Goal: Task Accomplishment & Management: Manage account settings

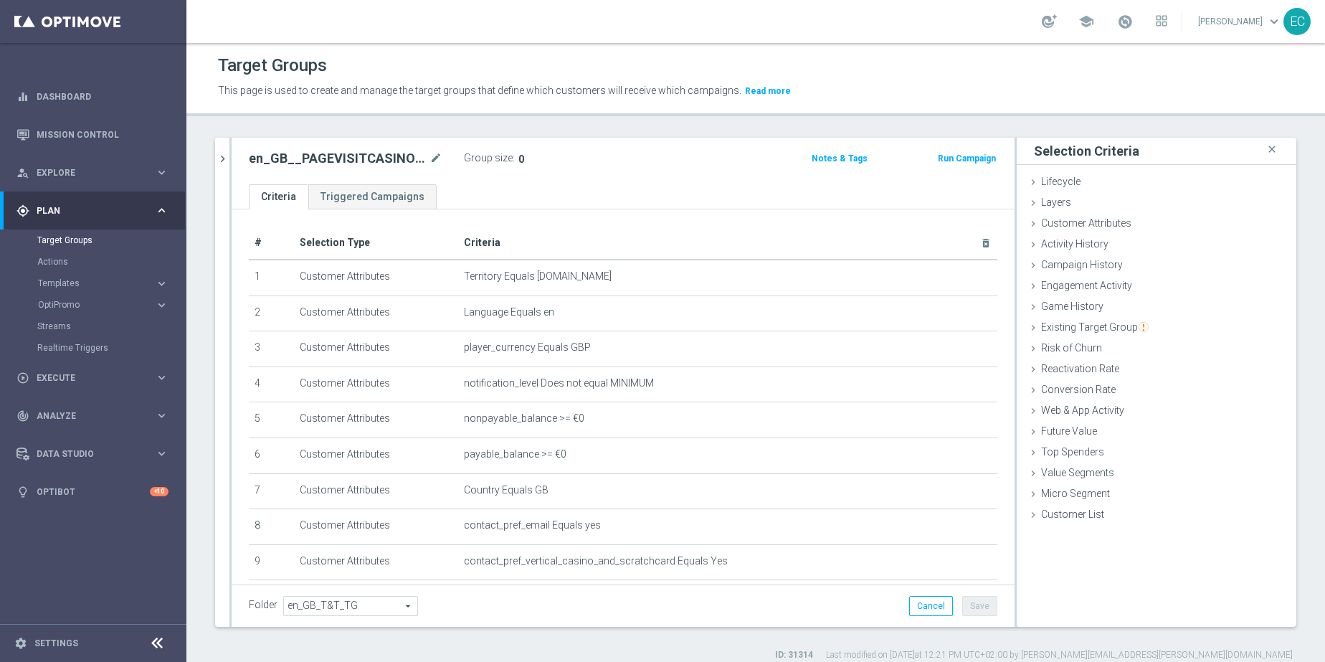
scroll to position [346, 0]
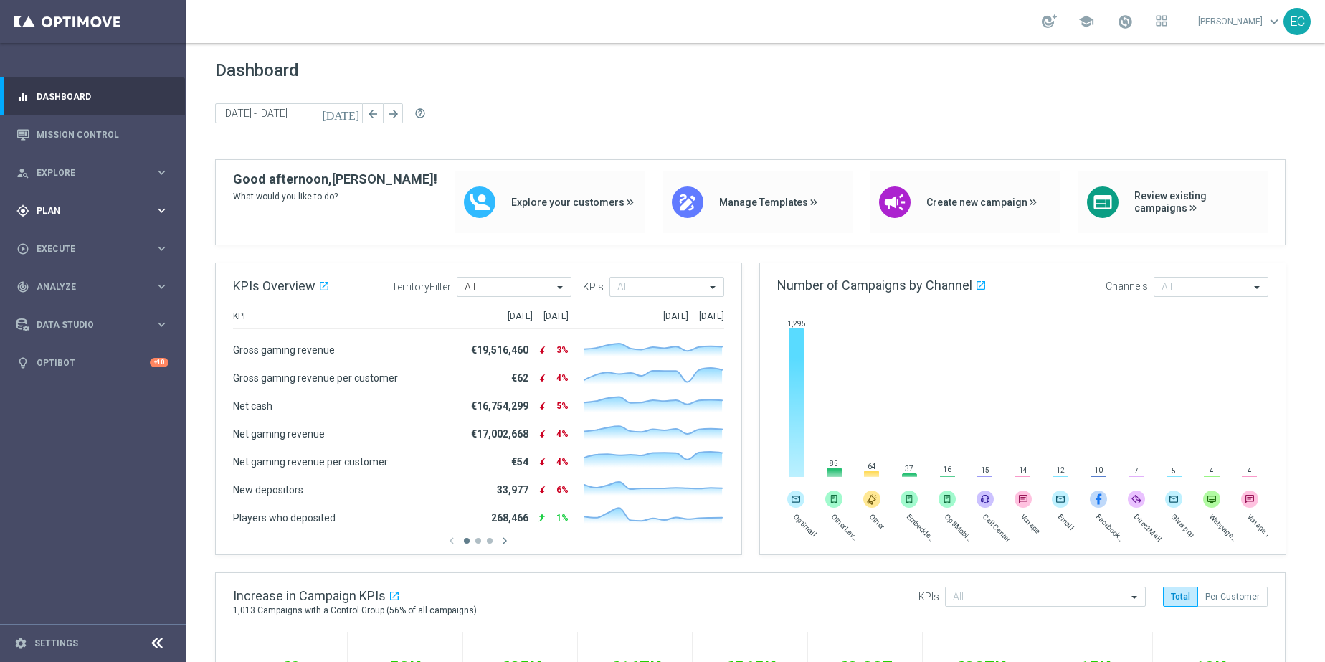
click at [115, 214] on span "Plan" at bounding box center [96, 210] width 118 height 9
click at [109, 118] on link "Mission Control" at bounding box center [103, 134] width 132 height 38
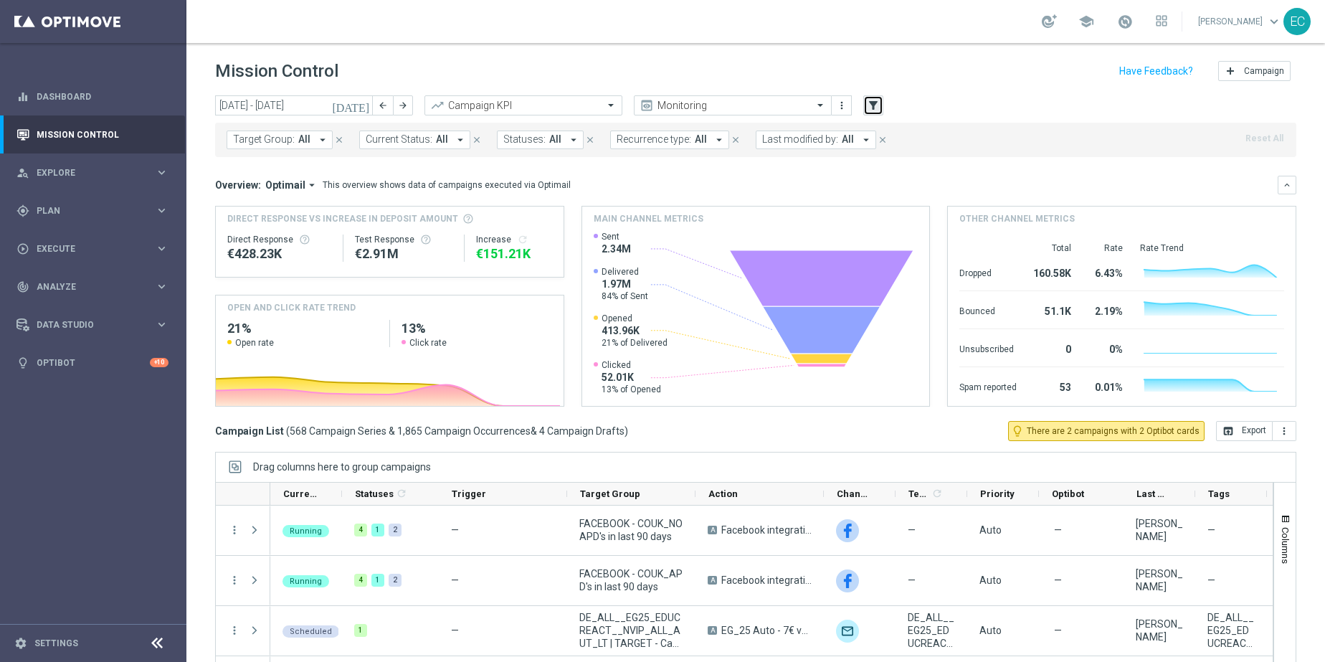
click at [877, 111] on button "filter_alt" at bounding box center [873, 105] width 20 height 20
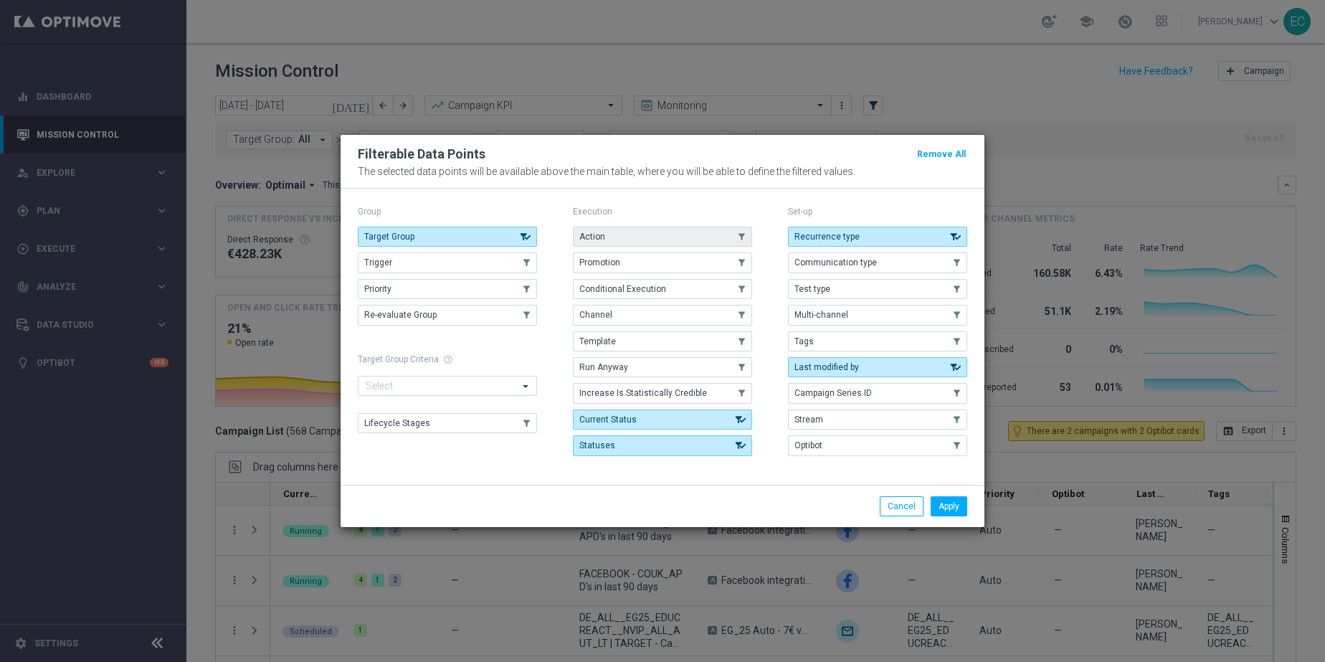
click at [691, 233] on button "Action" at bounding box center [662, 237] width 179 height 20
click at [953, 505] on button "Apply" at bounding box center [949, 506] width 37 height 20
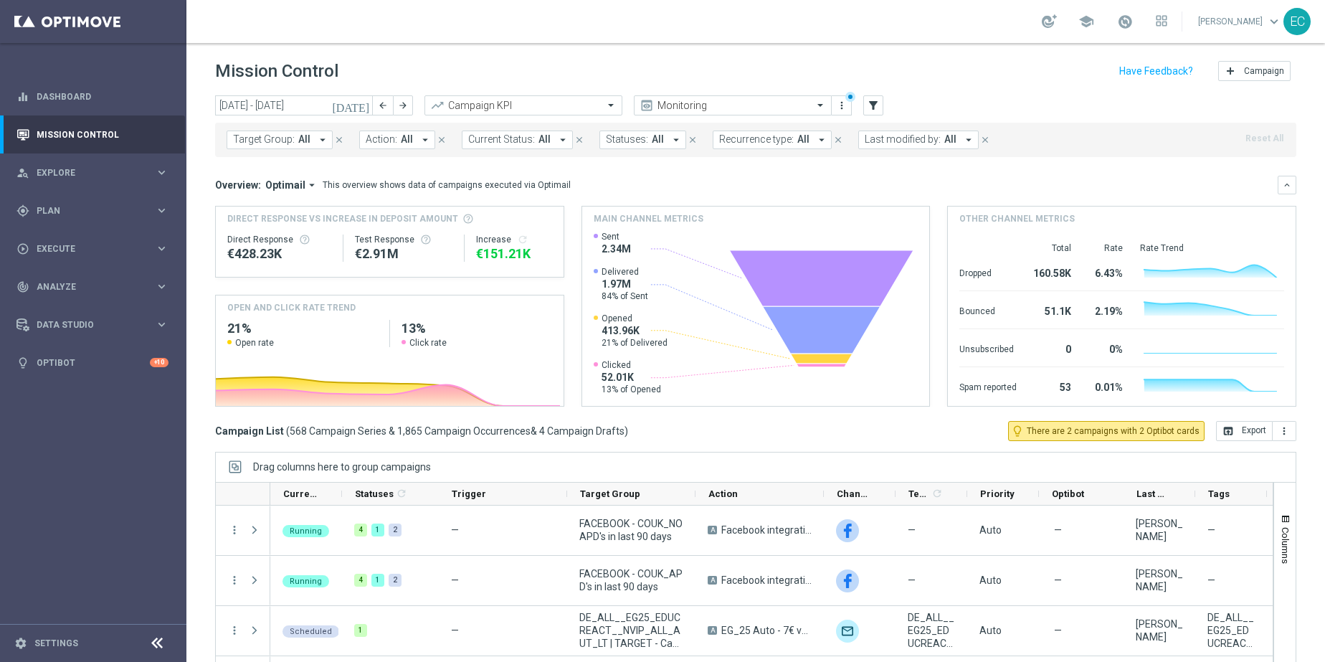
click at [301, 147] on button "Target Group: All arrow_drop_down" at bounding box center [280, 139] width 106 height 19
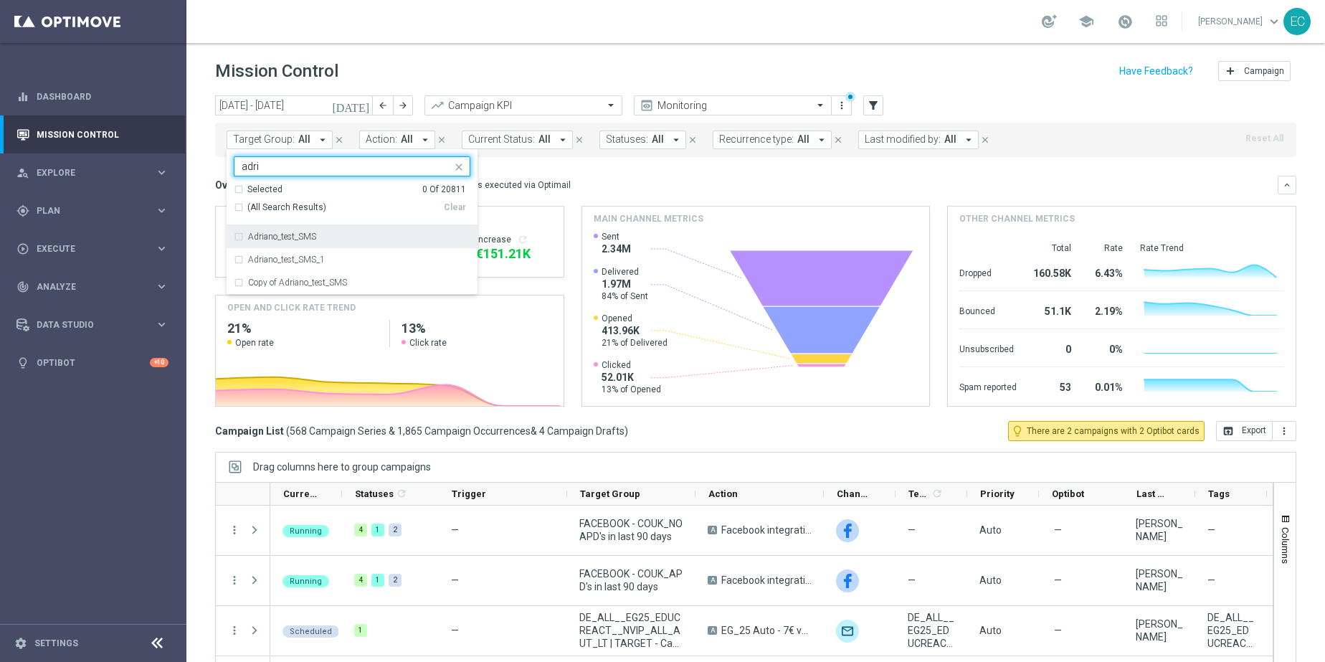
click at [362, 234] on div "Adriano_test_SMS" at bounding box center [359, 236] width 222 height 9
type input "adri"
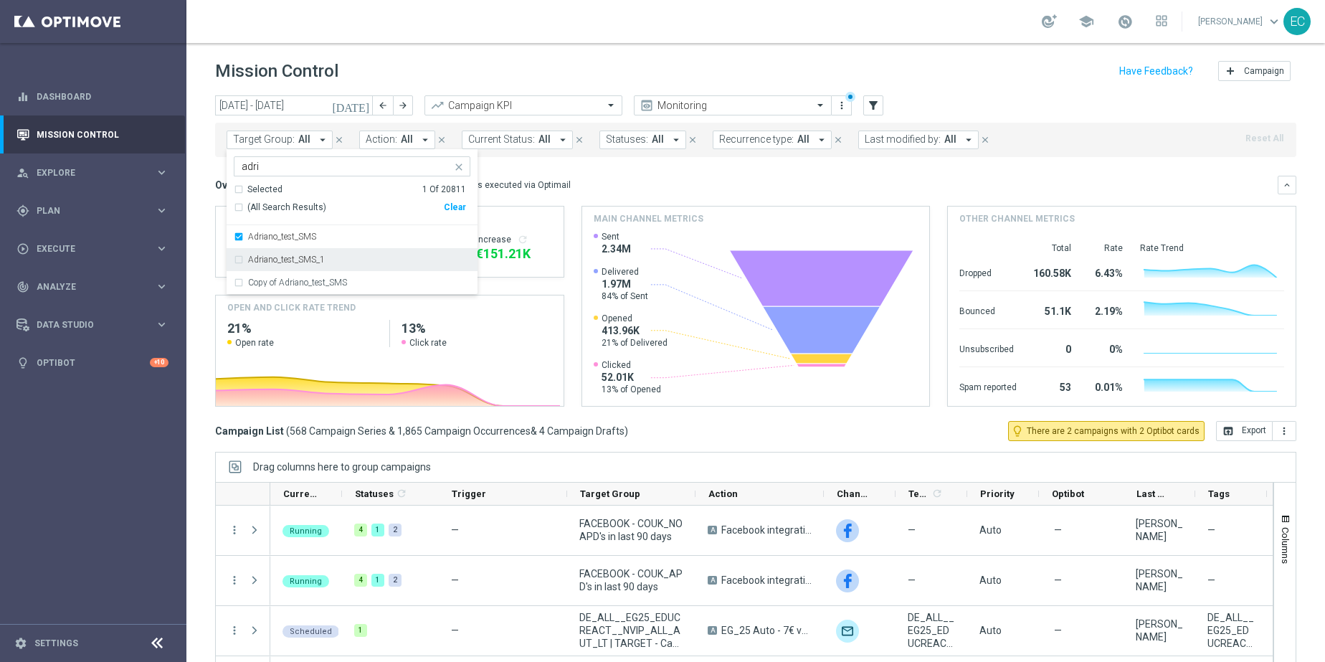
click at [391, 253] on div "Adriano_test_SMS_1" at bounding box center [352, 259] width 237 height 23
click at [496, 82] on div "Mission Control add Campaign" at bounding box center [755, 71] width 1081 height 28
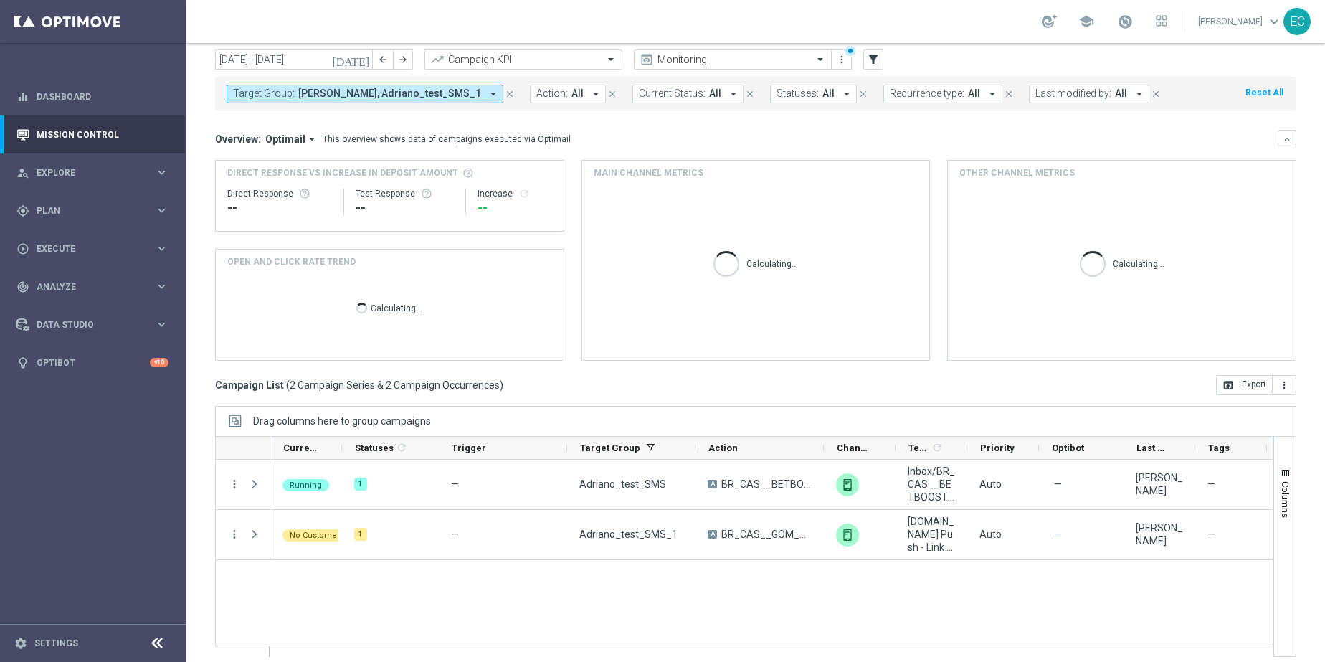
scroll to position [55, 0]
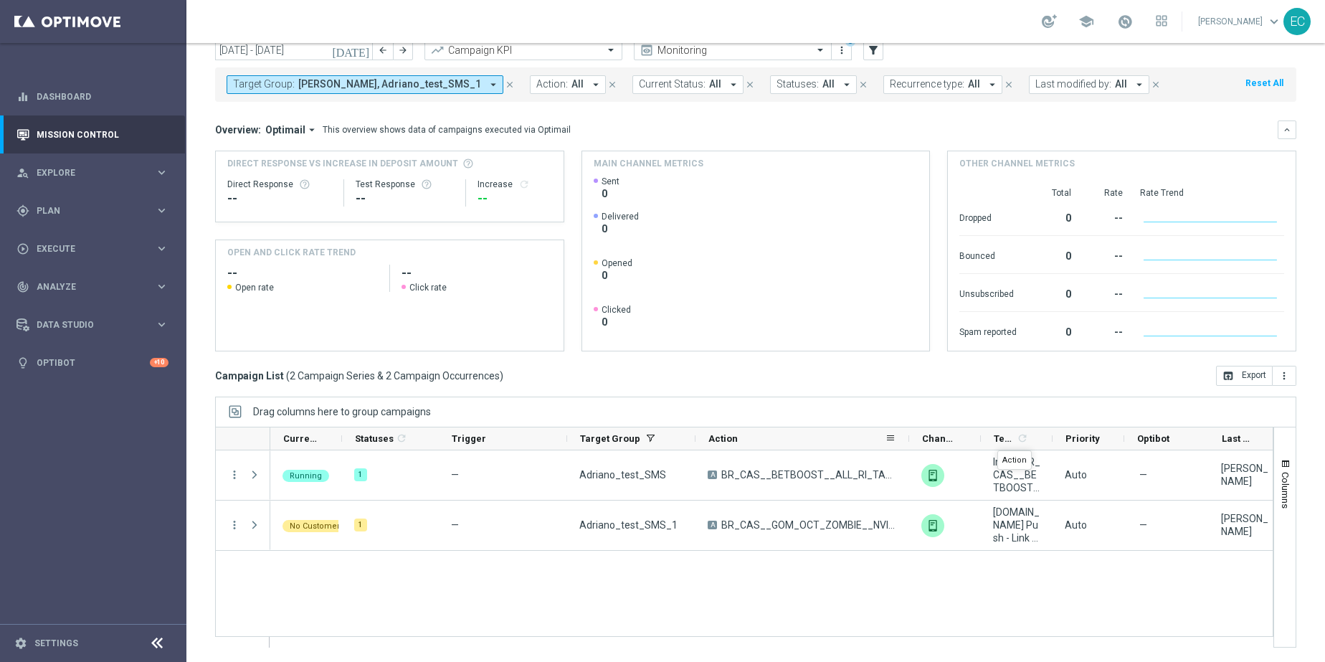
drag, startPoint x: 822, startPoint y: 437, endPoint x: 908, endPoint y: 434, distance: 85.4
click at [908, 434] on div at bounding box center [909, 438] width 6 height 22
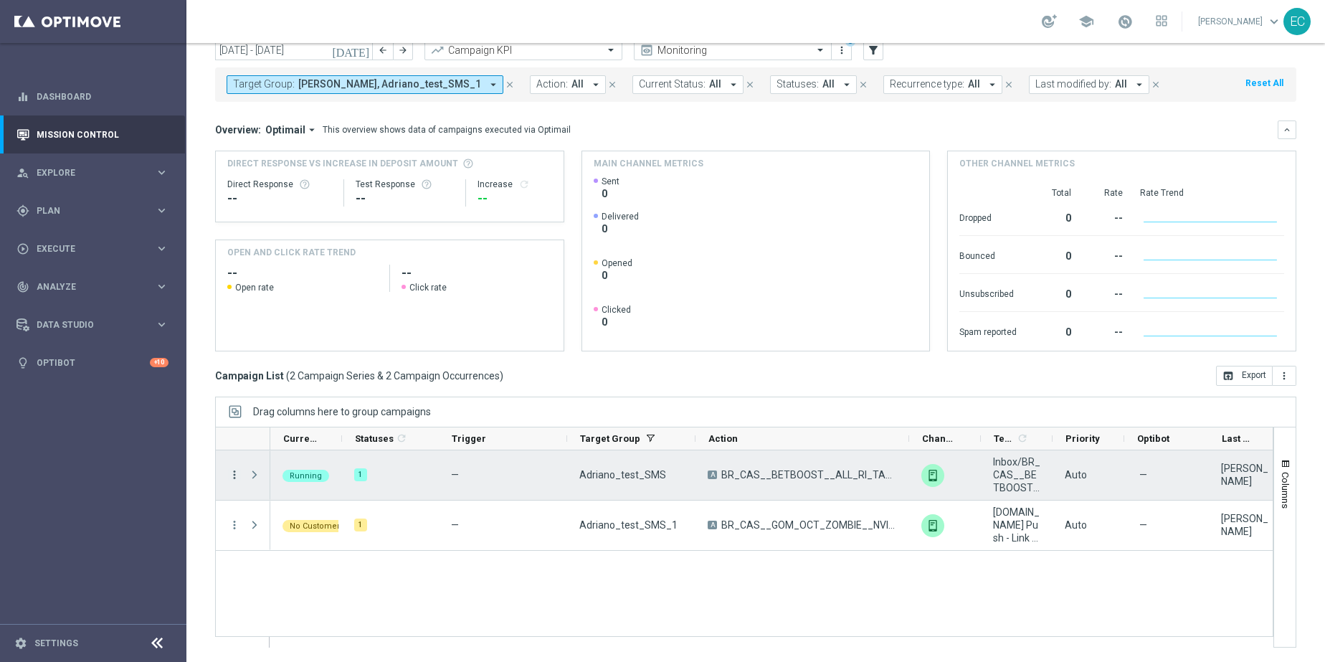
click at [234, 476] on icon "more_vert" at bounding box center [234, 474] width 13 height 13
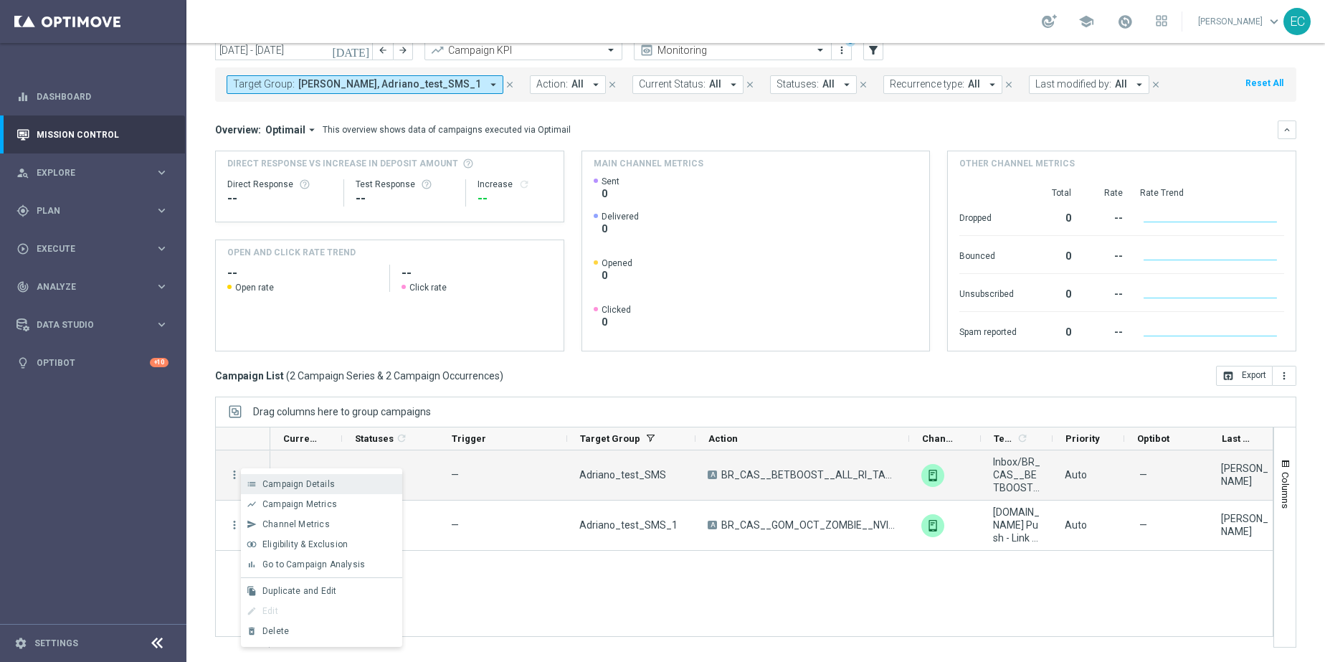
click at [285, 483] on span "Campaign Details" at bounding box center [298, 484] width 72 height 10
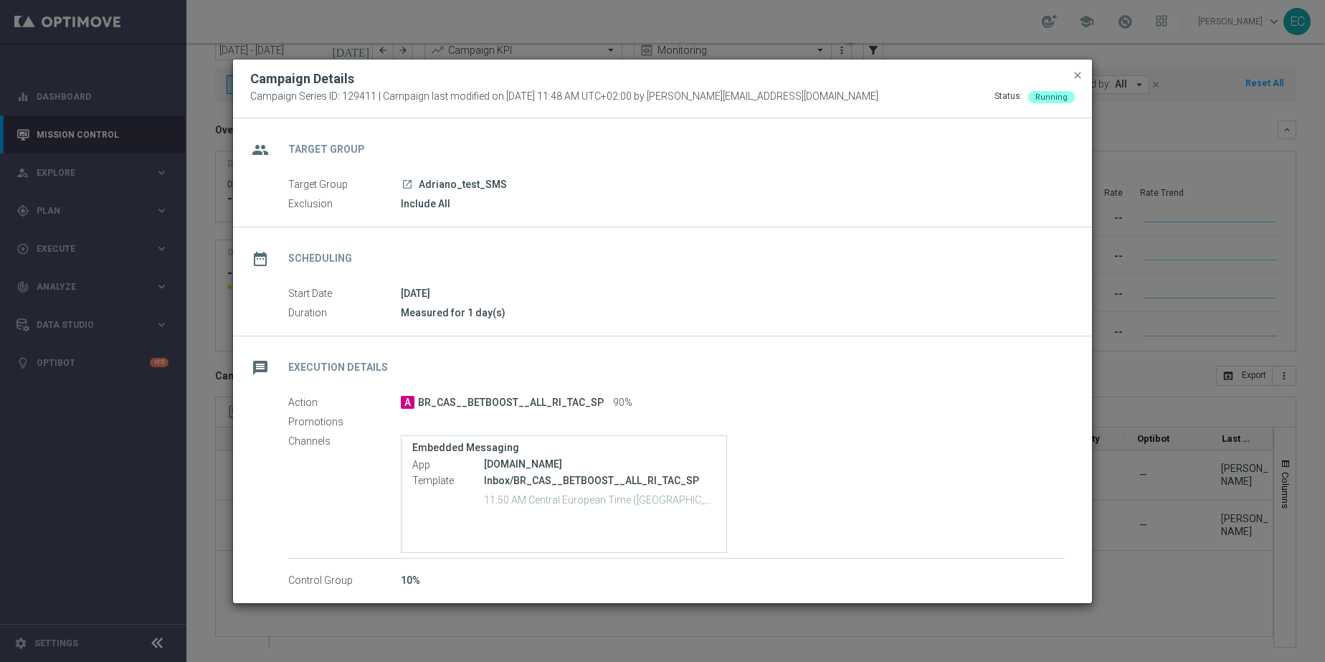
click at [651, 482] on p "Inbox/BR_CAS__BETBOOST__ALL_RI_TAC_SP" at bounding box center [600, 480] width 232 height 13
drag, startPoint x: 651, startPoint y: 482, endPoint x: 655, endPoint y: 493, distance: 11.3
click at [655, 493] on div "Inbox/BR_CAS__BETBOOST__ALL_RI_TAC_SP 11:50 AM Central European Time (Budapest)…" at bounding box center [600, 490] width 232 height 37
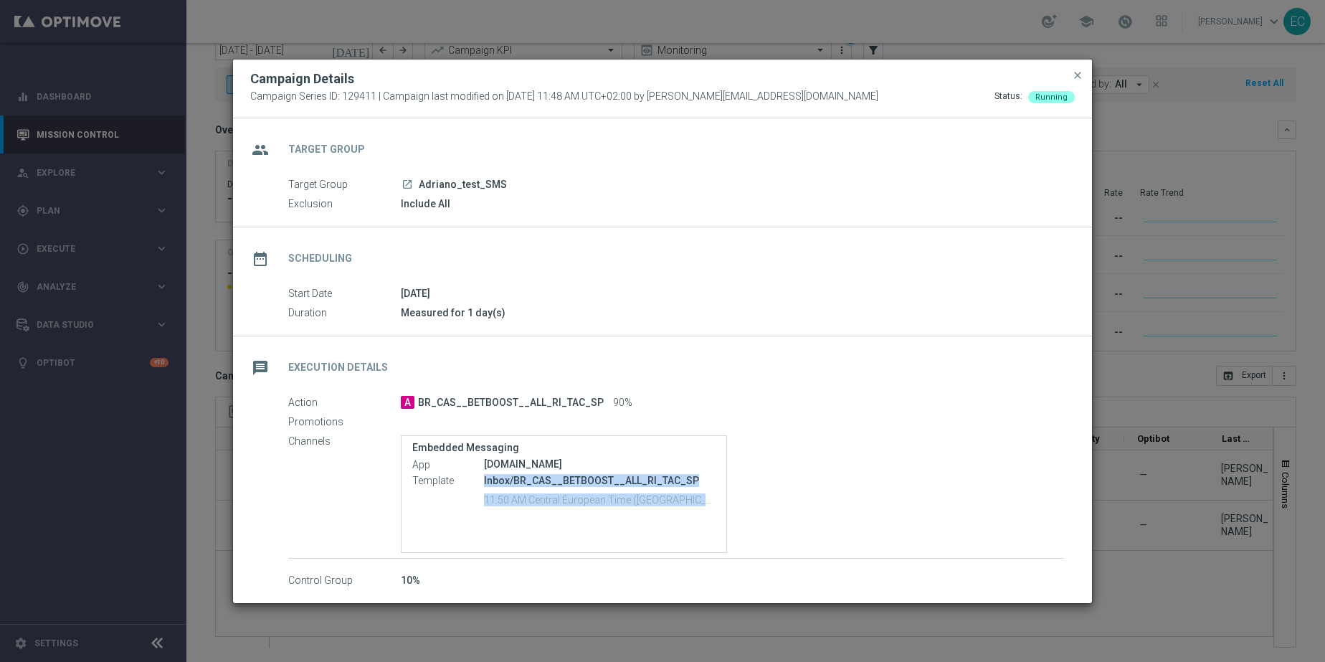
click at [655, 493] on p "11:50 AM Central European Time (Budapest) (UTC +02:00)" at bounding box center [600, 499] width 232 height 14
click at [1075, 75] on span "close" at bounding box center [1077, 75] width 11 height 11
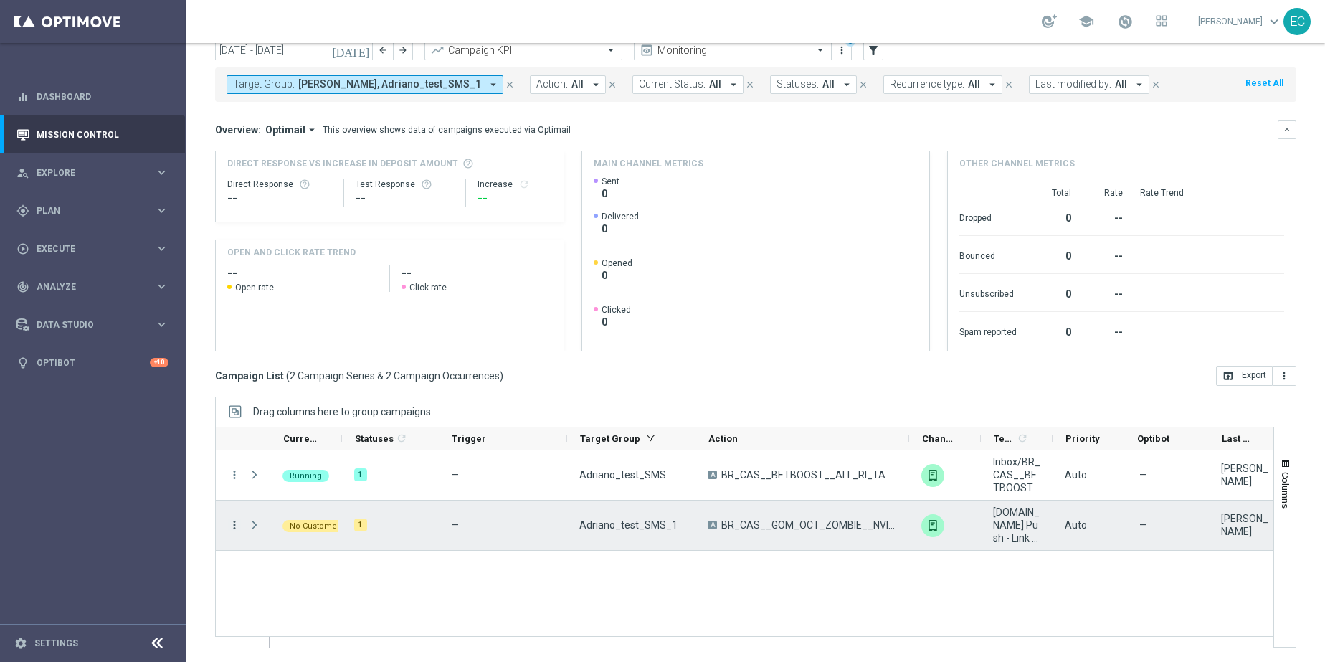
click at [236, 523] on icon "more_vert" at bounding box center [234, 524] width 13 height 13
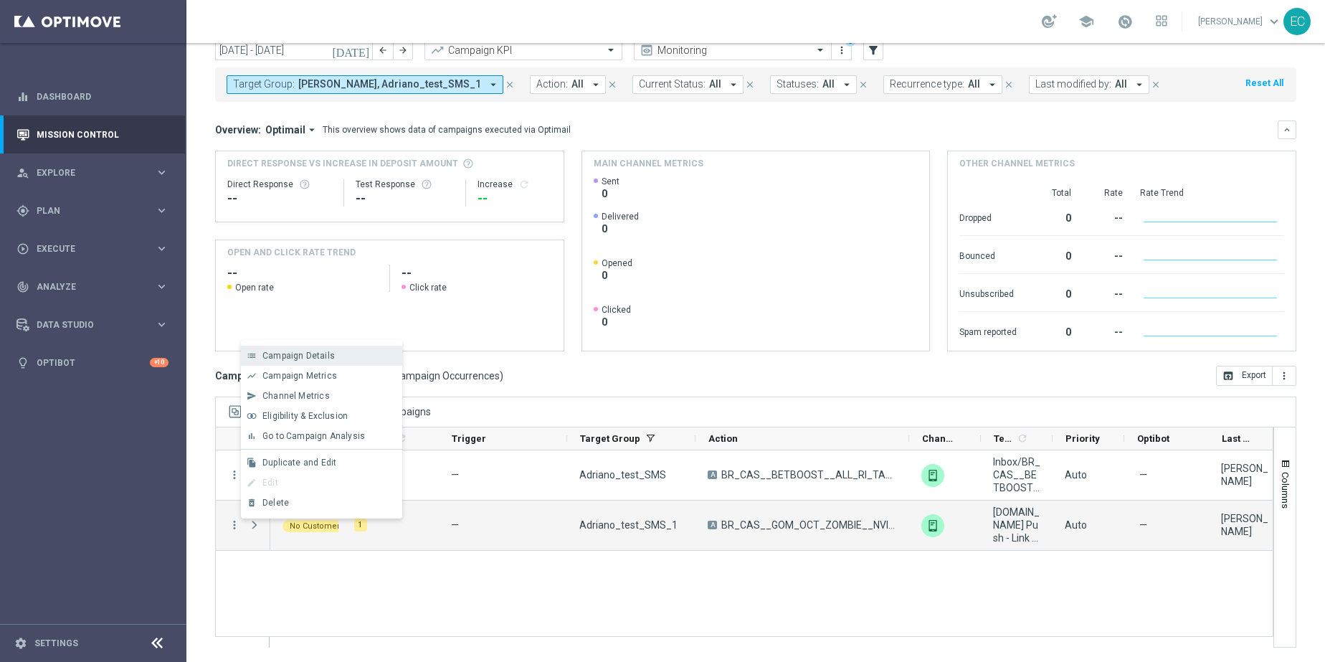
click at [317, 358] on span "Campaign Details" at bounding box center [298, 356] width 72 height 10
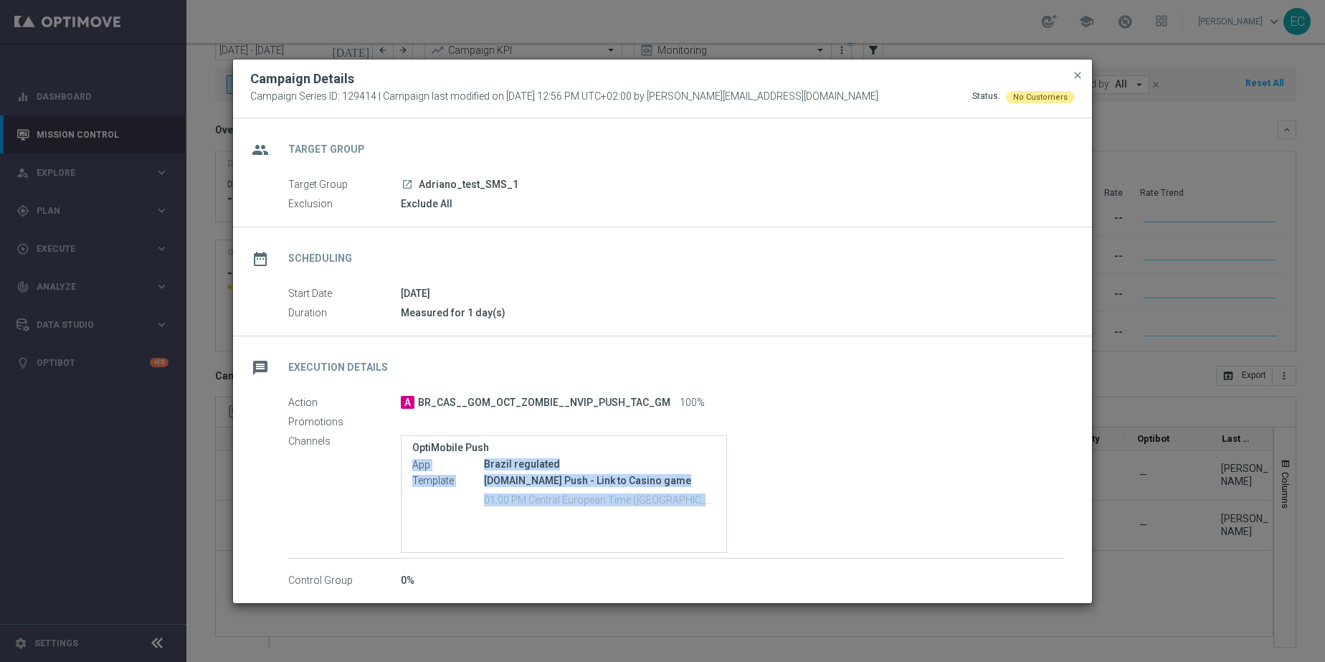
drag, startPoint x: 705, startPoint y: 500, endPoint x: 645, endPoint y: 454, distance: 75.1
click at [645, 454] on div "OptiMobile Push App Brazil regulated Template BET.BR Push - Link to Casino game…" at bounding box center [563, 477] width 303 height 70
drag, startPoint x: 645, startPoint y: 454, endPoint x: 700, endPoint y: 516, distance: 82.8
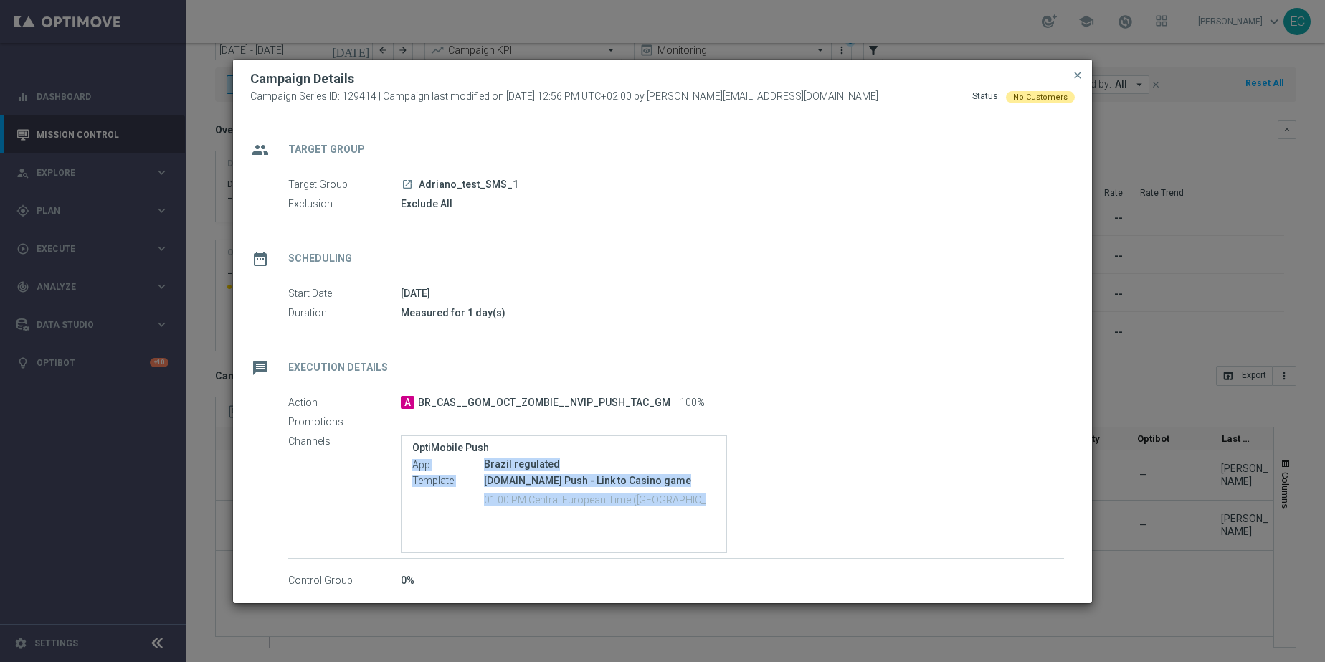
click at [700, 516] on div "OptiMobile Push App Brazil regulated Template BET.BR Push - Link to Casino game…" at bounding box center [564, 494] width 326 height 118
drag, startPoint x: 700, startPoint y: 517, endPoint x: 672, endPoint y: 454, distance: 68.7
click at [672, 454] on div "OptiMobile Push App Brazil regulated Template BET.BR Push - Link to Casino game…" at bounding box center [564, 494] width 326 height 118
click at [672, 454] on div "OptiMobile Push App Brazil regulated Template BET.BR Push - Link to Casino game…" at bounding box center [563, 477] width 303 height 70
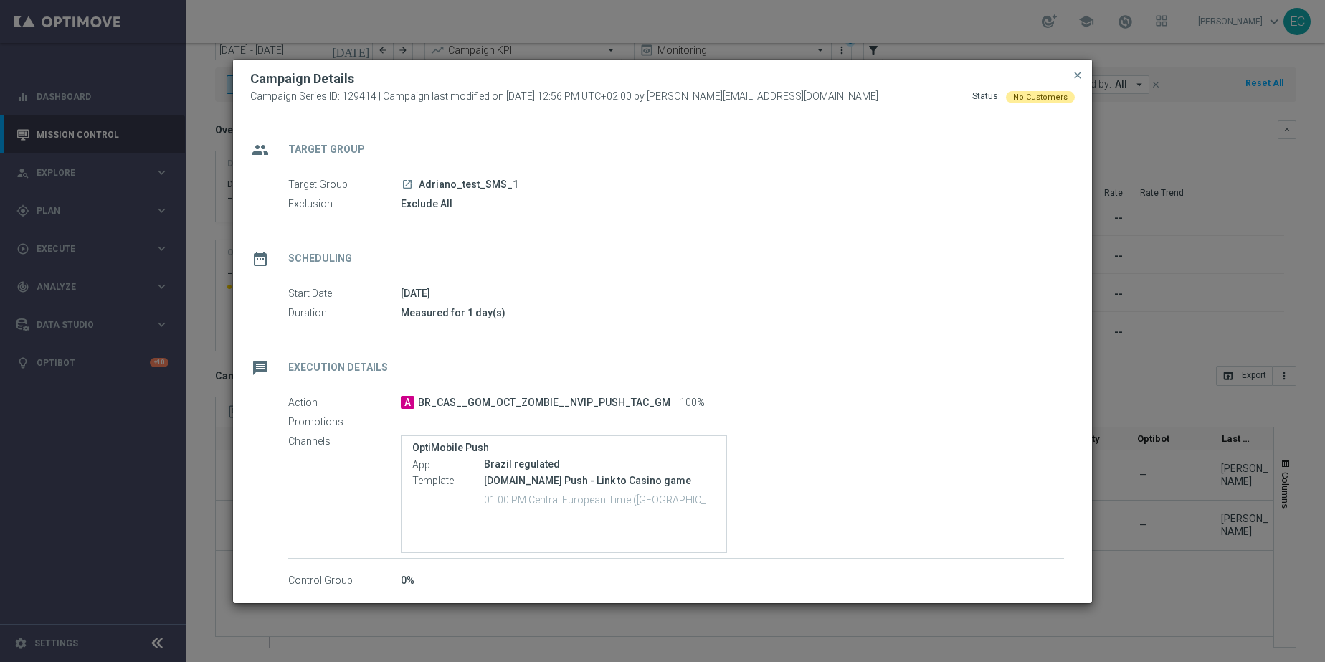
click at [1084, 77] on button "close" at bounding box center [1077, 75] width 14 height 17
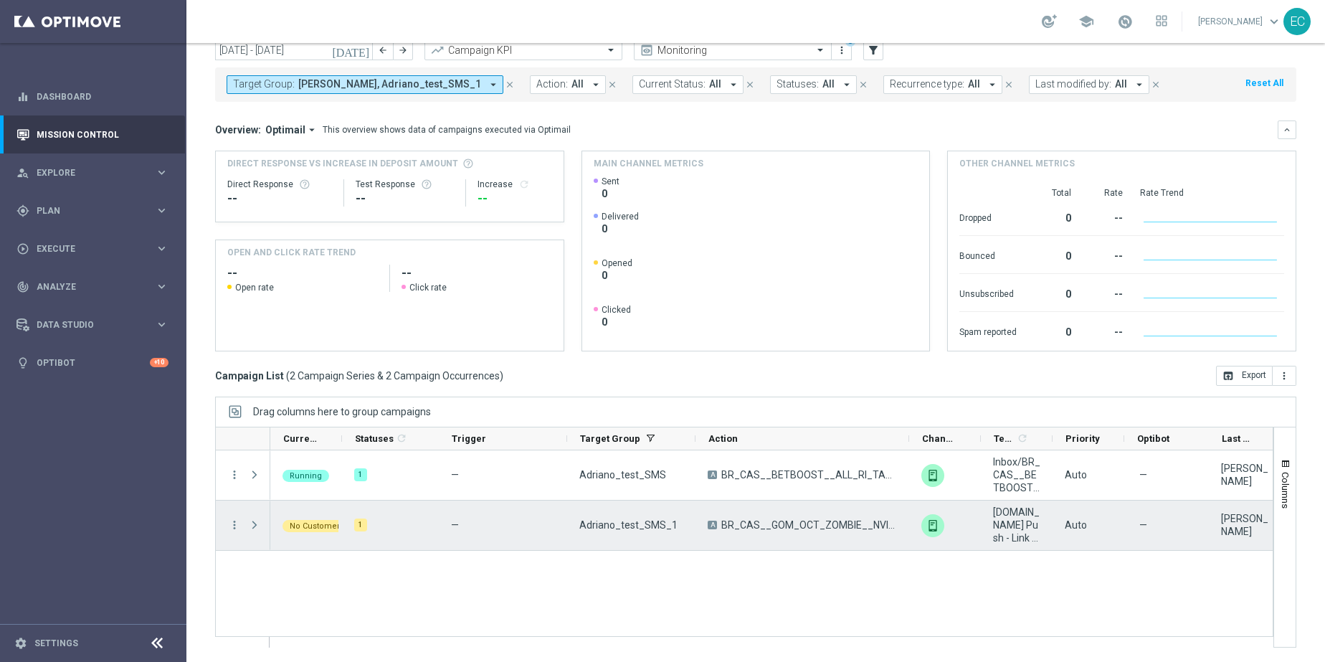
click at [622, 523] on span "Adriano_test_SMS_1" at bounding box center [628, 524] width 98 height 13
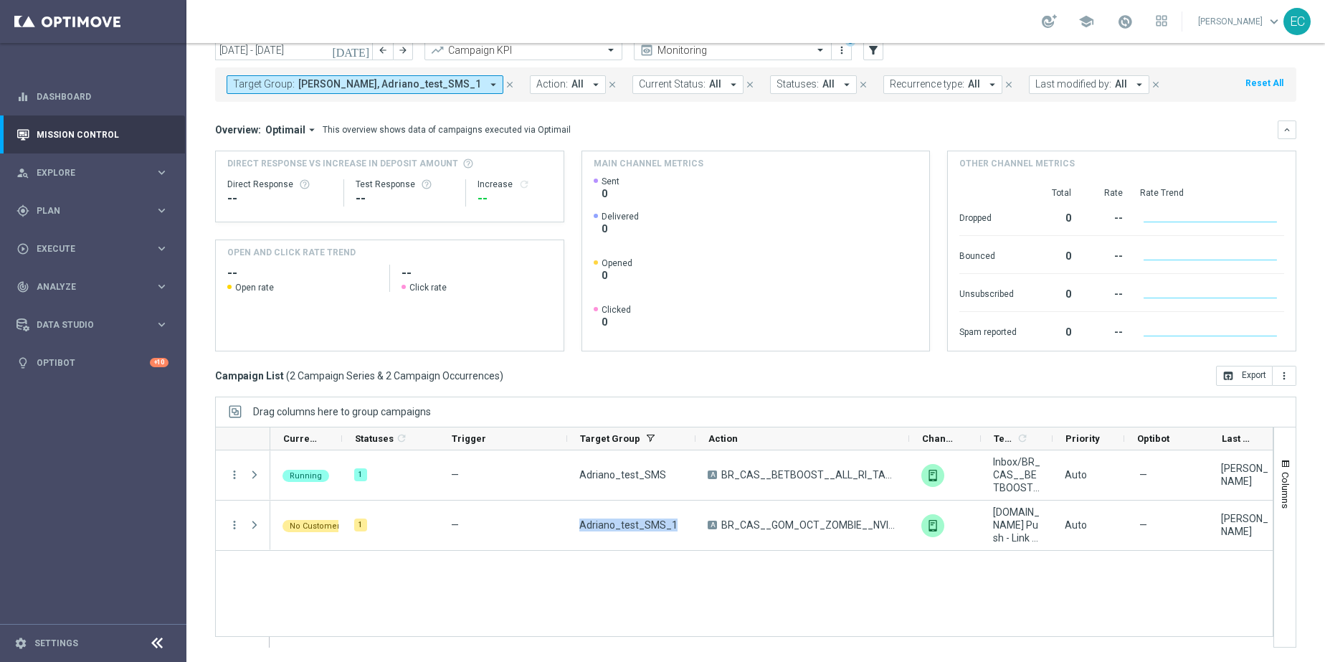
click at [412, 85] on span "Adriano_test_SMS, Adriano_test_SMS_1" at bounding box center [389, 84] width 183 height 12
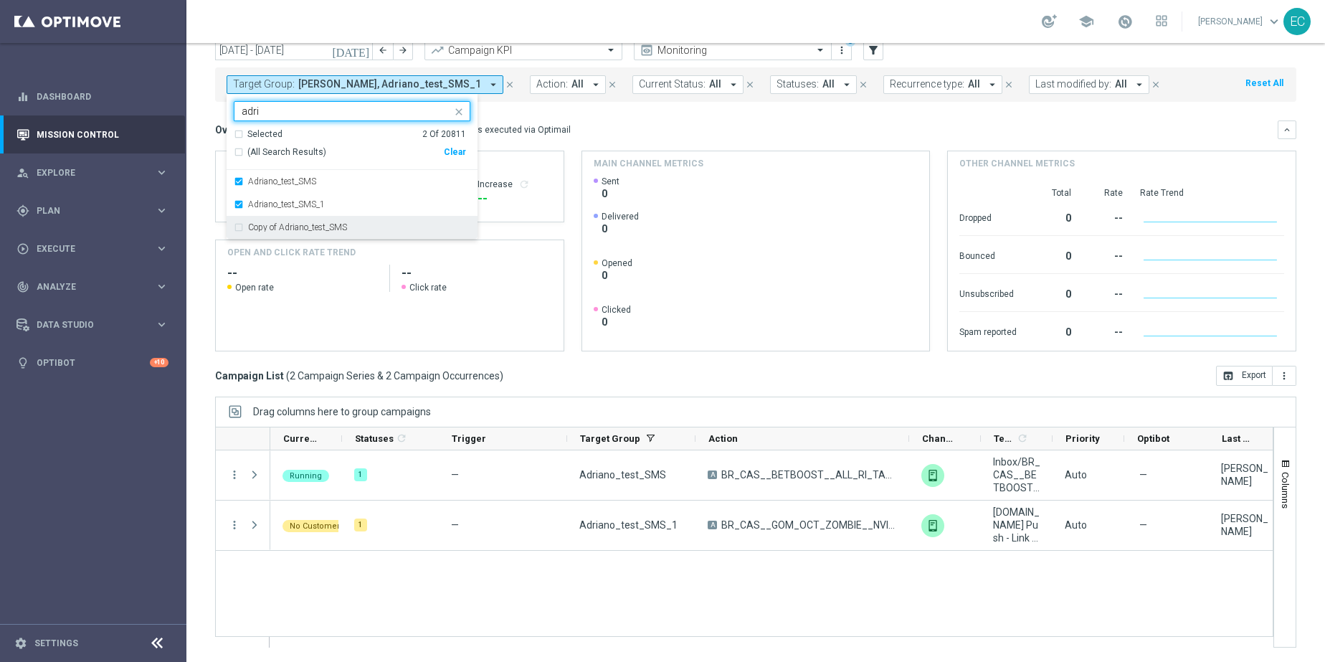
click at [329, 224] on label "Copy of Adriano_test_SMS" at bounding box center [297, 227] width 99 height 9
type input "adri"
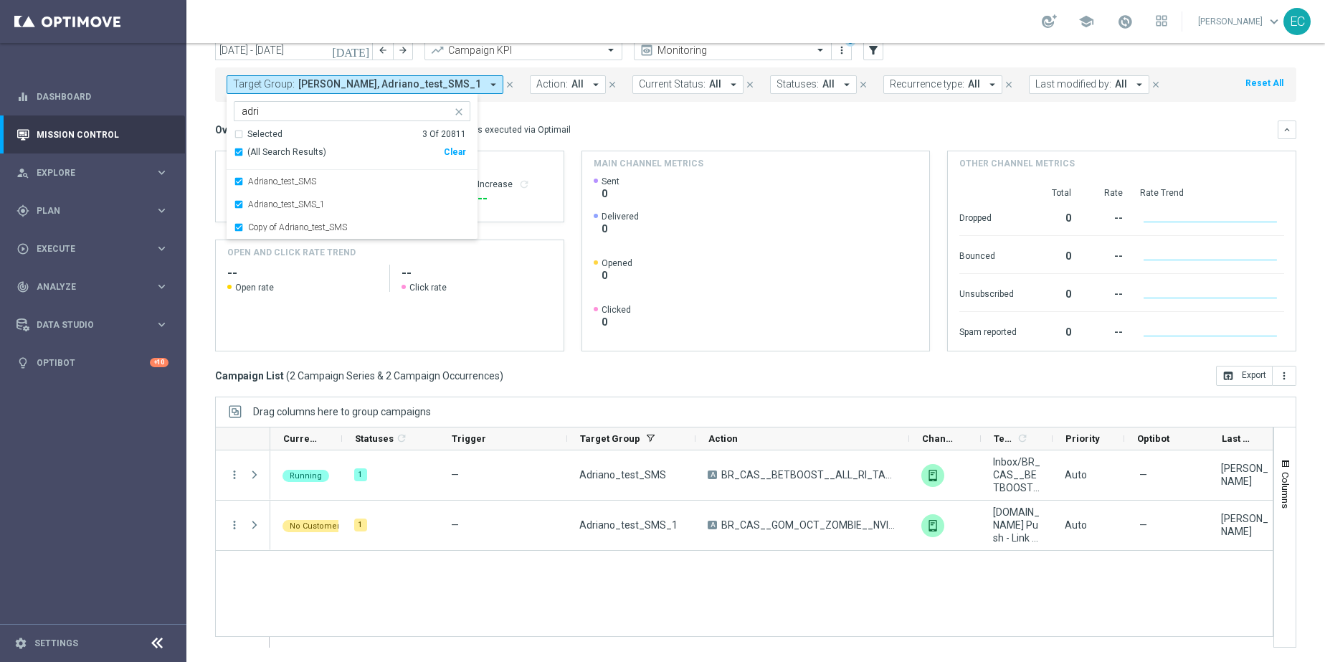
click at [664, 148] on div "Overview: Optimail arrow_drop_down This overview shows data of campaigns execut…" at bounding box center [755, 235] width 1081 height 231
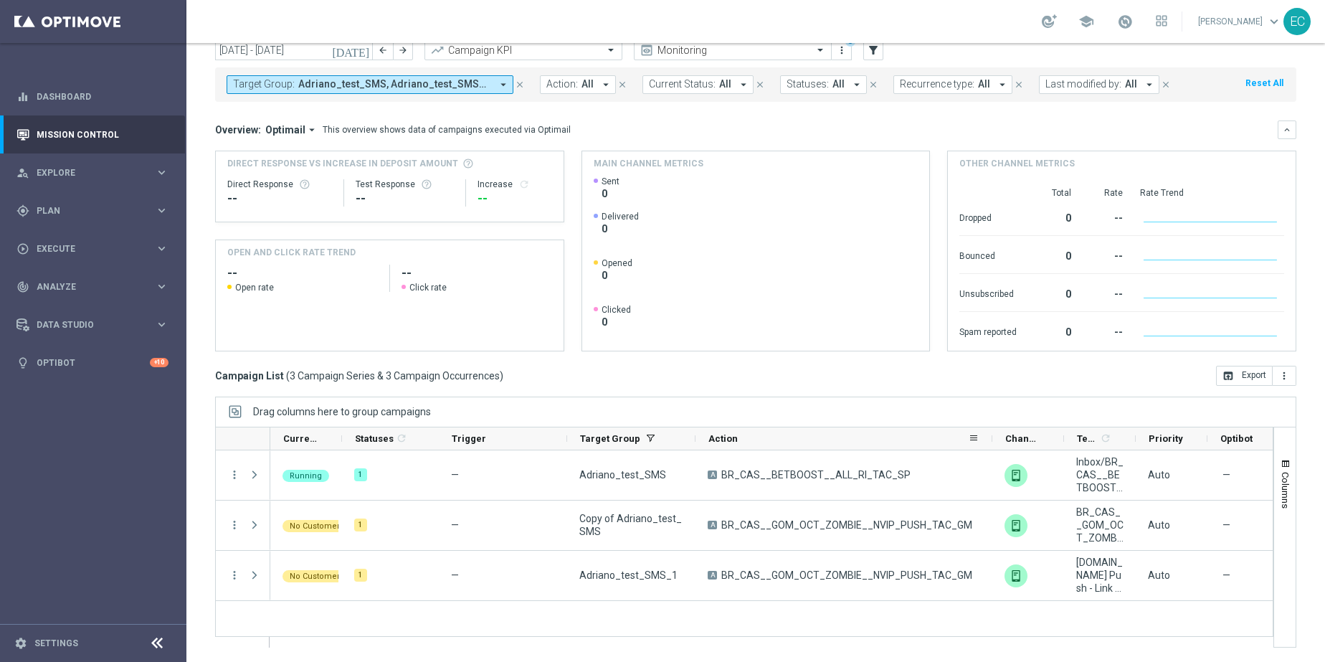
drag, startPoint x: 908, startPoint y: 437, endPoint x: 991, endPoint y: 437, distance: 83.2
click at [991, 437] on div at bounding box center [992, 438] width 6 height 22
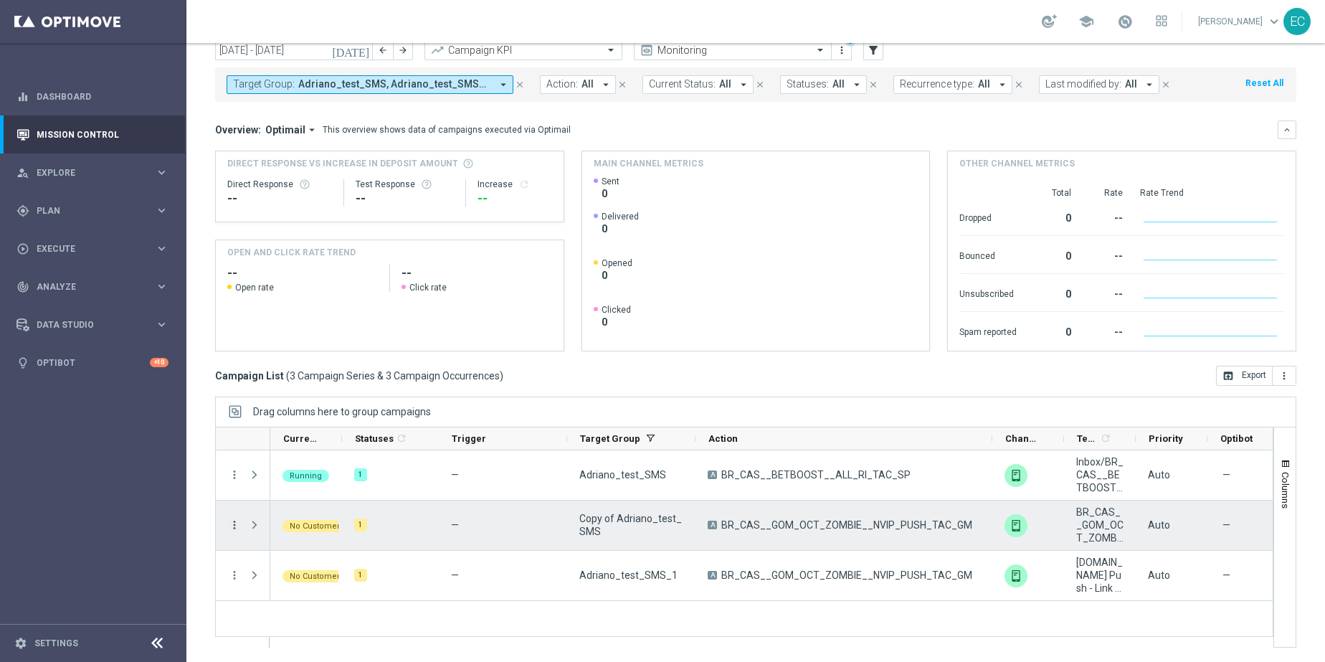
click at [236, 521] on icon "more_vert" at bounding box center [234, 524] width 13 height 13
click at [42, 644] on link "Settings" at bounding box center [56, 643] width 44 height 9
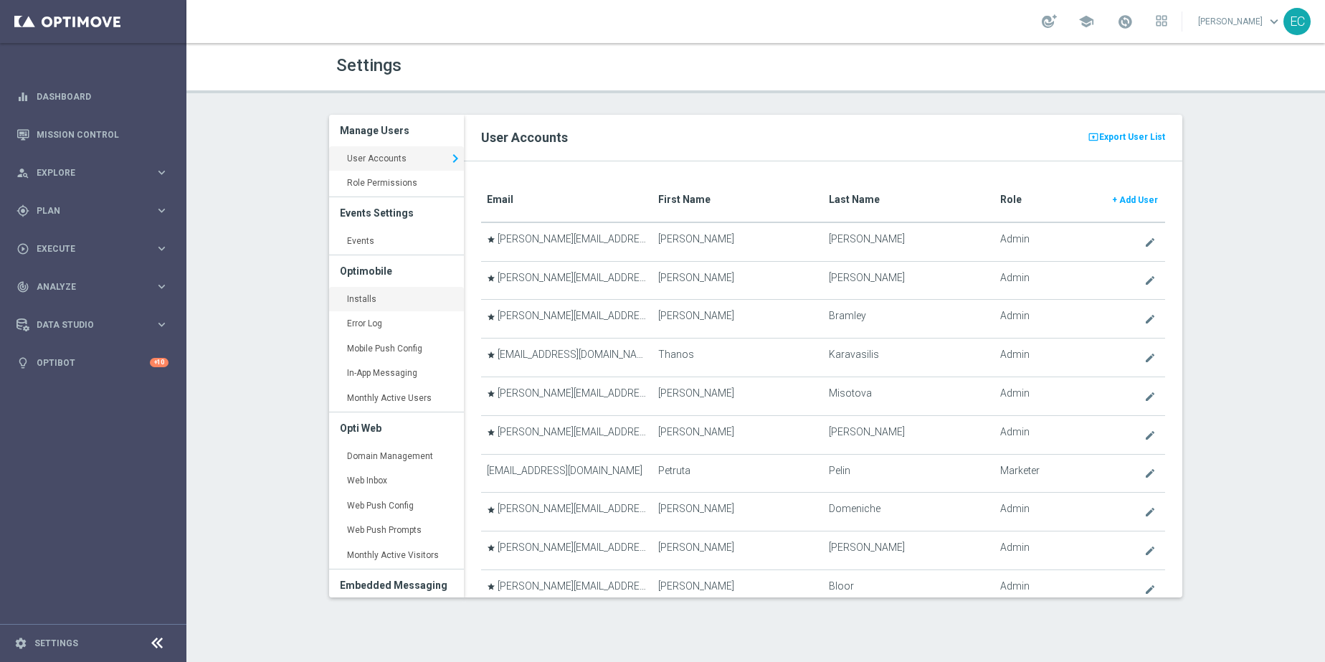
click at [387, 297] on link "Installs keyboard_arrow_right" at bounding box center [396, 300] width 135 height 26
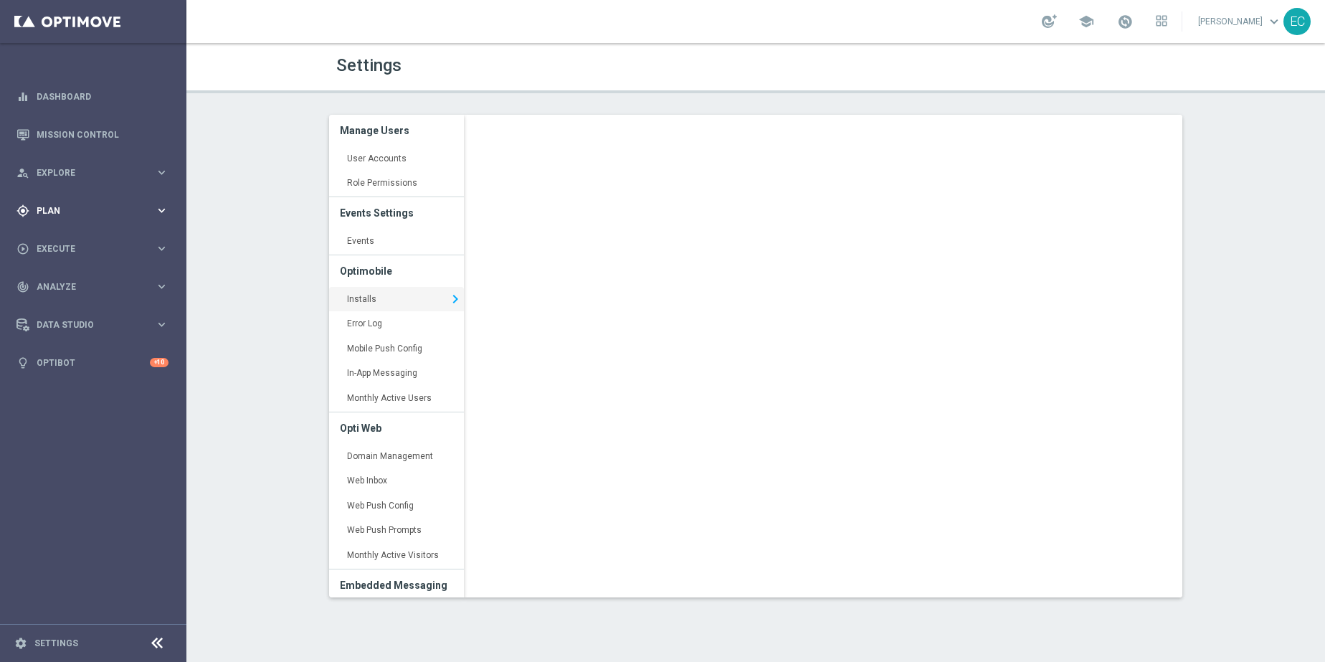
click at [96, 209] on span "Plan" at bounding box center [96, 210] width 118 height 9
drag, startPoint x: 89, startPoint y: 237, endPoint x: 166, endPoint y: 239, distance: 76.7
click at [88, 237] on link "Target Groups" at bounding box center [93, 239] width 112 height 11
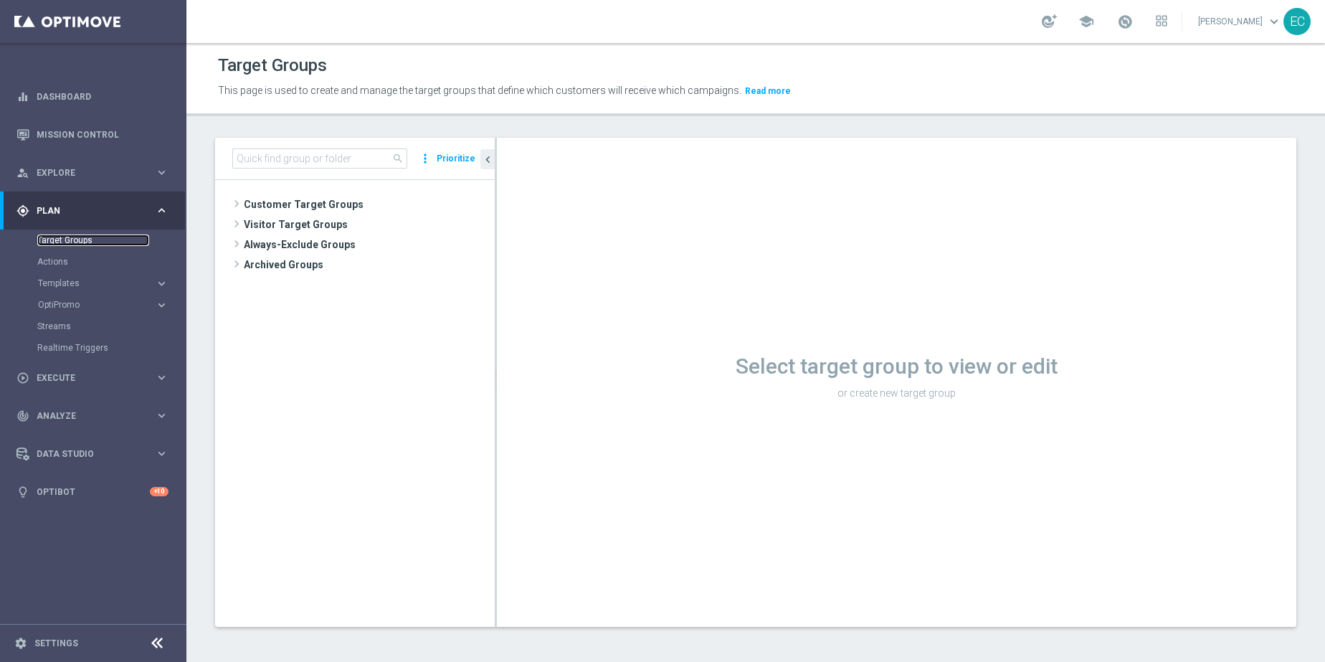
click at [67, 244] on link "Target Groups" at bounding box center [93, 239] width 112 height 11
click at [75, 289] on accordion "Templates keyboard_arrow_right Optimail OptiMobile In-App OptiMobile Push Embed…" at bounding box center [111, 283] width 148 height 22
click at [80, 282] on span "Templates" at bounding box center [89, 283] width 103 height 9
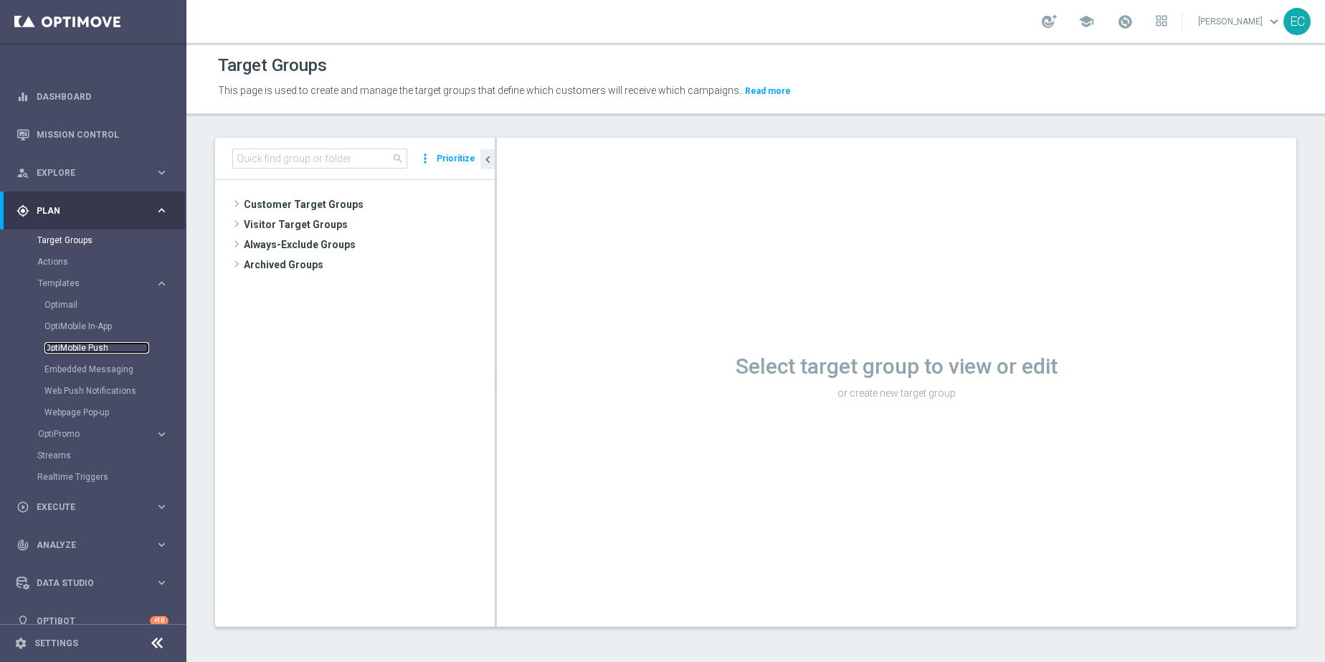
click at [101, 342] on link "OptiMobile Push" at bounding box center [96, 347] width 105 height 11
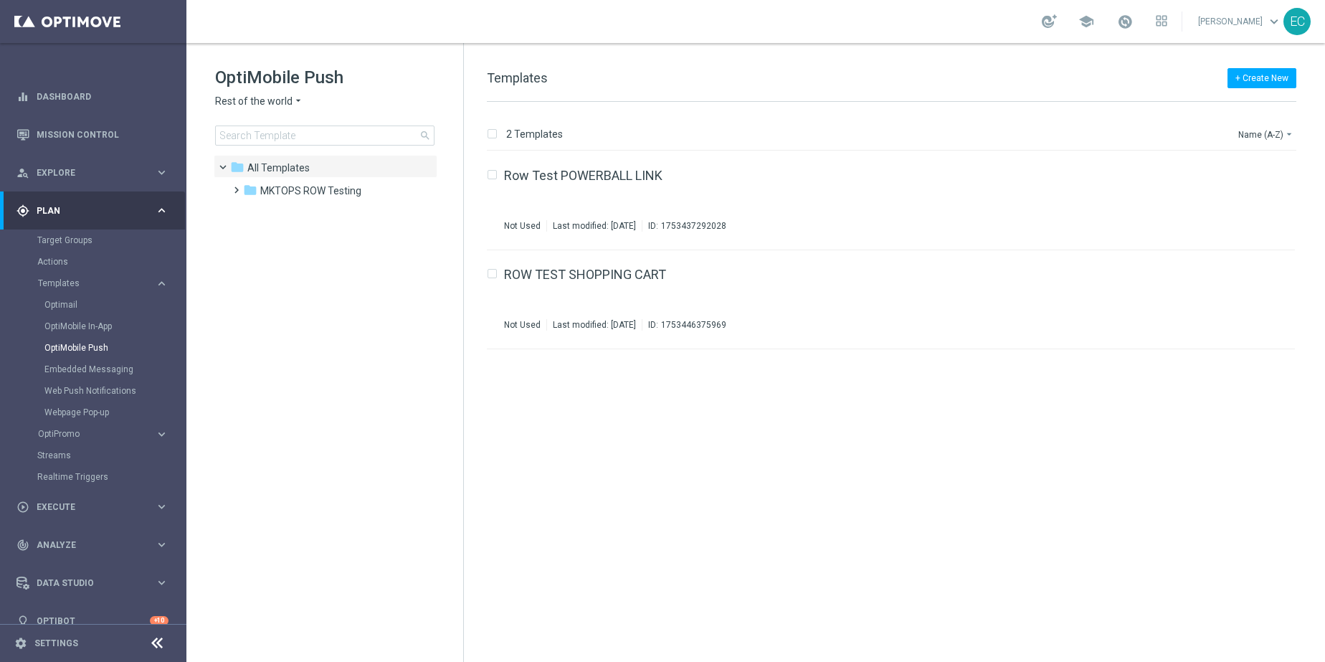
click at [280, 98] on span "Rest of the world" at bounding box center [253, 102] width 77 height 14
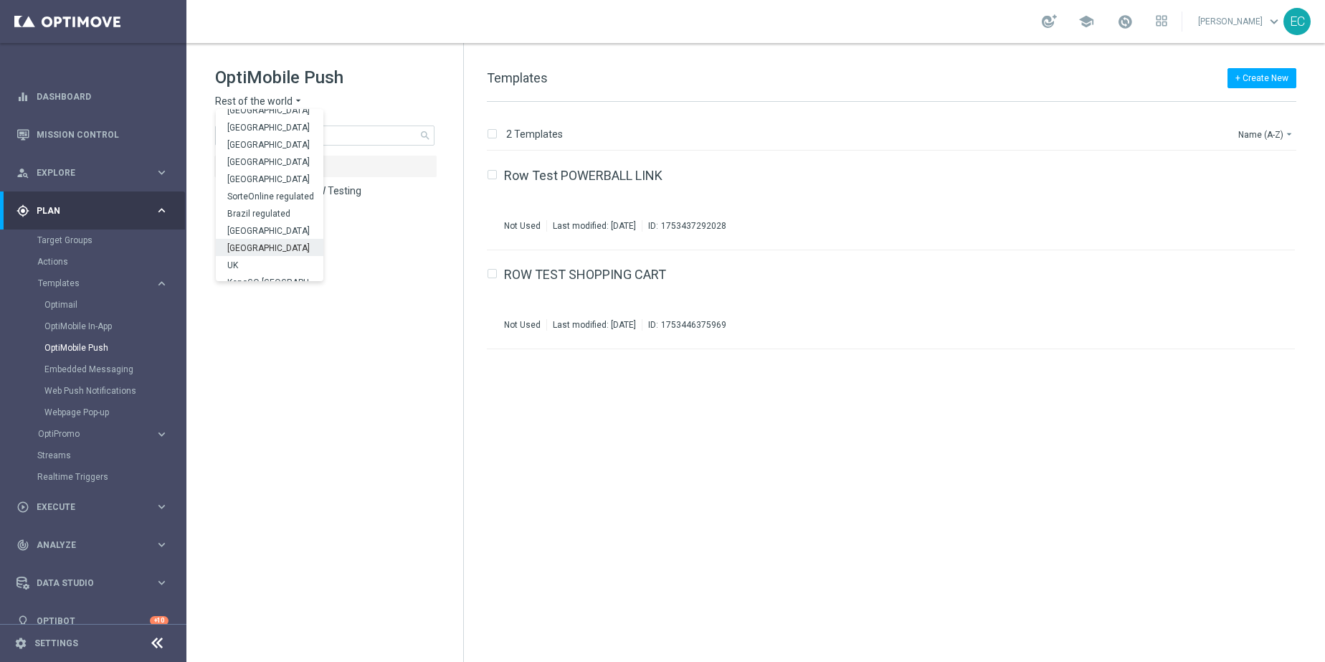
scroll to position [434, 0]
click at [286, 217] on div "Brazil regulated" at bounding box center [270, 217] width 108 height 17
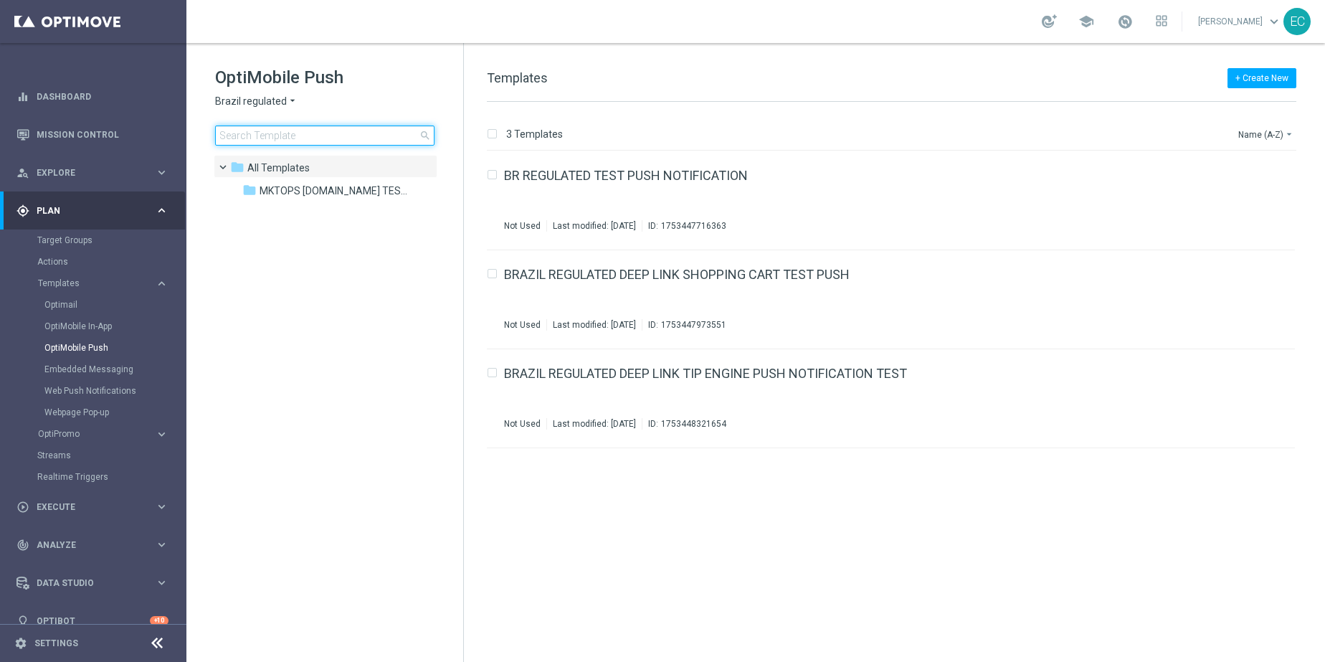
click at [327, 133] on input at bounding box center [324, 135] width 219 height 20
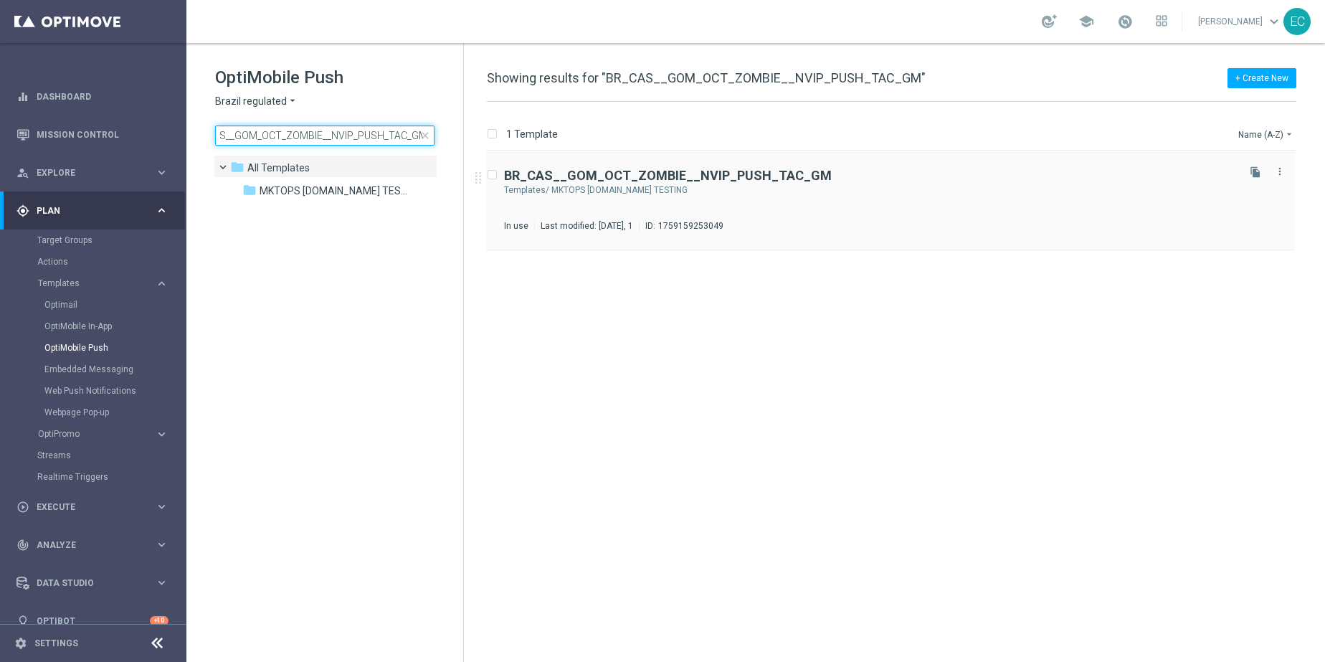
type input "BR_CAS__GOM_OCT_ZOMBIE__NVIP_PUSH_TAC_GM"
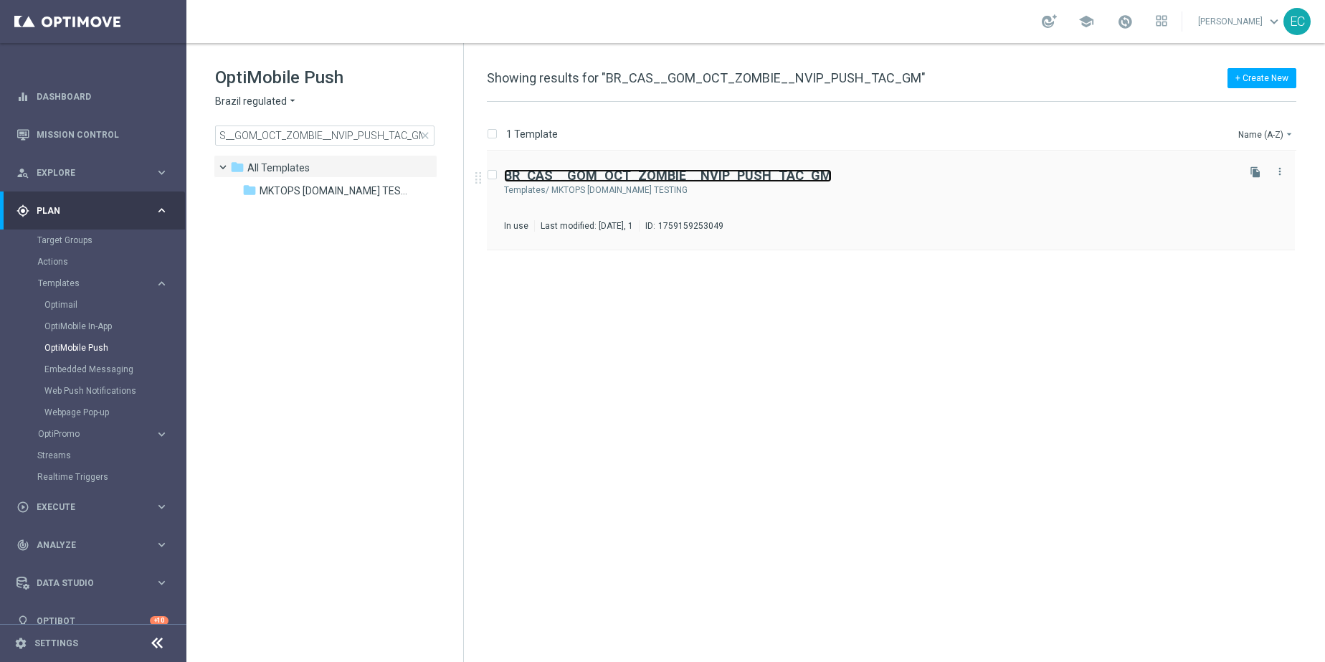
scroll to position [0, 0]
click at [737, 181] on b "BR_CAS__GOM_OCT_ZOMBIE__NVIP_PUSH_TAC_GM" at bounding box center [668, 175] width 328 height 15
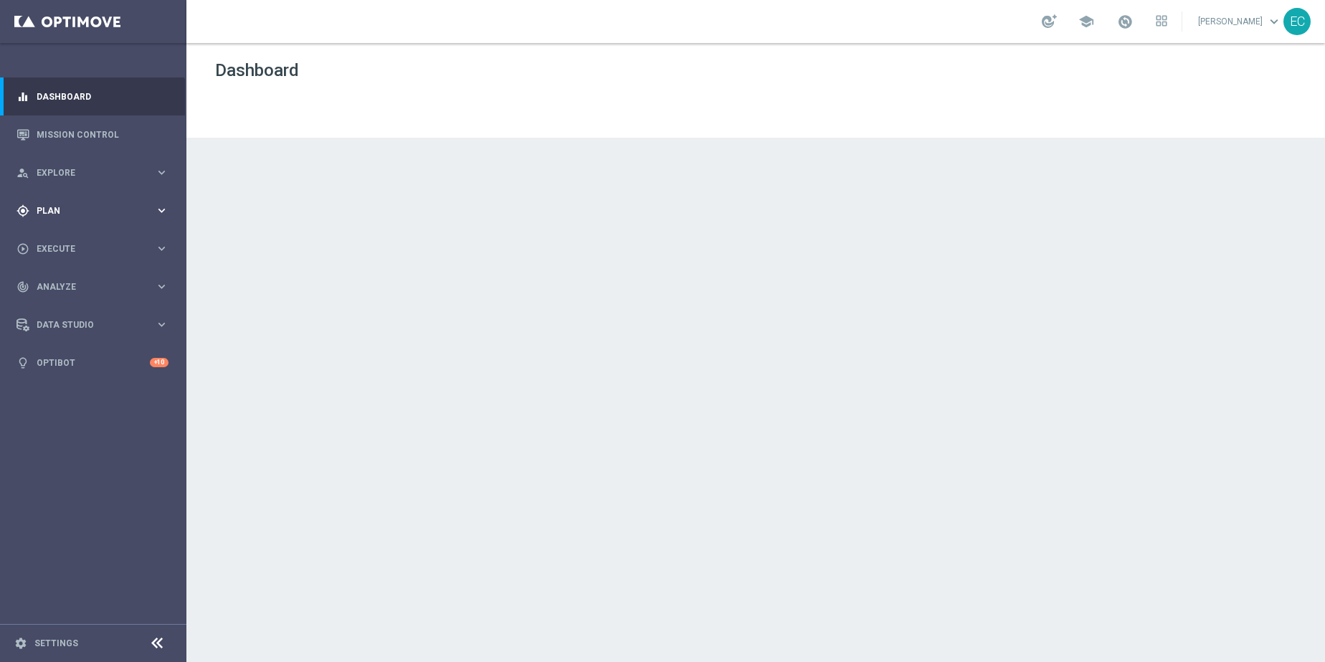
click at [95, 209] on span "Plan" at bounding box center [96, 210] width 118 height 9
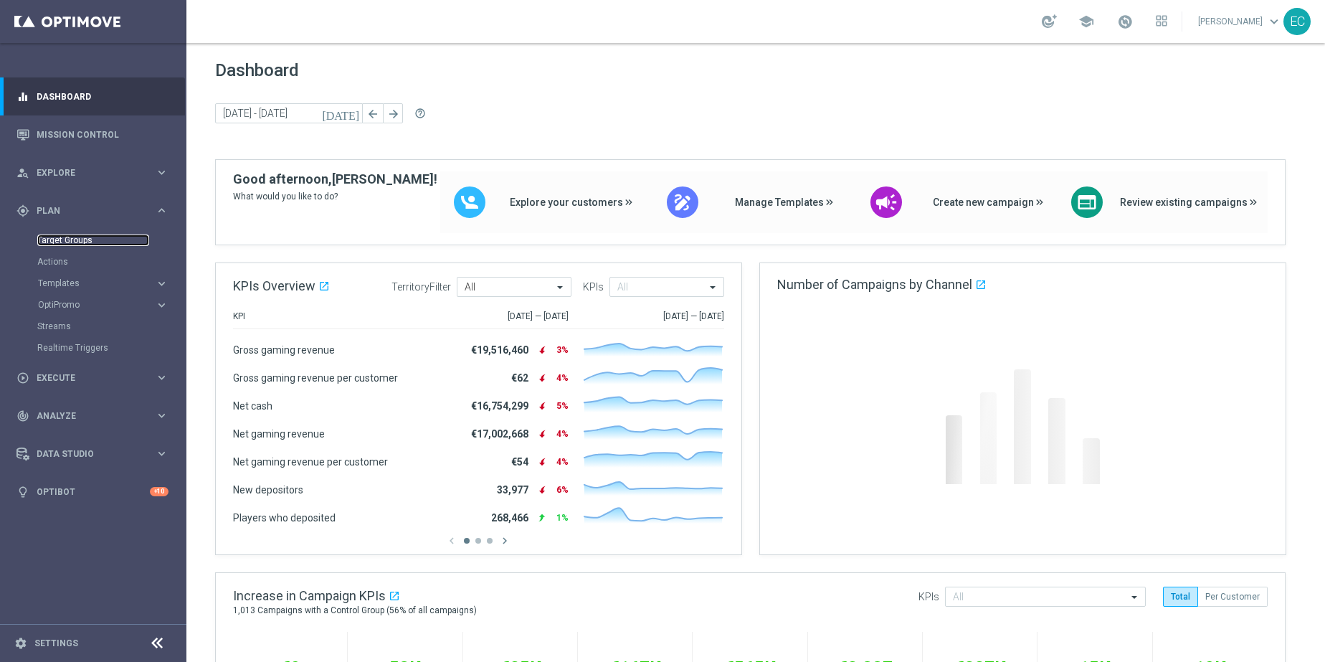
click at [71, 237] on link "Target Groups" at bounding box center [93, 239] width 112 height 11
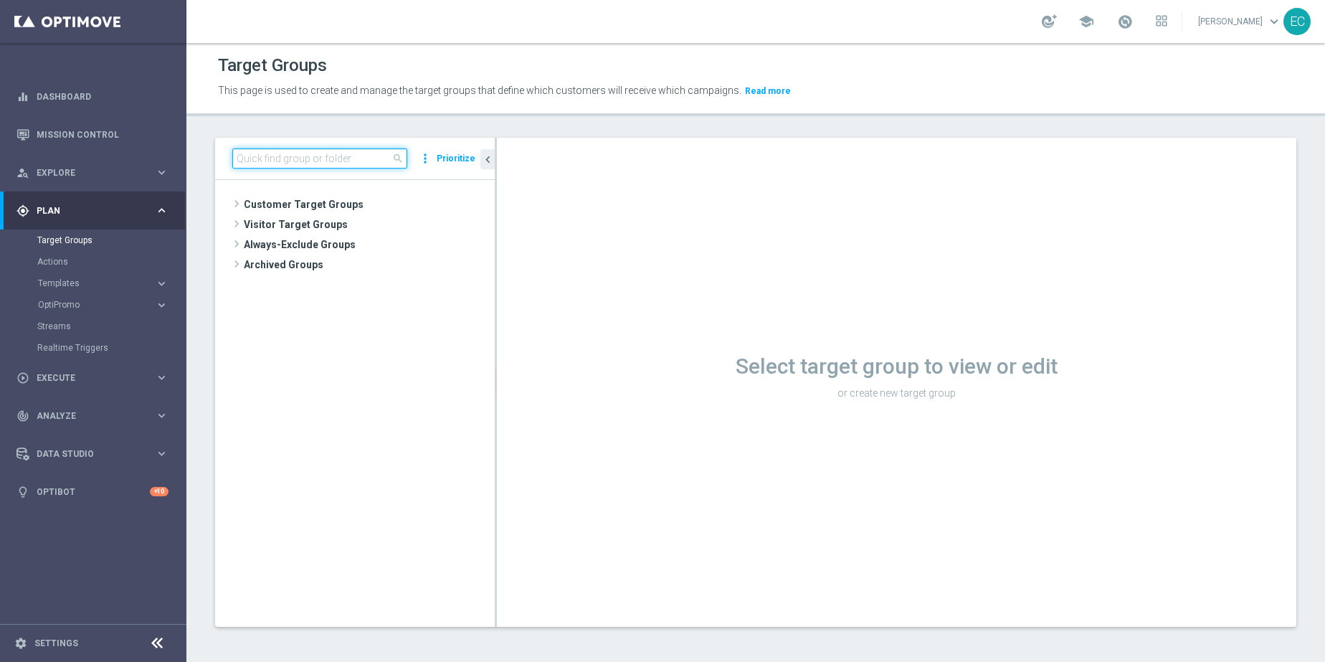
click at [304, 157] on input at bounding box center [319, 158] width 175 height 20
paste input "Adriano_test_SMS_1"
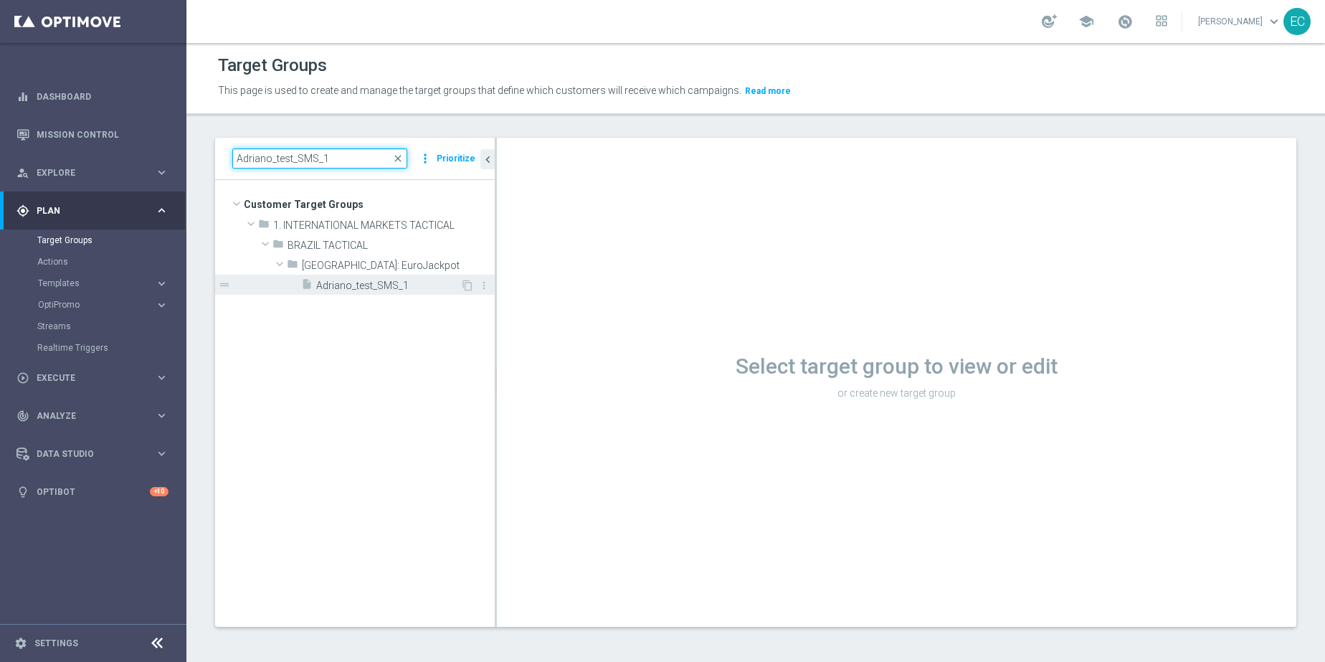
type input "Adriano_test_SMS_1"
click at [392, 285] on span "Adriano_test_SMS_1" at bounding box center [388, 286] width 144 height 12
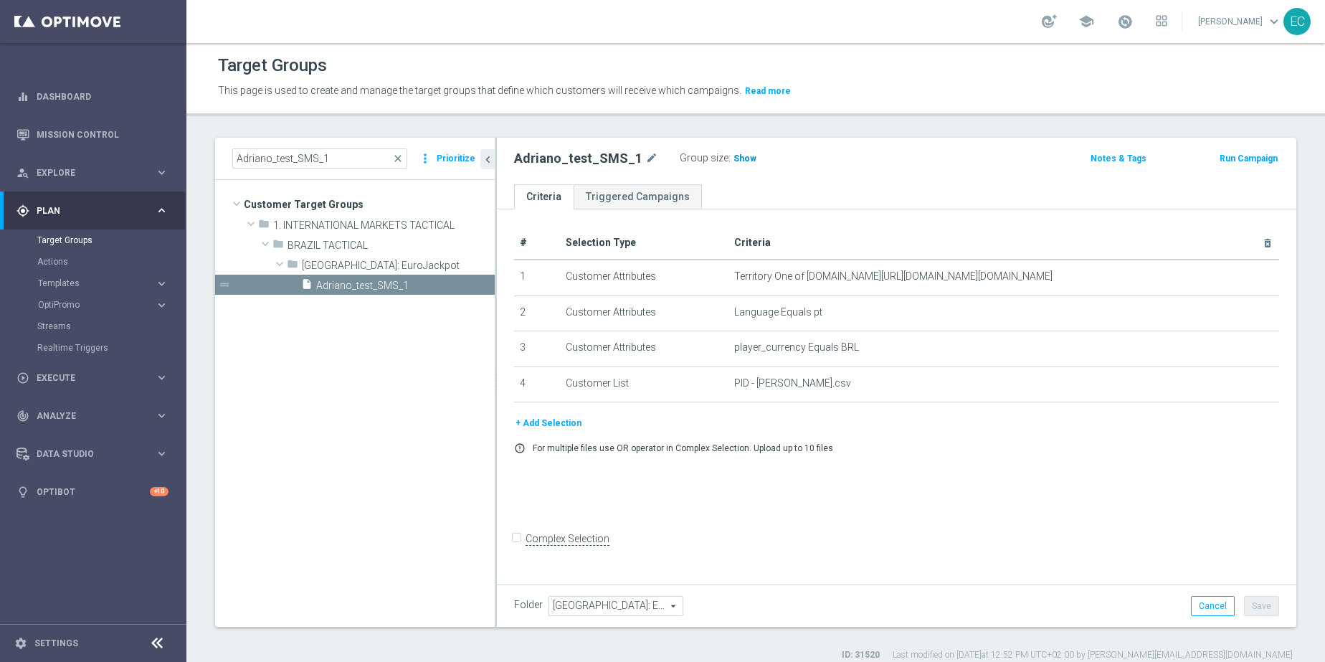
click at [736, 165] on h3 "Show" at bounding box center [745, 159] width 26 height 16
click at [91, 146] on link "Mission Control" at bounding box center [103, 134] width 132 height 38
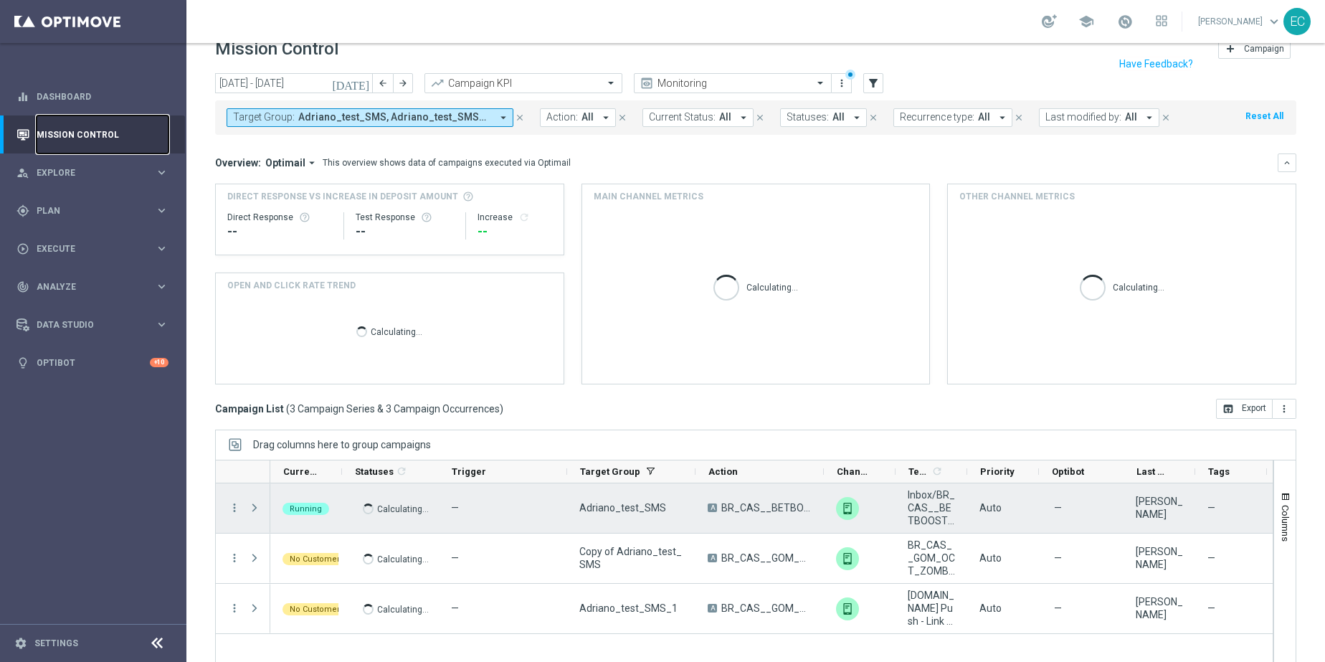
scroll to position [55, 0]
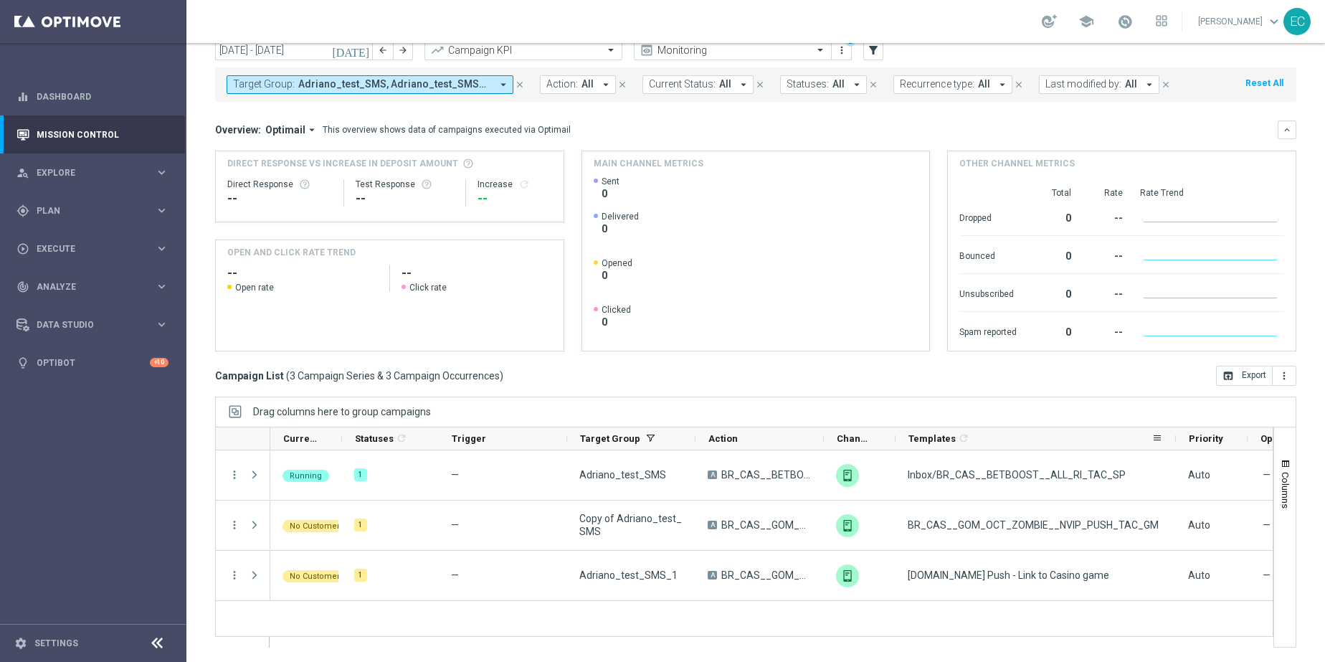
drag, startPoint x: 994, startPoint y: 437, endPoint x: 1174, endPoint y: 437, distance: 179.2
click at [1174, 437] on div at bounding box center [1176, 438] width 6 height 22
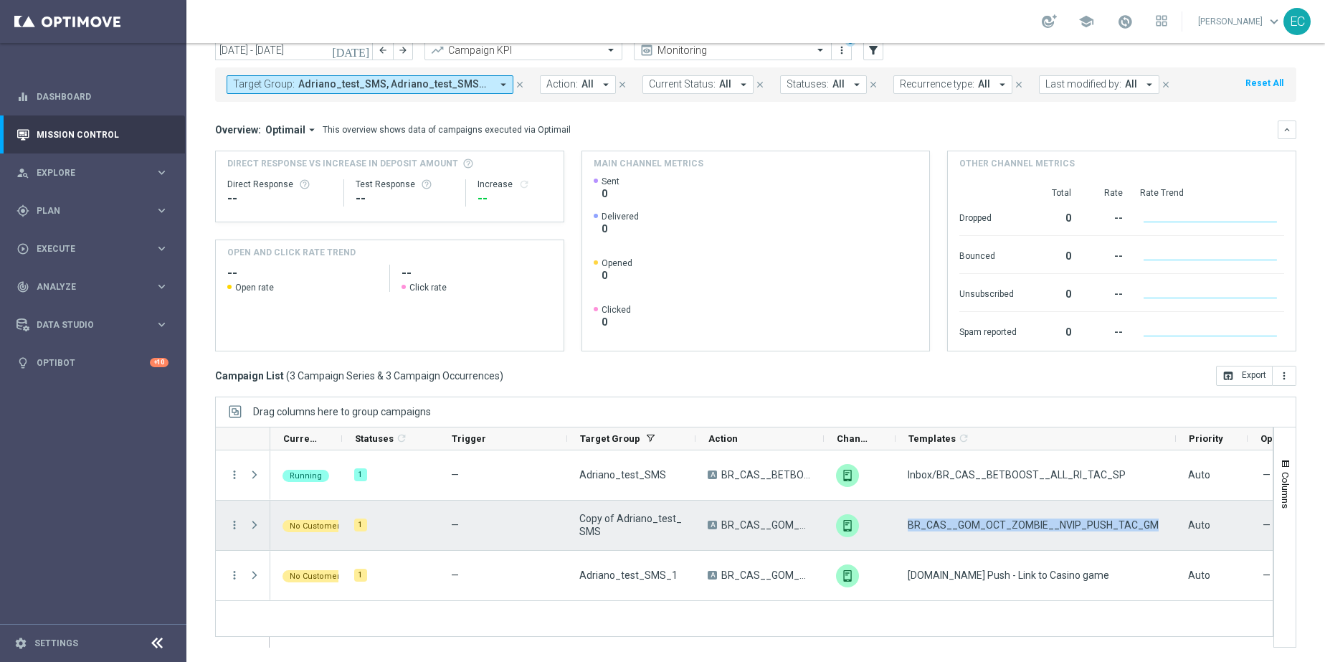
drag, startPoint x: 1146, startPoint y: 521, endPoint x: 909, endPoint y: 527, distance: 236.6
click at [909, 527] on div "BR_CAS__GOM_OCT_ZOMBIE__NVIP_PUSH_TAC_GM" at bounding box center [1035, 524] width 280 height 49
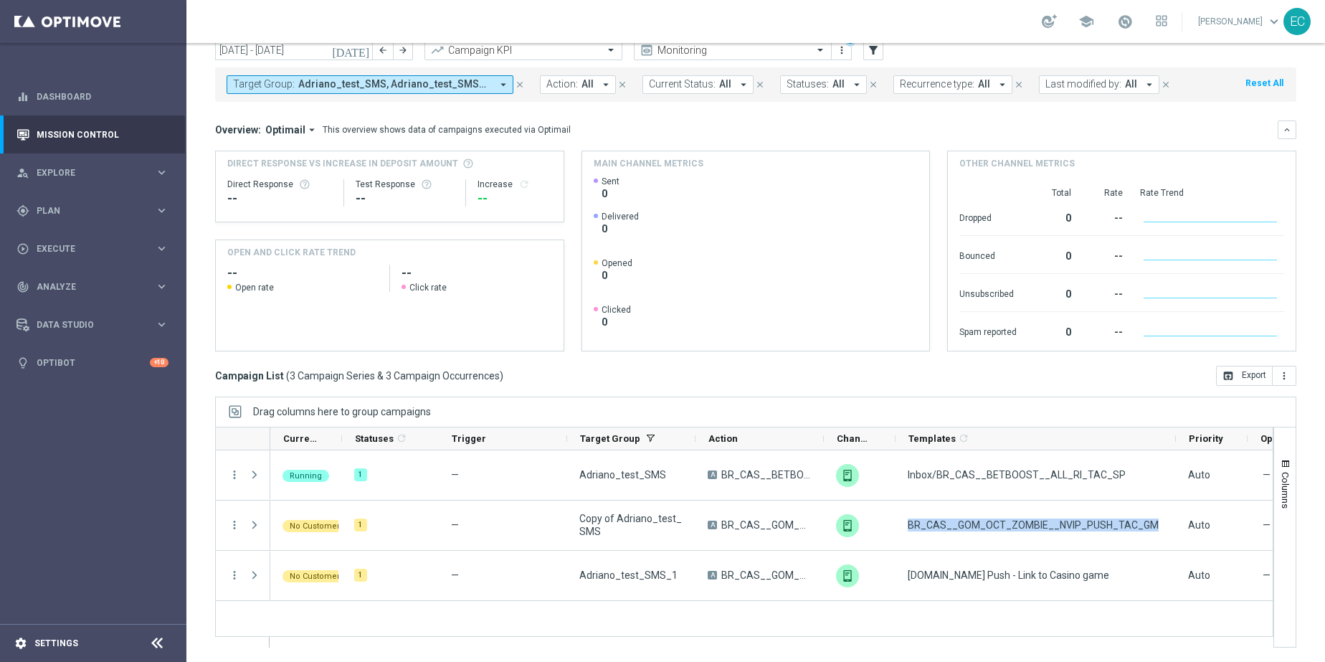
click at [72, 649] on div "settings Settings" at bounding box center [71, 643] width 143 height 13
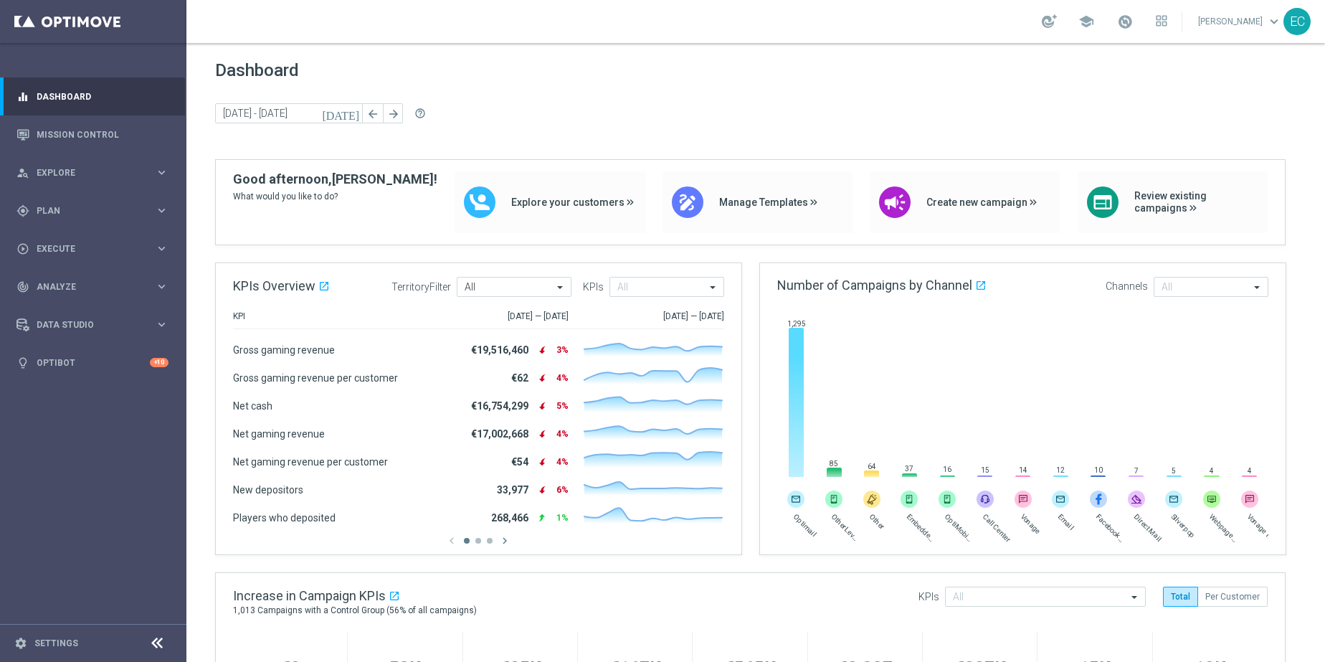
click at [40, 635] on footer "settings Settings" at bounding box center [93, 643] width 186 height 38
click at [42, 639] on link "Settings" at bounding box center [56, 643] width 44 height 9
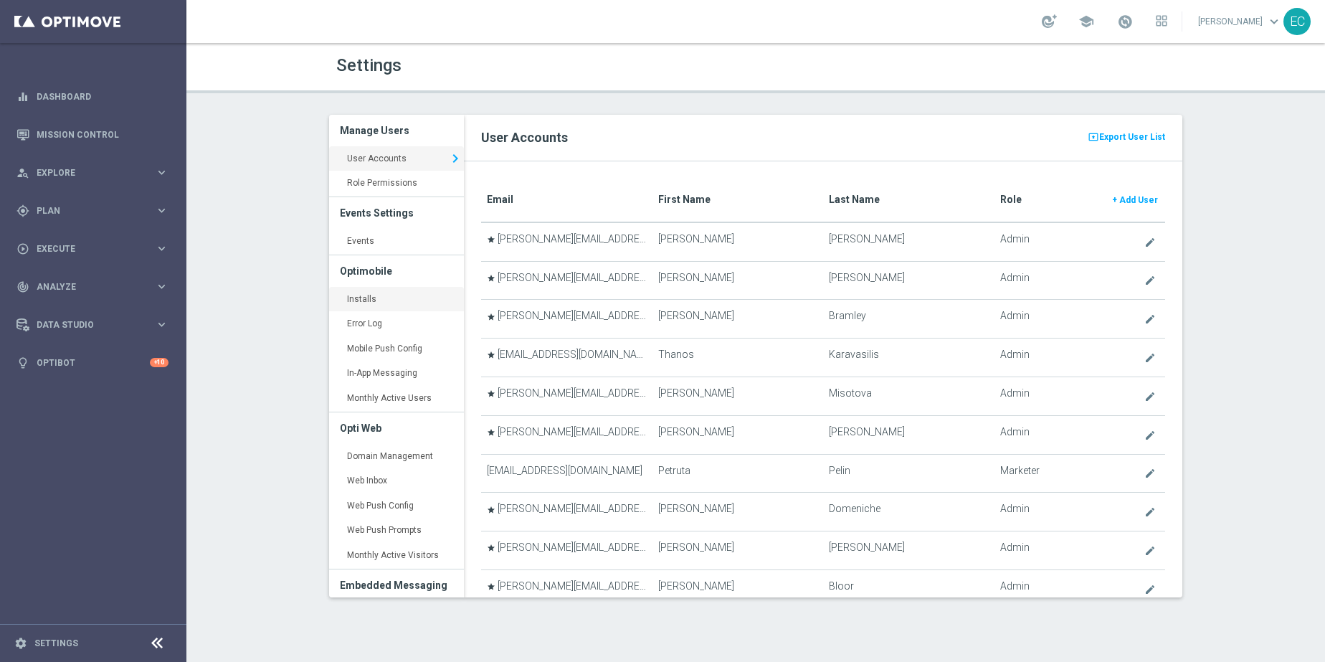
click at [409, 304] on link "Installs keyboard_arrow_right" at bounding box center [396, 300] width 135 height 26
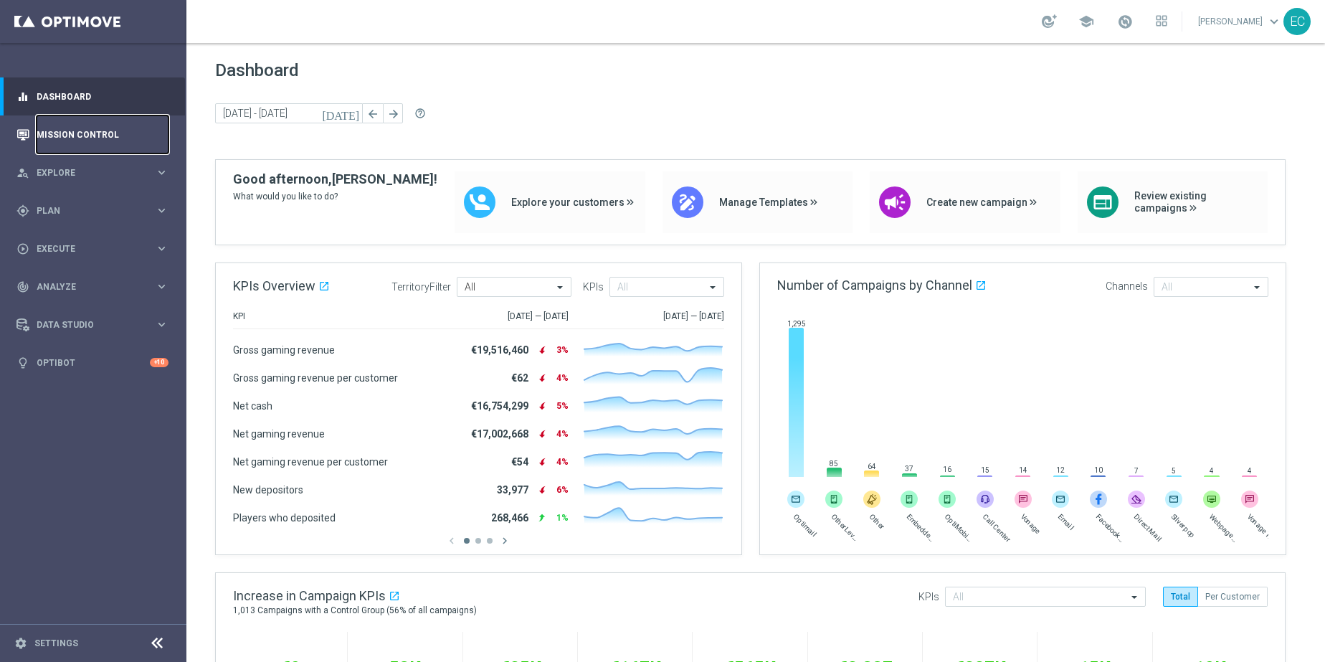
click at [105, 148] on link "Mission Control" at bounding box center [103, 134] width 132 height 38
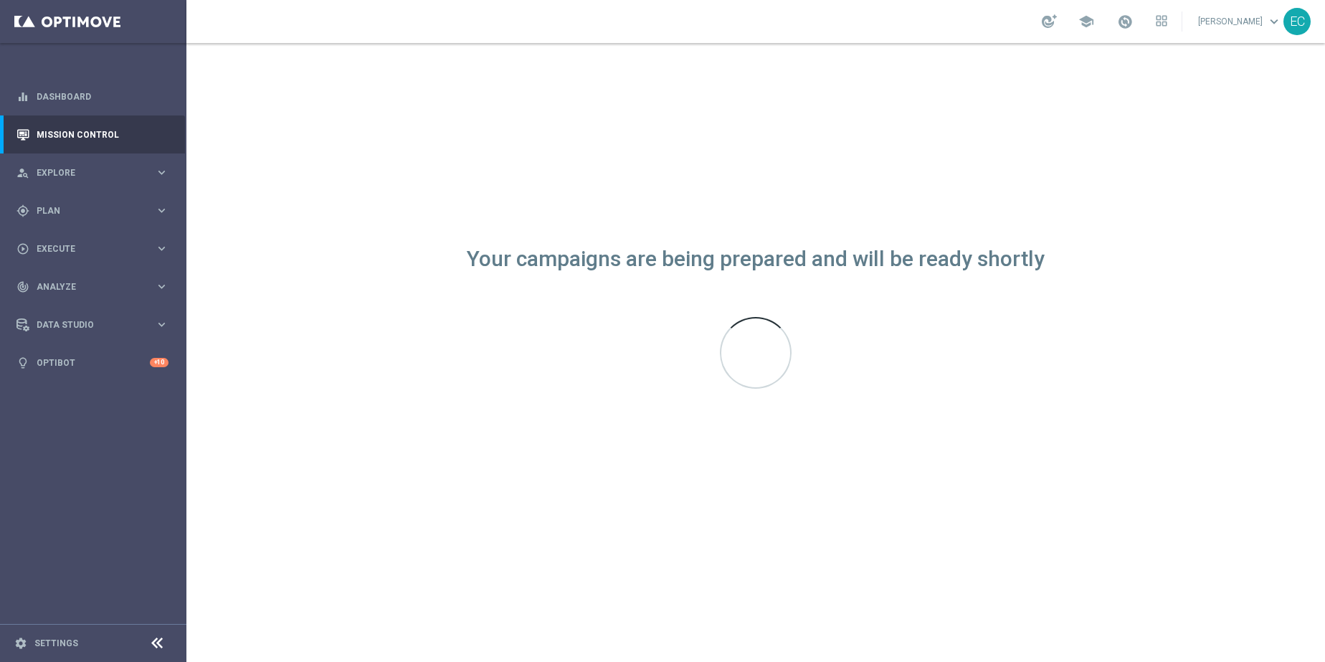
click at [872, 261] on div "Your campaigns are being prepared and will be ready shortly" at bounding box center [756, 259] width 578 height 12
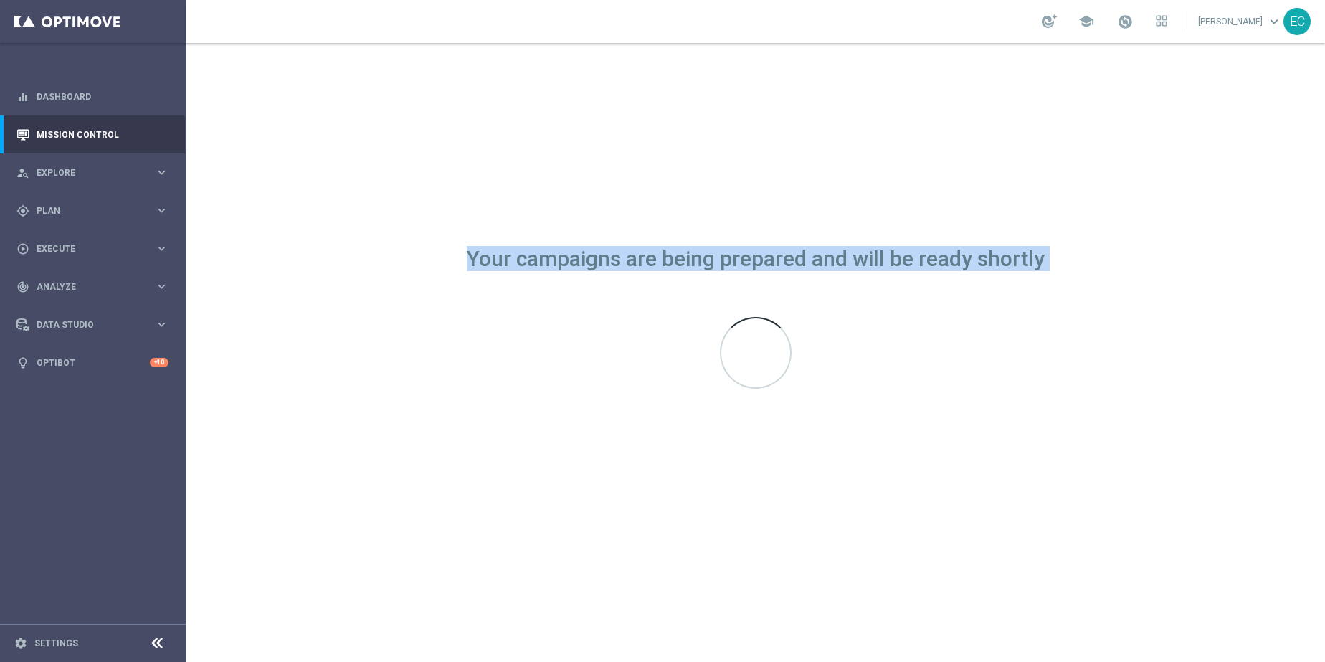
click at [872, 261] on div "Your campaigns are being prepared and will be ready shortly" at bounding box center [756, 259] width 578 height 12
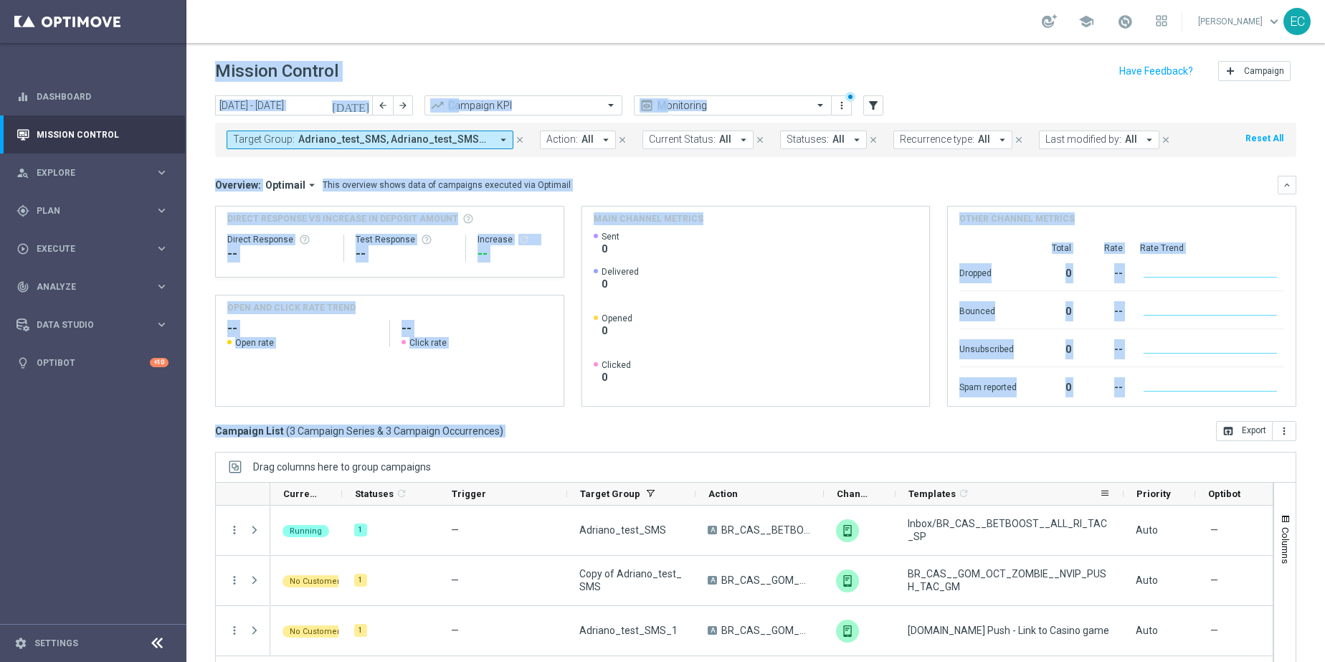
drag, startPoint x: 966, startPoint y: 492, endPoint x: 1123, endPoint y: 483, distance: 156.6
click at [1123, 483] on div at bounding box center [1123, 493] width 6 height 22
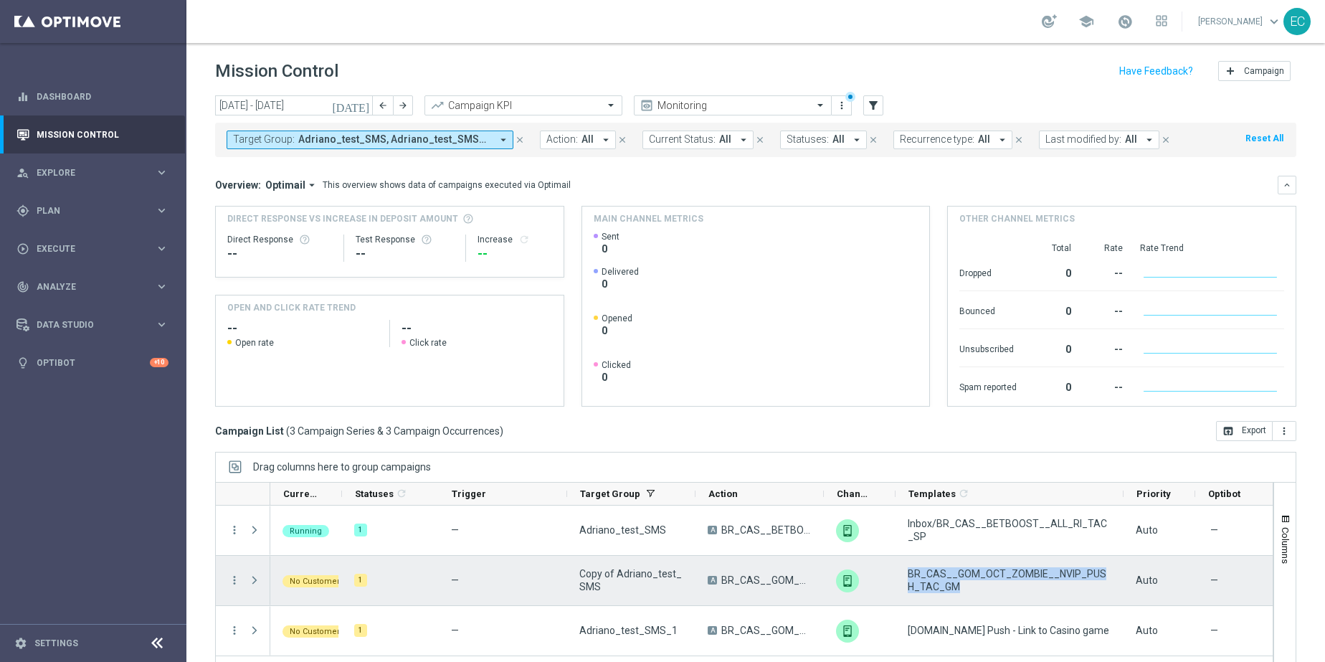
drag, startPoint x: 961, startPoint y: 589, endPoint x: 895, endPoint y: 572, distance: 68.7
click at [895, 572] on div "BR_CAS__GOM_OCT_ZOMBIE__NVIP_PUSH_TAC_GM" at bounding box center [1009, 580] width 228 height 49
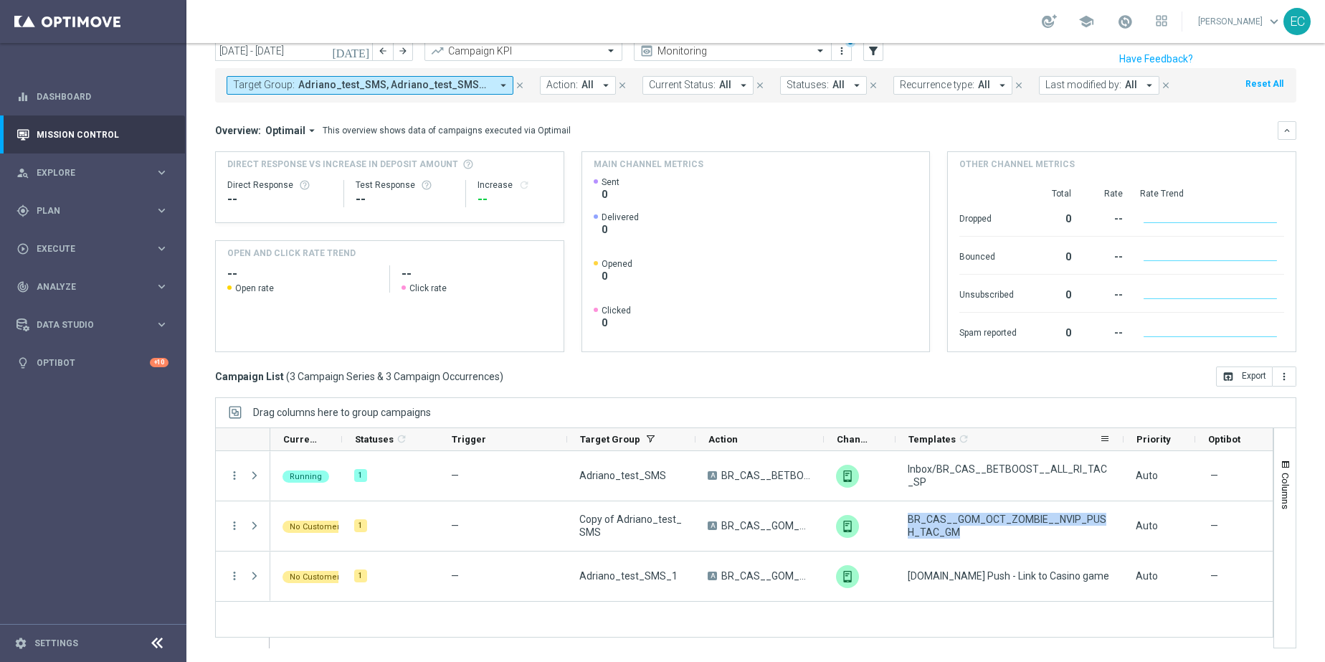
scroll to position [55, 0]
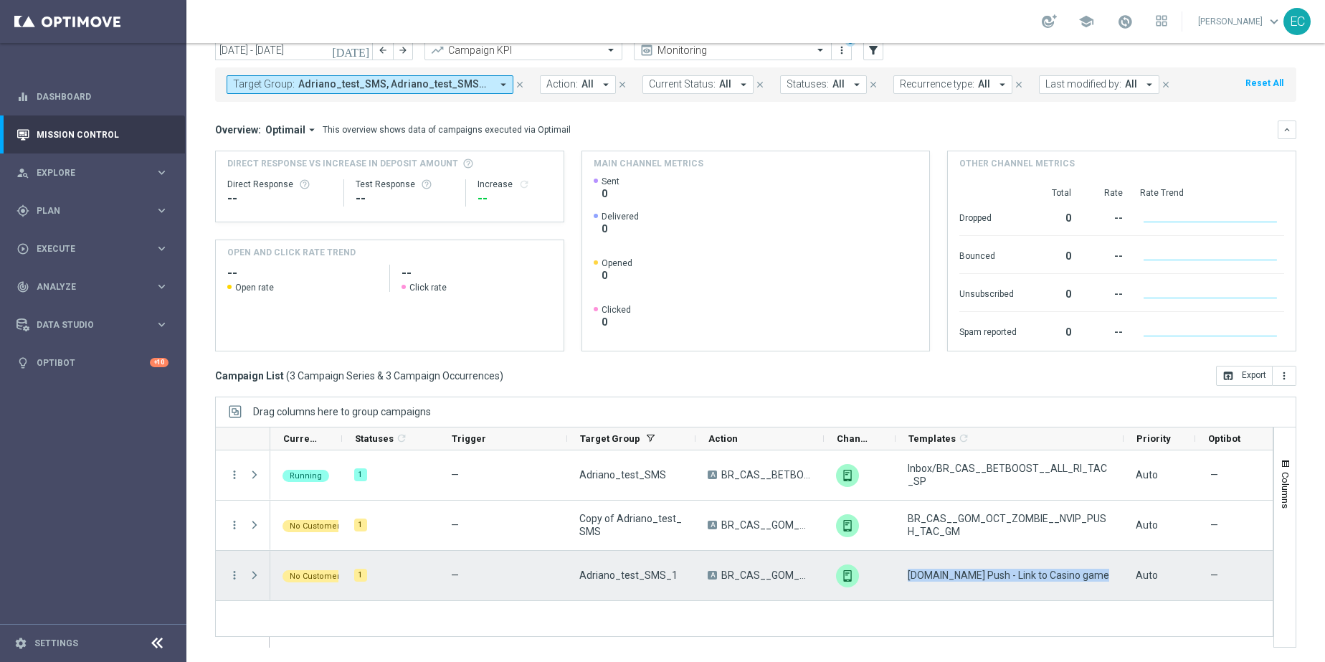
drag, startPoint x: 1053, startPoint y: 572, endPoint x: 908, endPoint y: 572, distance: 145.5
click at [908, 572] on div "BET.BR Push - Link to Casino game" at bounding box center [1009, 575] width 228 height 49
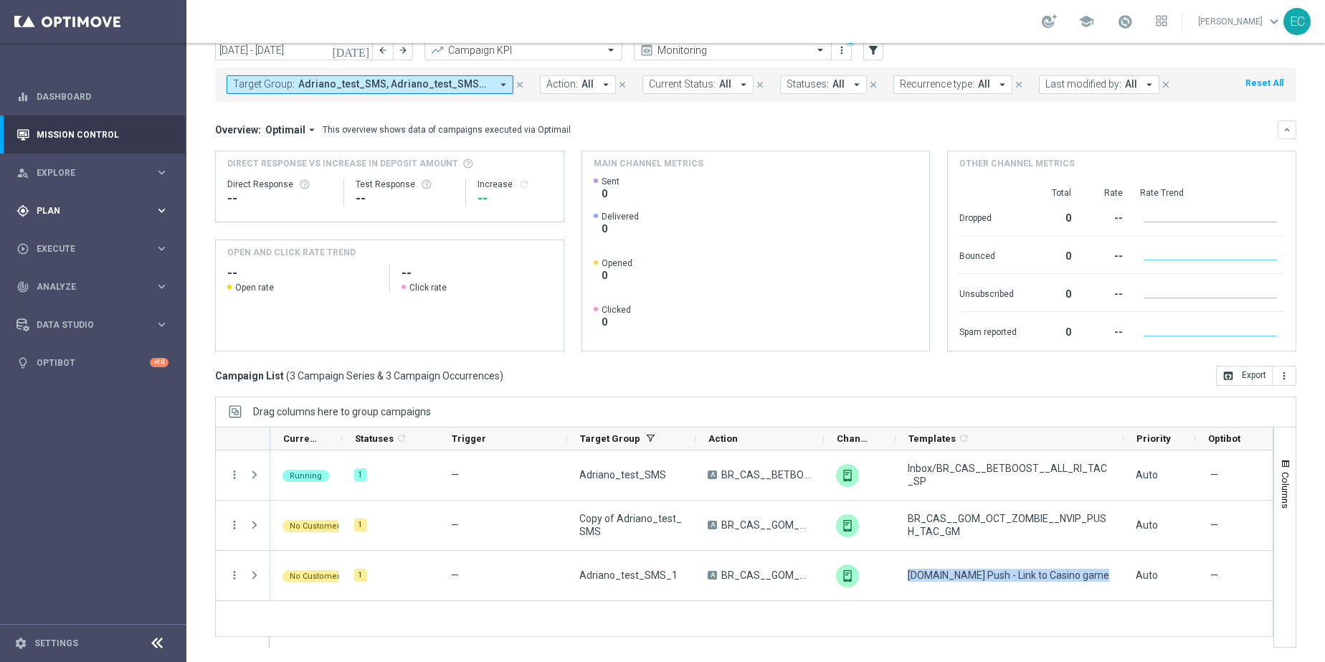
click at [90, 199] on div "gps_fixed Plan keyboard_arrow_right" at bounding box center [92, 210] width 185 height 38
click at [81, 244] on link "Target Groups" at bounding box center [93, 239] width 112 height 11
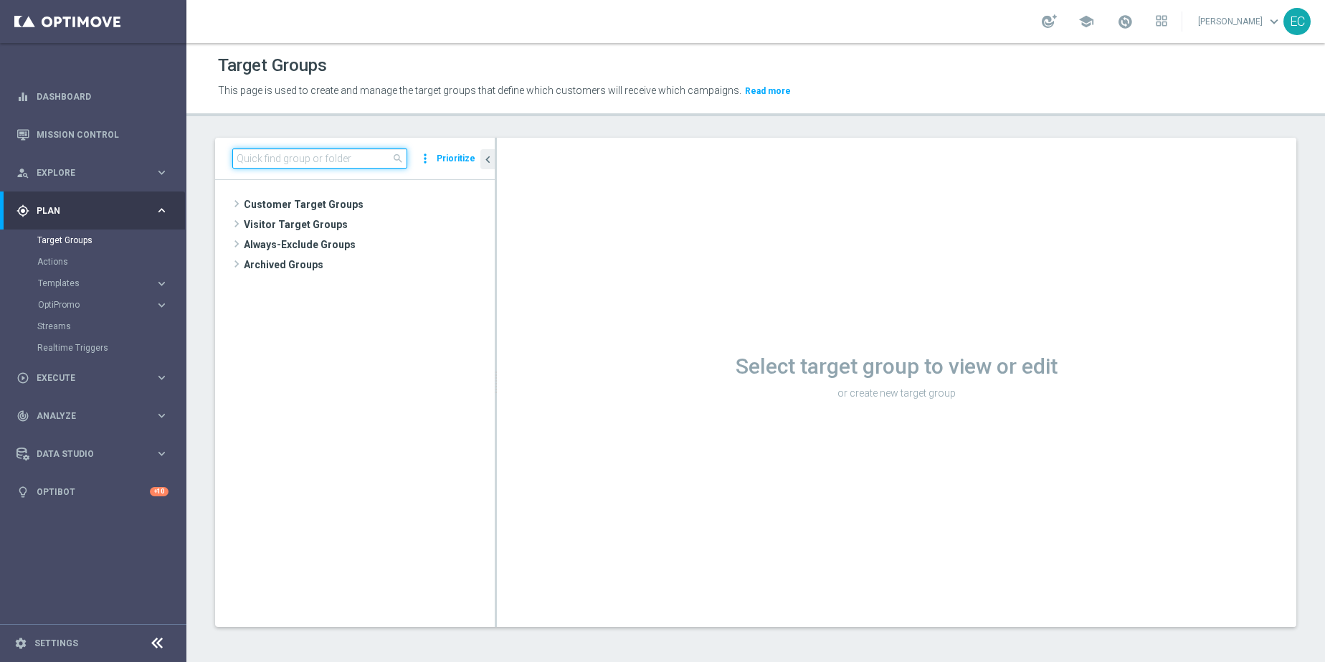
click at [323, 151] on input at bounding box center [319, 158] width 175 height 20
paste input "UK_SPORTSBOOK_APP | Stakes last 365 days"
type input "UK_SPORTSBOOK_APP | Stakes last 365 days"
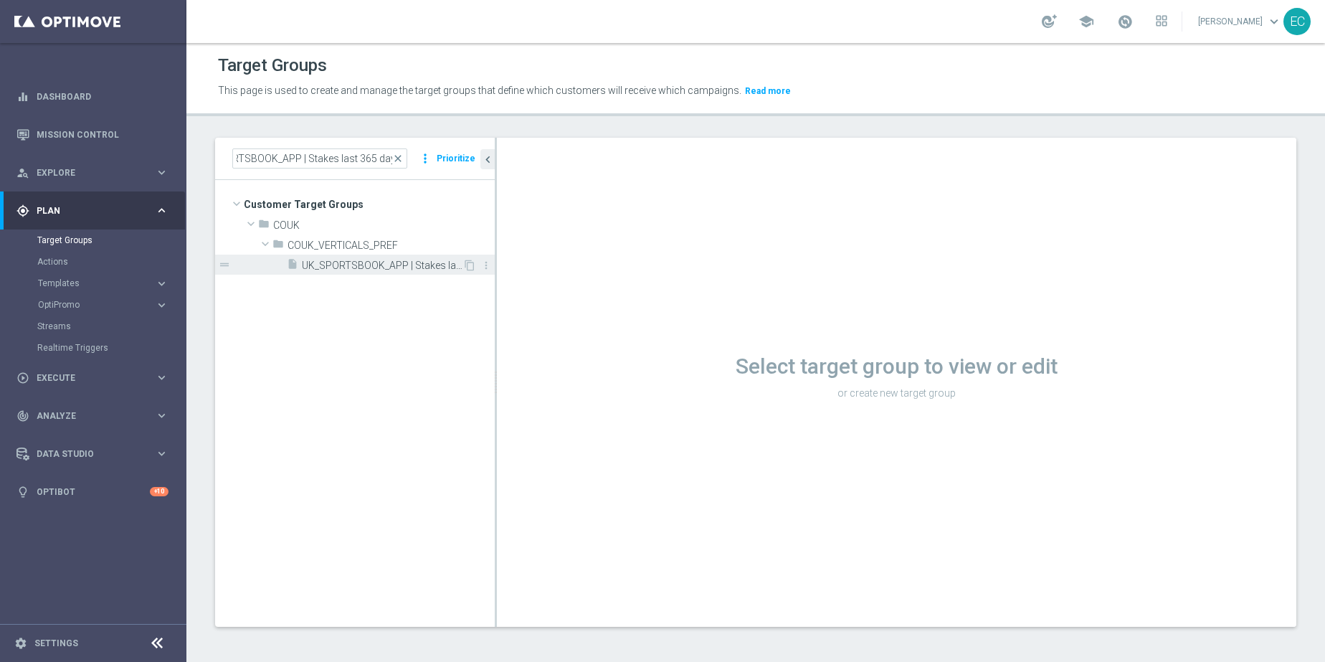
drag, startPoint x: 406, startPoint y: 277, endPoint x: 408, endPoint y: 269, distance: 8.2
click at [405, 277] on tree-viewport "Customer Target Groups library_add create_new_folder folder" at bounding box center [355, 403] width 280 height 446
click at [408, 269] on span "UK_SPORTSBOOK_APP | Stakes last 365 days" at bounding box center [382, 266] width 161 height 12
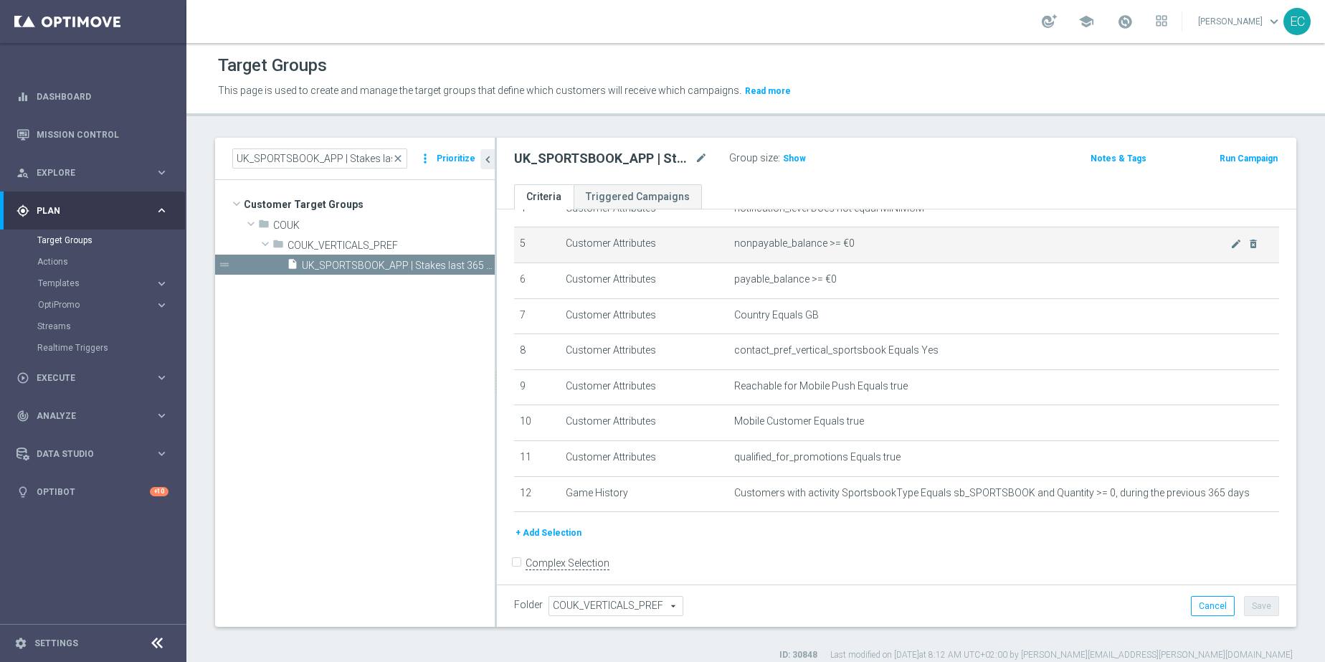
scroll to position [183, 0]
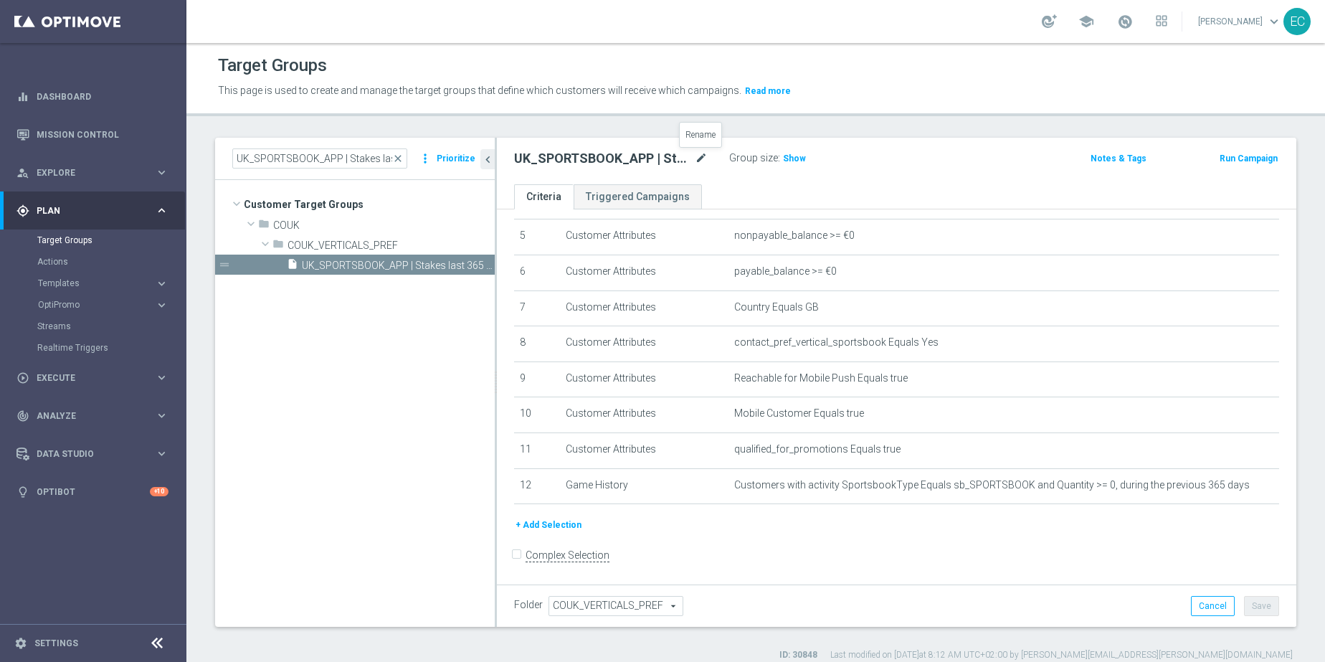
click at [695, 161] on icon "mode_edit" at bounding box center [701, 158] width 13 height 17
click at [648, 160] on input "UK_SPORTSBOOK_APP | Stakes last 365 days" at bounding box center [611, 160] width 194 height 20
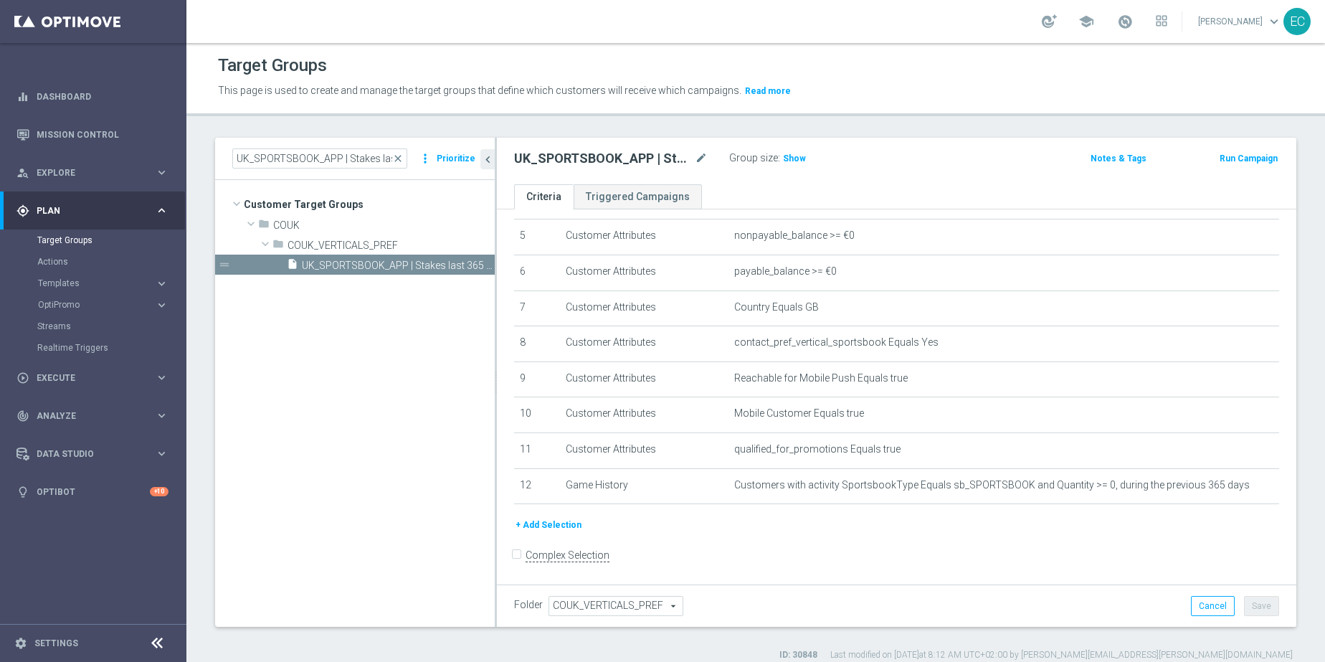
scroll to position [183, 0]
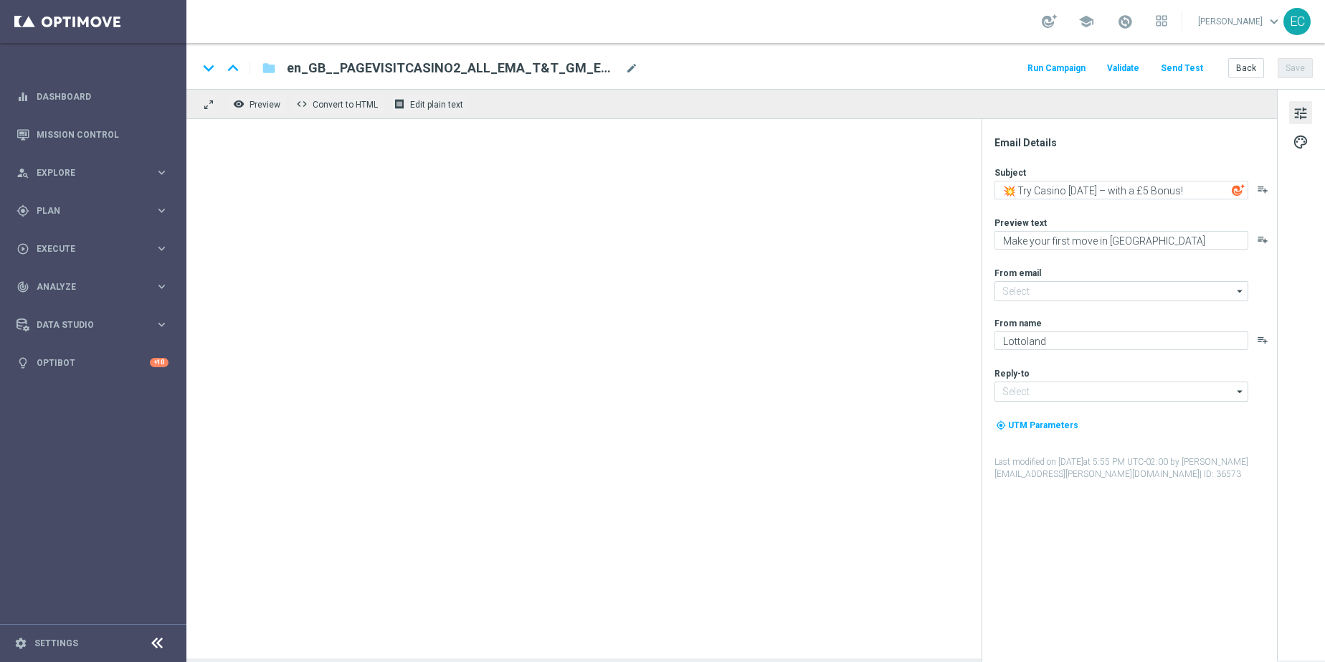
type input "[EMAIL_ADDRESS][DOMAIN_NAME]"
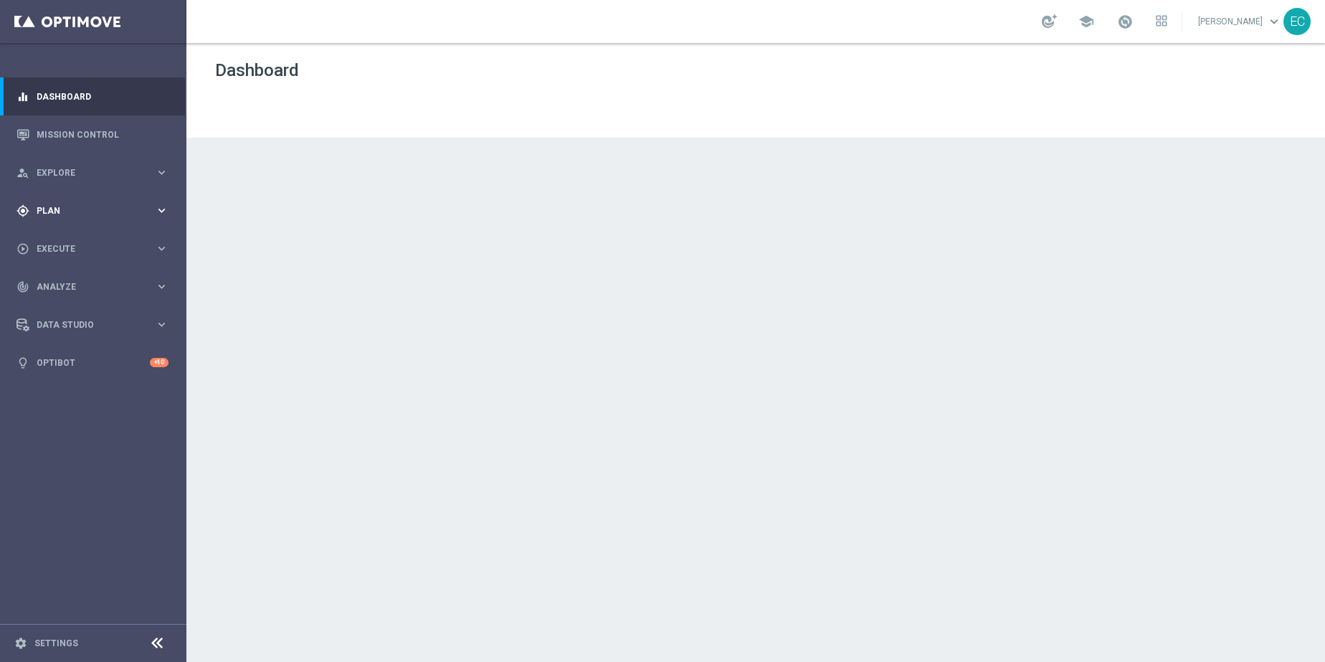
click at [120, 209] on span "Plan" at bounding box center [96, 210] width 118 height 9
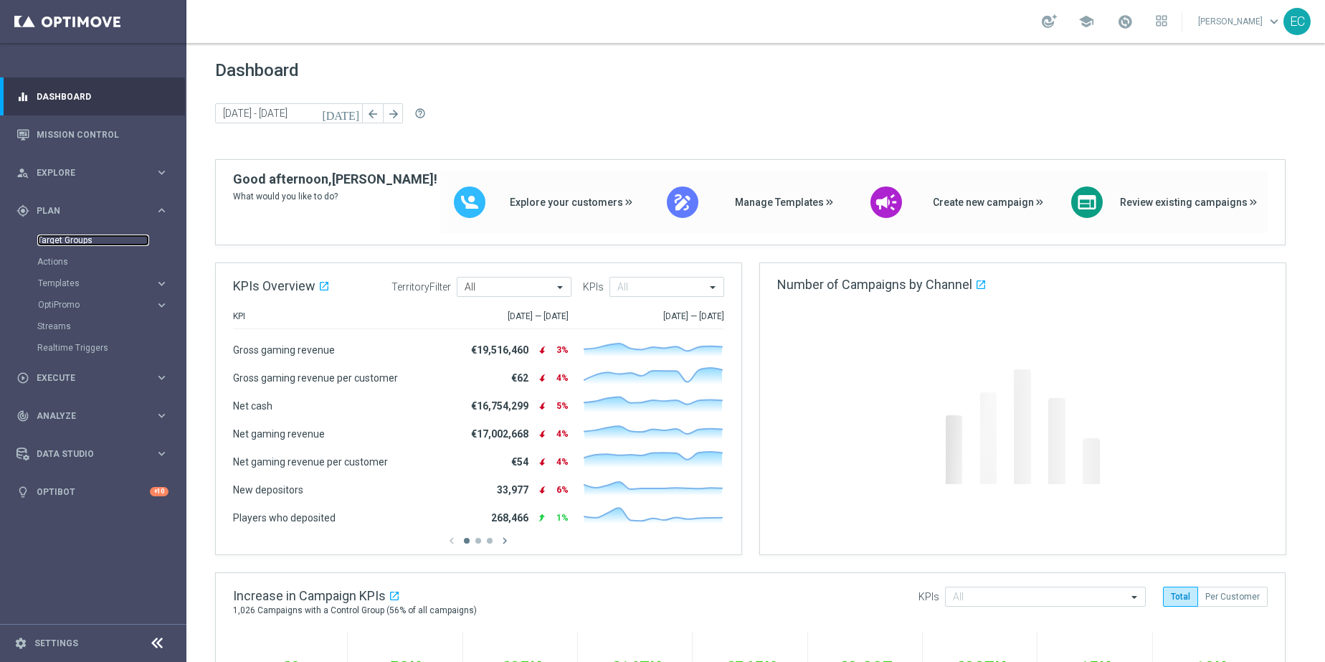
click at [85, 239] on link "Target Groups" at bounding box center [93, 239] width 112 height 11
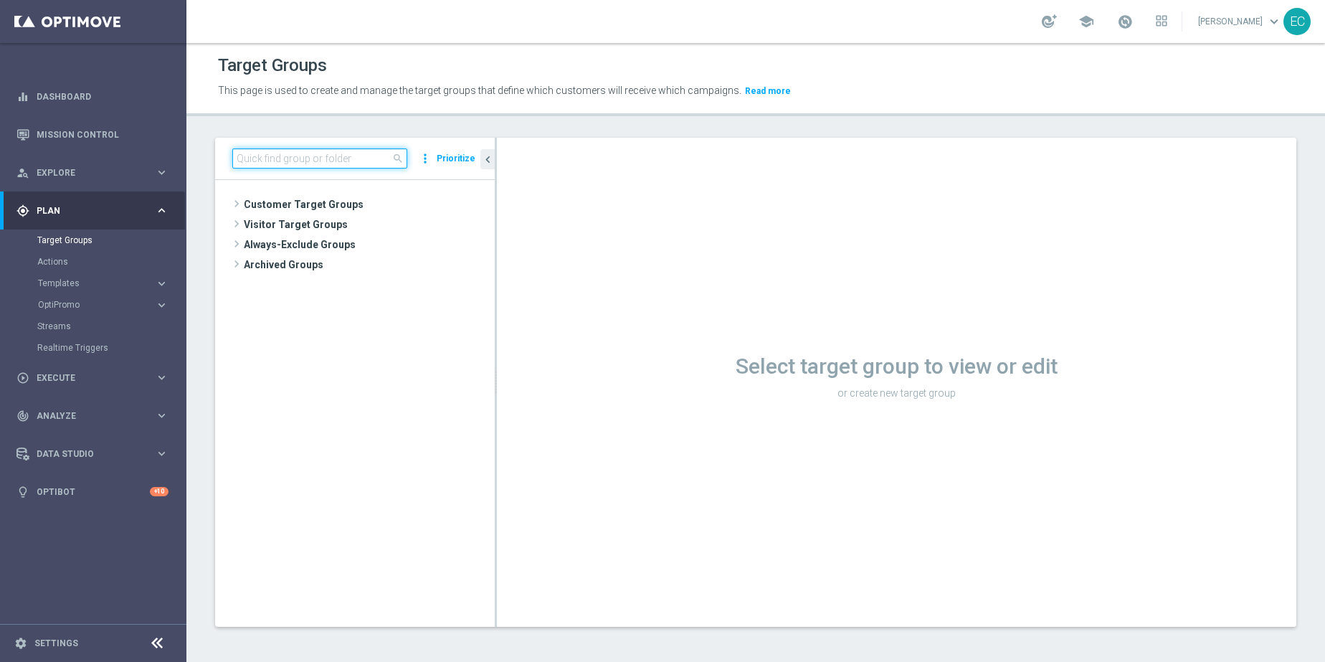
click at [343, 155] on input at bounding box center [319, 158] width 175 height 20
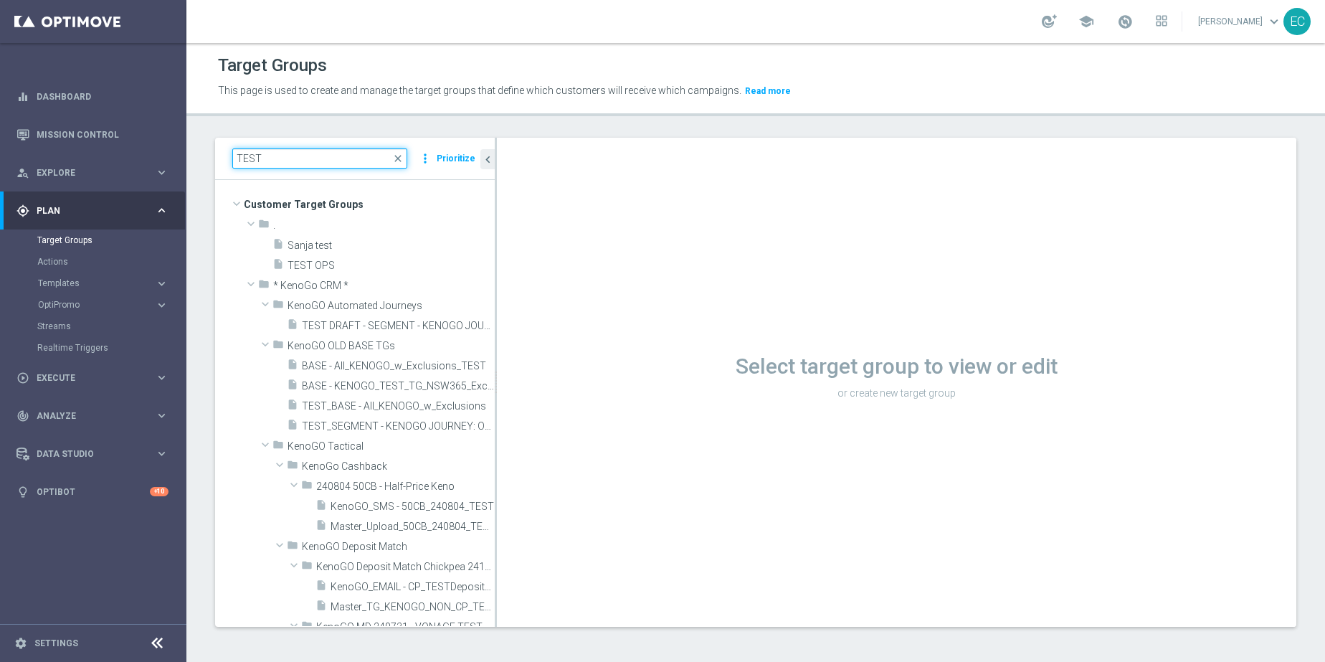
click at [351, 159] on input "TEST" at bounding box center [319, 158] width 175 height 20
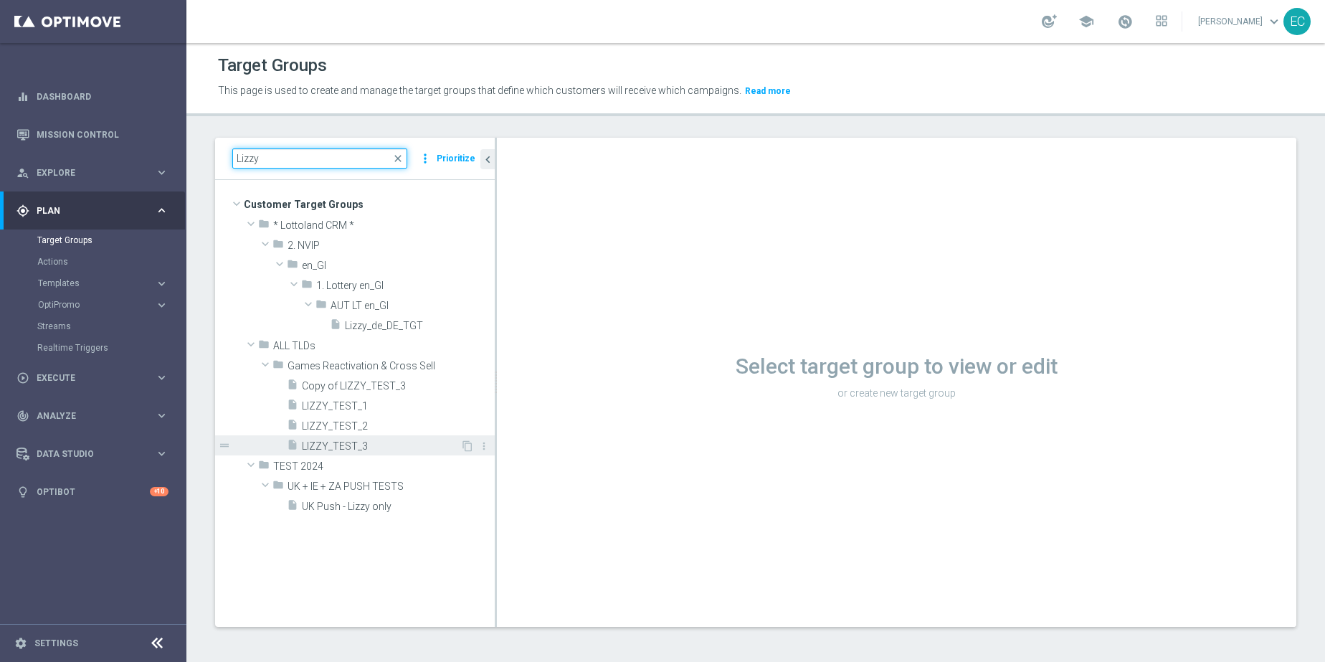
type input "Lizzy"
click at [397, 452] on span "LIZZY_TEST_3" at bounding box center [381, 446] width 158 height 12
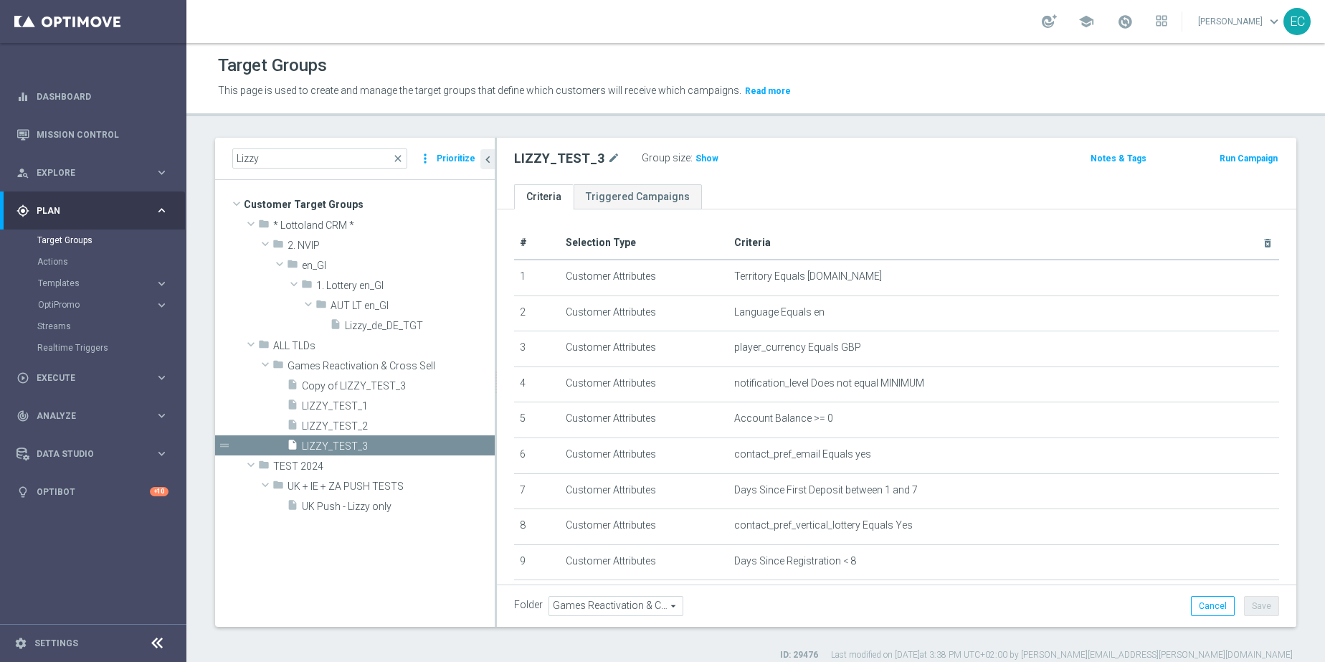
scroll to position [76, 0]
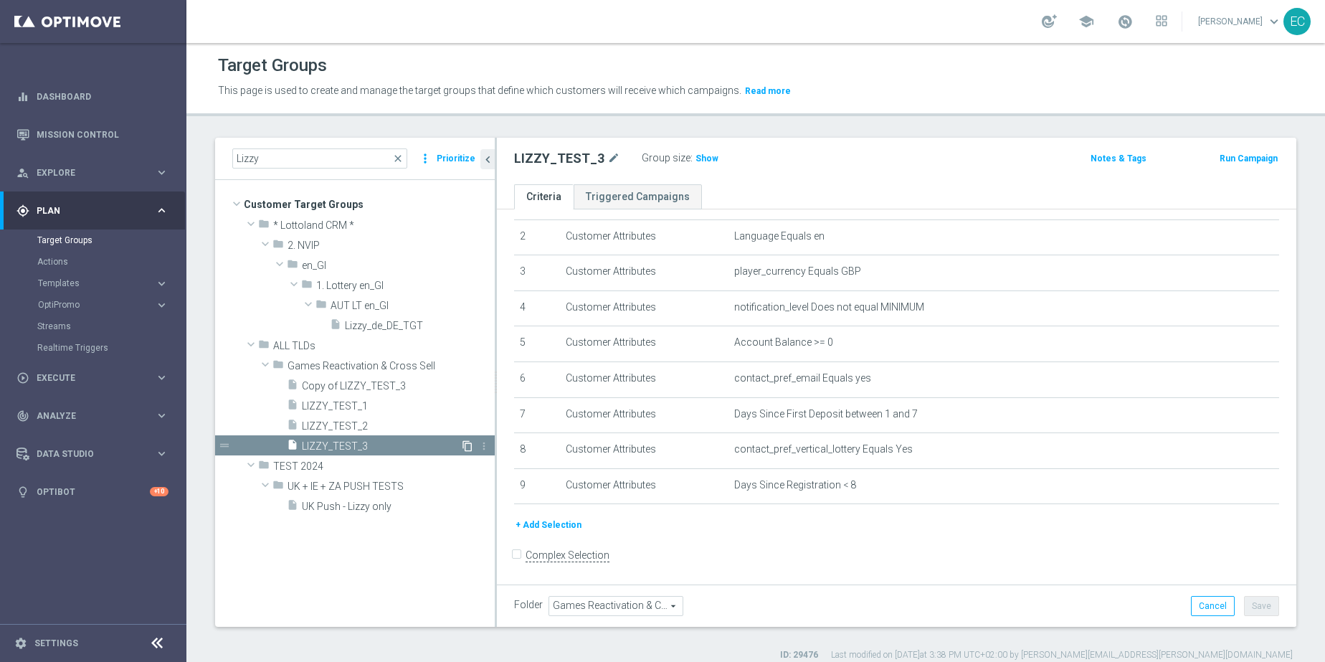
click at [465, 444] on icon "content_copy" at bounding box center [467, 445] width 11 height 11
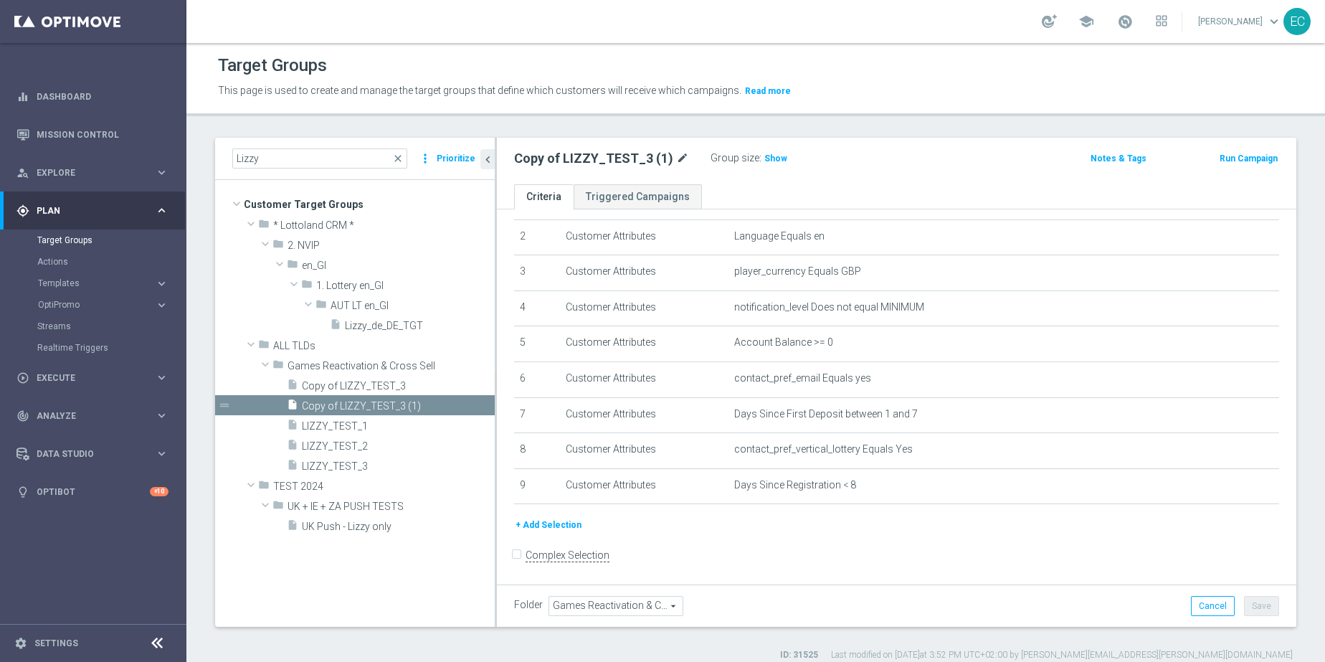
click at [682, 165] on div "Copy of LIZZY_TEST_3 (1) mode_edit" at bounding box center [612, 158] width 196 height 20
click at [677, 162] on icon "mode_edit" at bounding box center [682, 158] width 13 height 17
drag, startPoint x: 614, startPoint y: 158, endPoint x: 690, endPoint y: 158, distance: 75.3
click at [690, 158] on input "Copy of LIZZY_TEST_3 (1)" at bounding box center [611, 160] width 194 height 20
drag, startPoint x: 668, startPoint y: 161, endPoint x: 614, endPoint y: 160, distance: 54.5
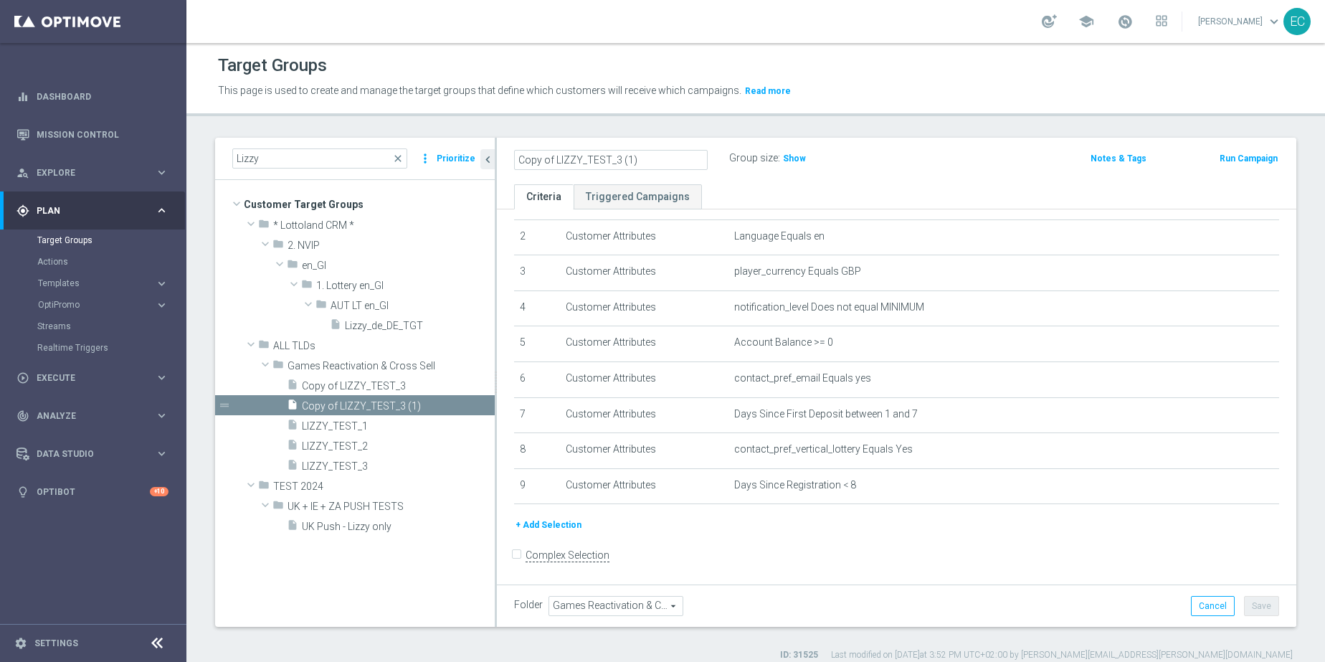
click at [614, 160] on input "Copy of LIZZY_TEST_3 (1)" at bounding box center [611, 160] width 194 height 20
drag, startPoint x: 554, startPoint y: 157, endPoint x: 482, endPoint y: 158, distance: 71.7
click at [483, 158] on as-split "Lizzy close more_vert Prioritize Customer Target Groups library_add create_new_…" at bounding box center [755, 382] width 1081 height 489
type input "LIZZY_TEST_4_SA"
click at [877, 170] on div "LIZZY_TEST_4_SA Group size : Show Notes & Tags Run Campaign" at bounding box center [896, 161] width 799 height 47
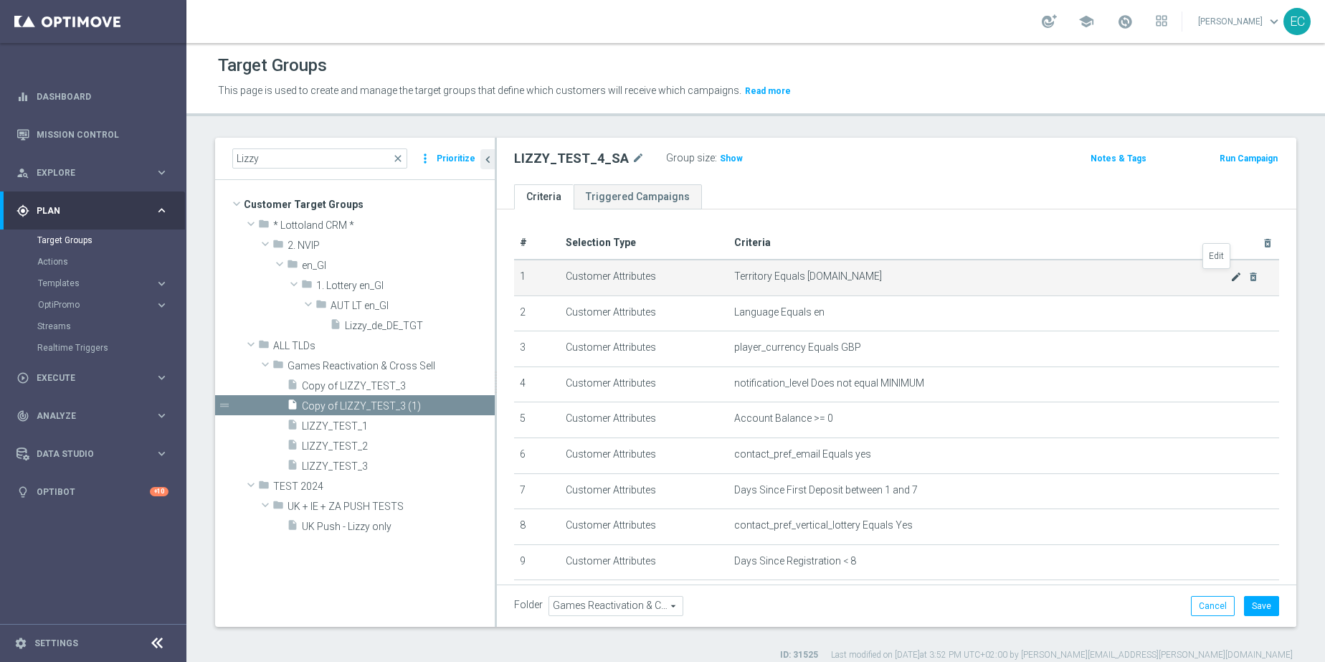
click at [1230, 278] on icon "mode_edit" at bounding box center [1235, 276] width 11 height 11
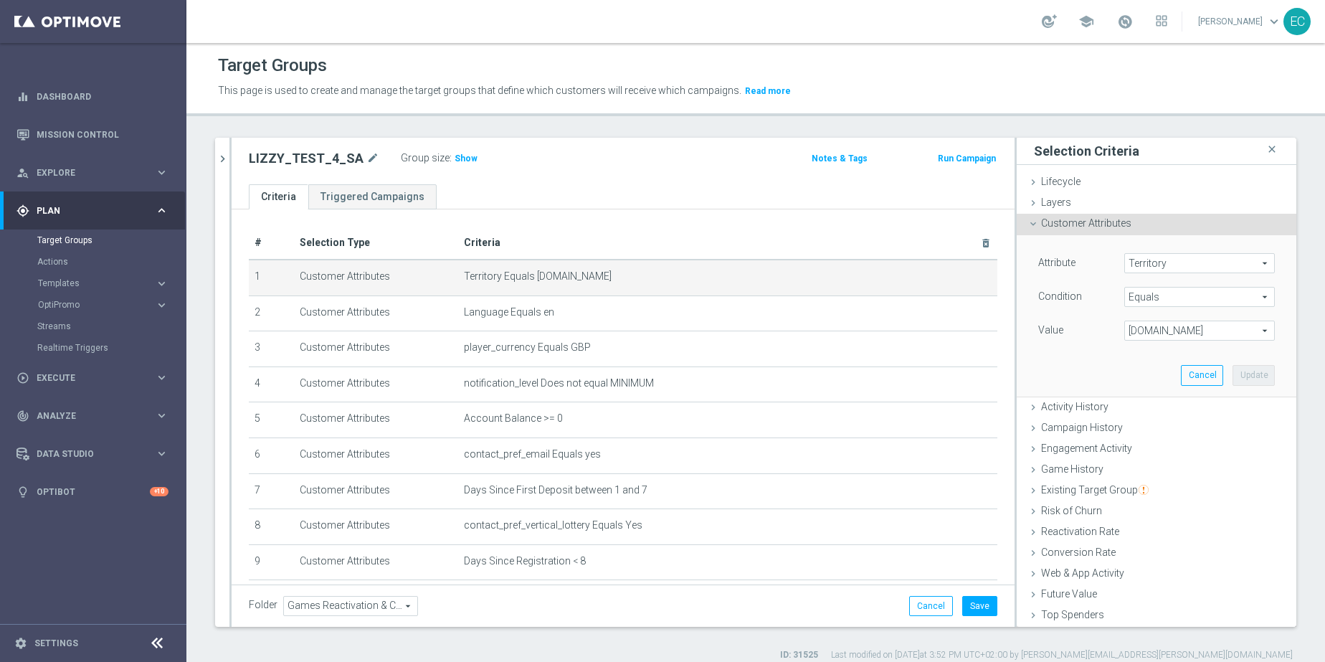
click at [1192, 328] on span "www.lottoland.co.uk" at bounding box center [1199, 330] width 149 height 19
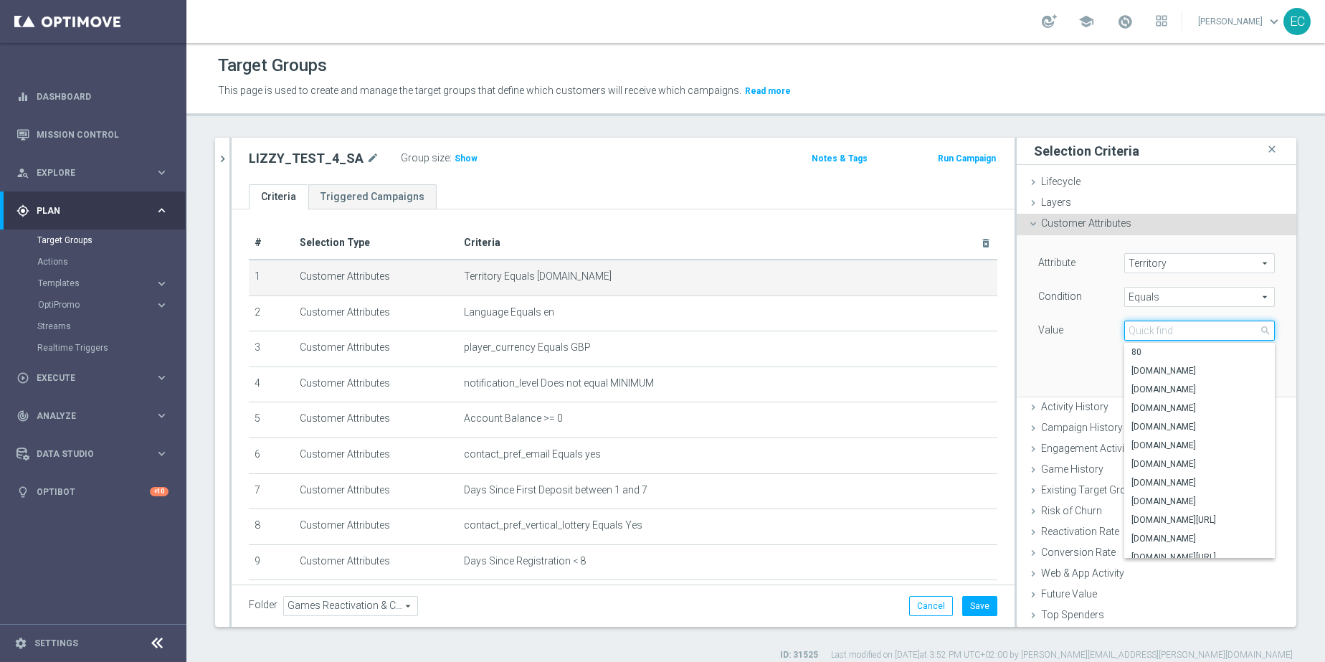
click at [1192, 328] on input "search" at bounding box center [1199, 330] width 151 height 20
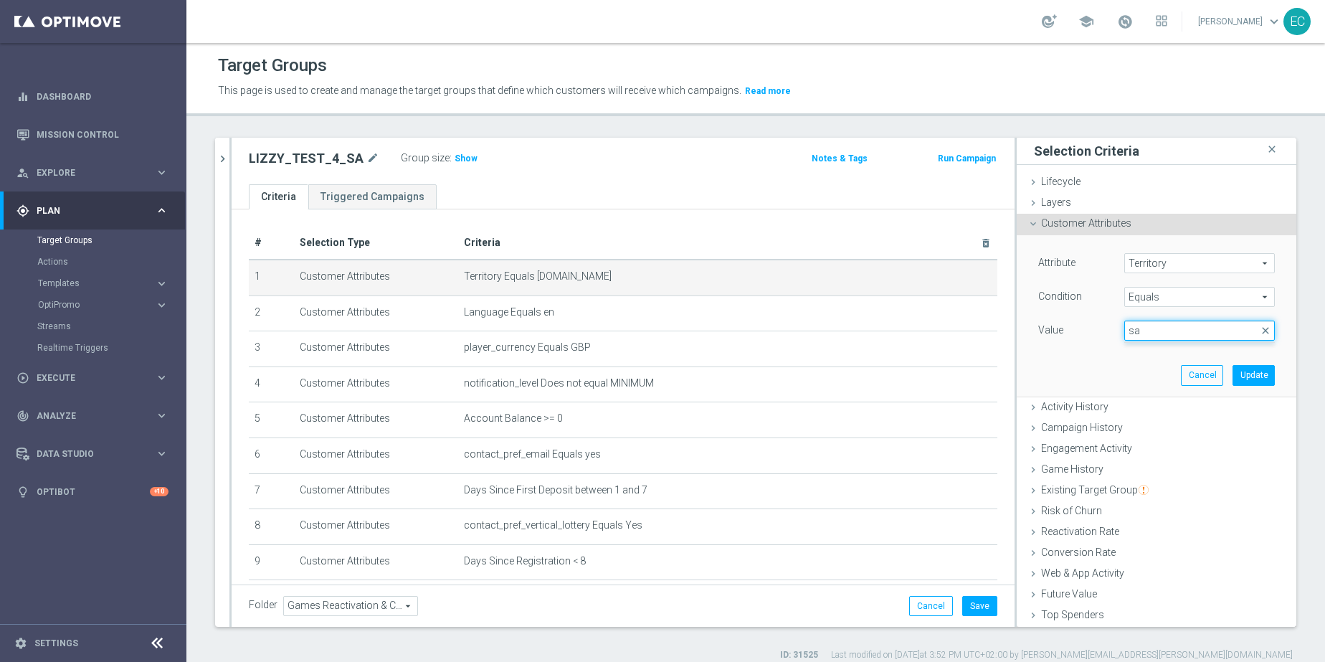
type input "s"
type input "za"
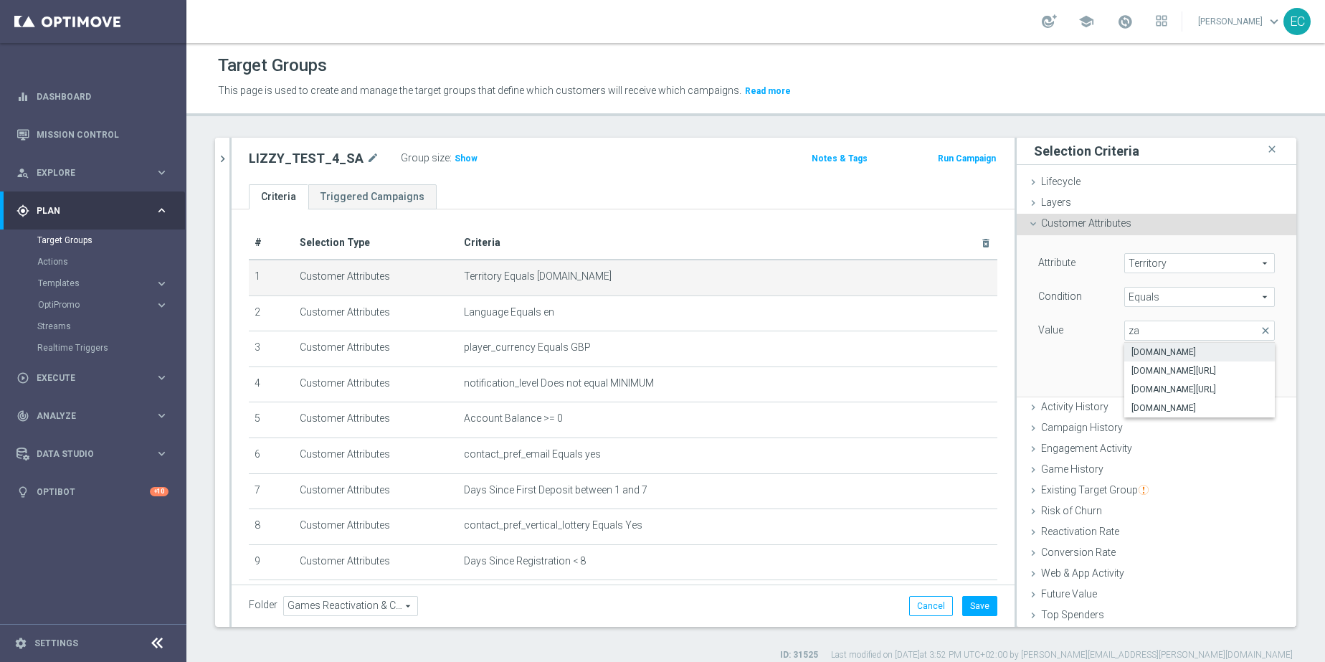
click at [1191, 353] on span "www.lottoland.co.za" at bounding box center [1199, 351] width 136 height 11
type input "www.lottoland.co.za"
click at [1251, 377] on button "Update" at bounding box center [1253, 375] width 42 height 20
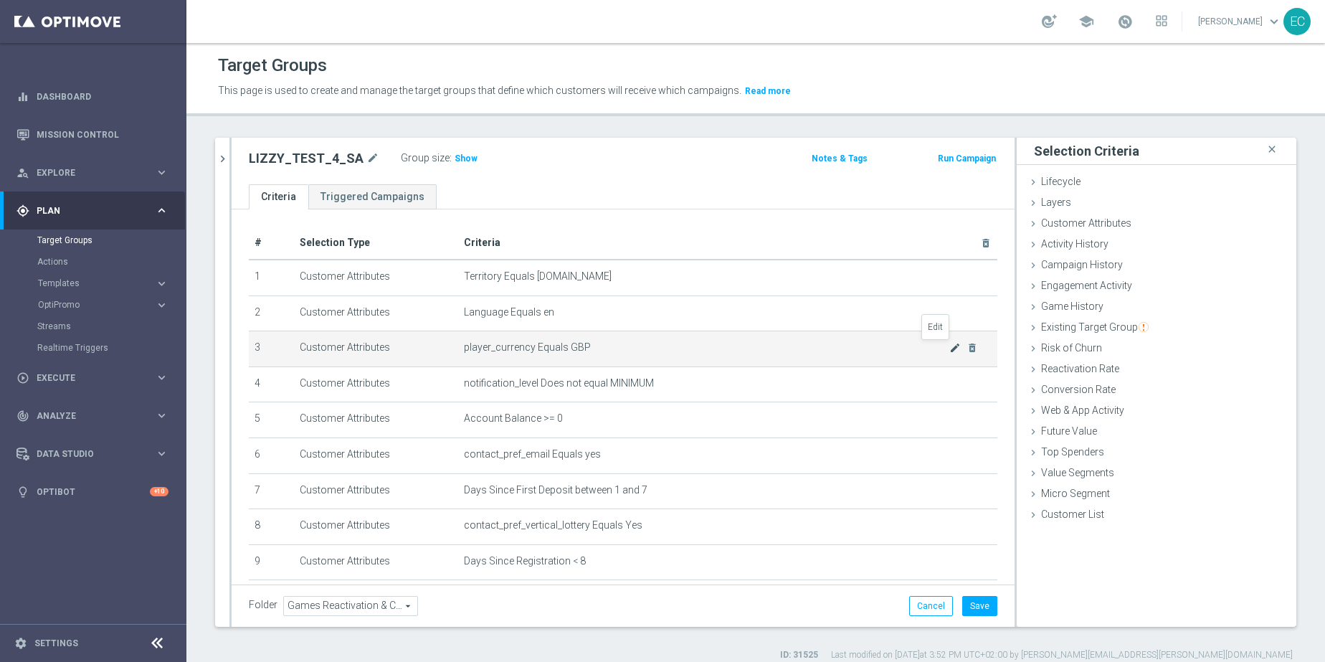
click at [949, 348] on icon "mode_edit" at bounding box center [954, 347] width 11 height 11
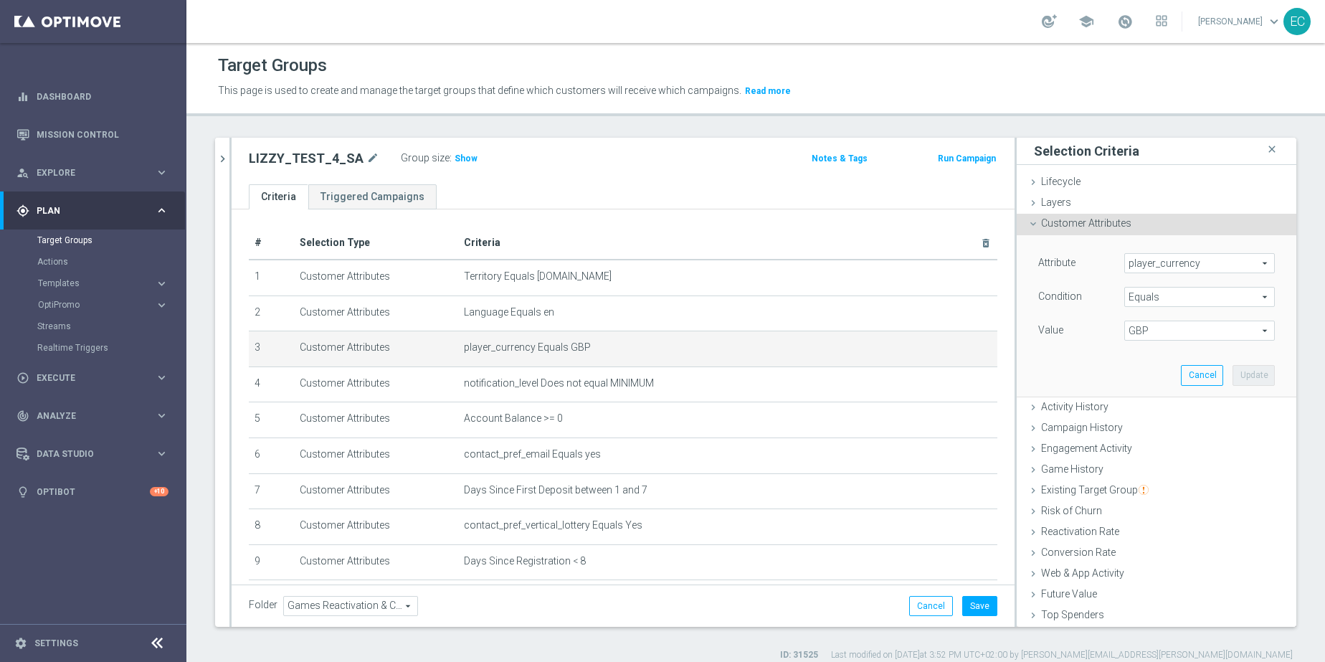
click at [1156, 330] on span "GBP" at bounding box center [1199, 330] width 149 height 19
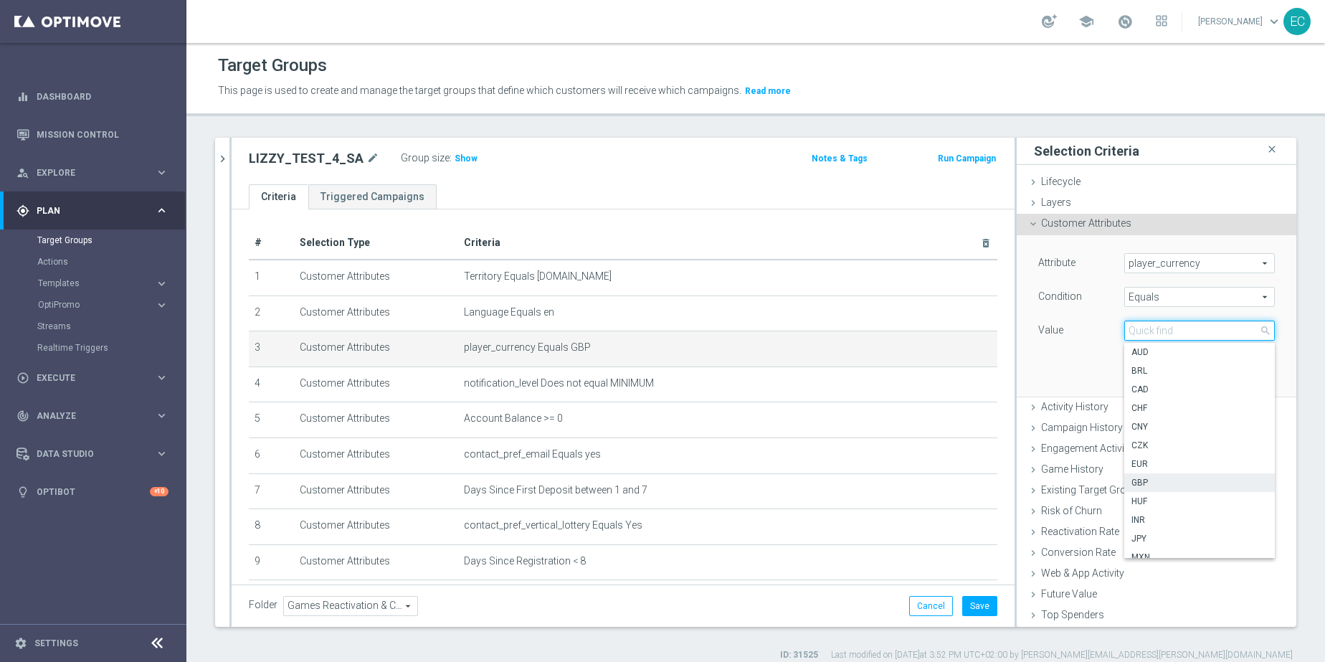
click at [1156, 330] on input "search" at bounding box center [1199, 330] width 151 height 20
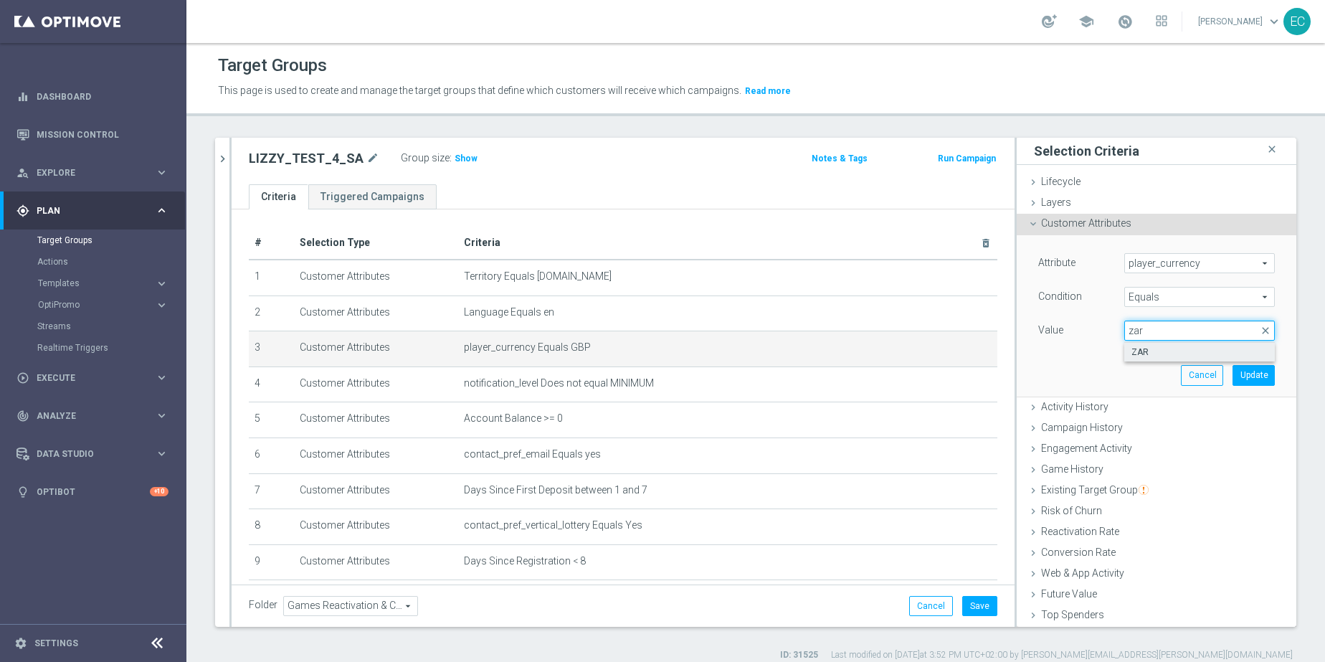
type input "zar"
click at [1158, 358] on span "ZAR" at bounding box center [1199, 351] width 136 height 11
type input "ZAR"
click at [1232, 379] on button "Update" at bounding box center [1253, 375] width 42 height 20
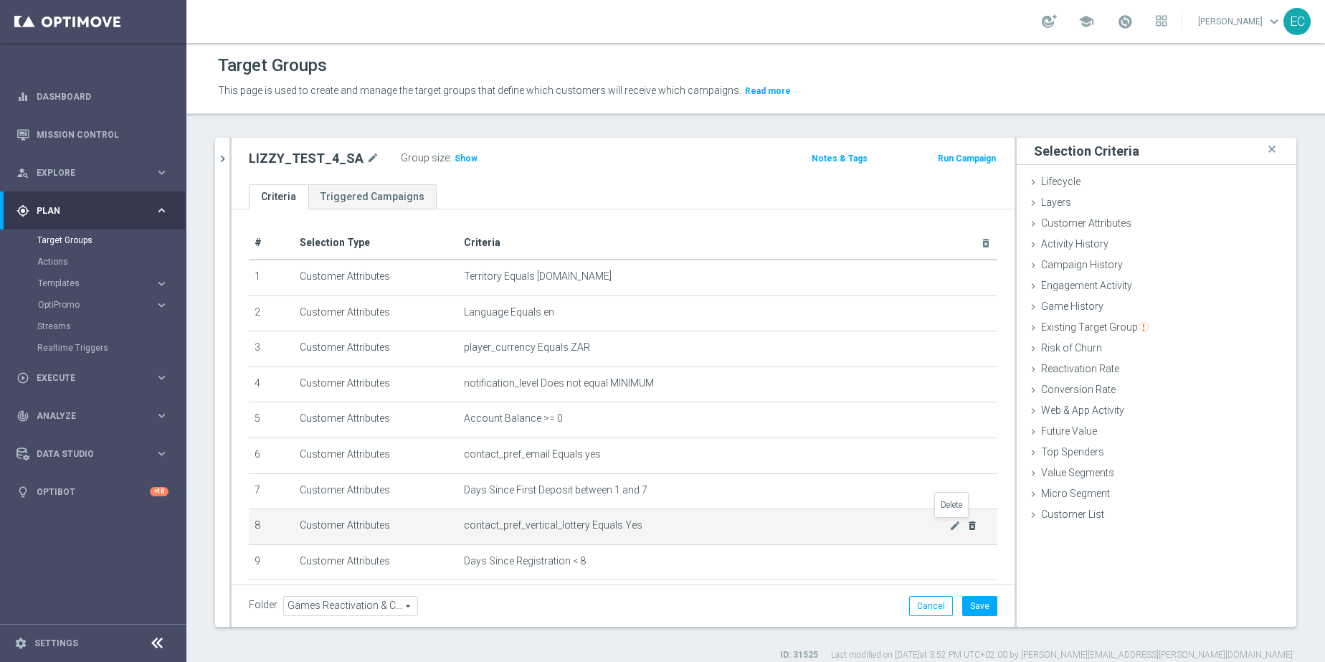
click at [966, 524] on icon "delete_forever" at bounding box center [971, 525] width 11 height 11
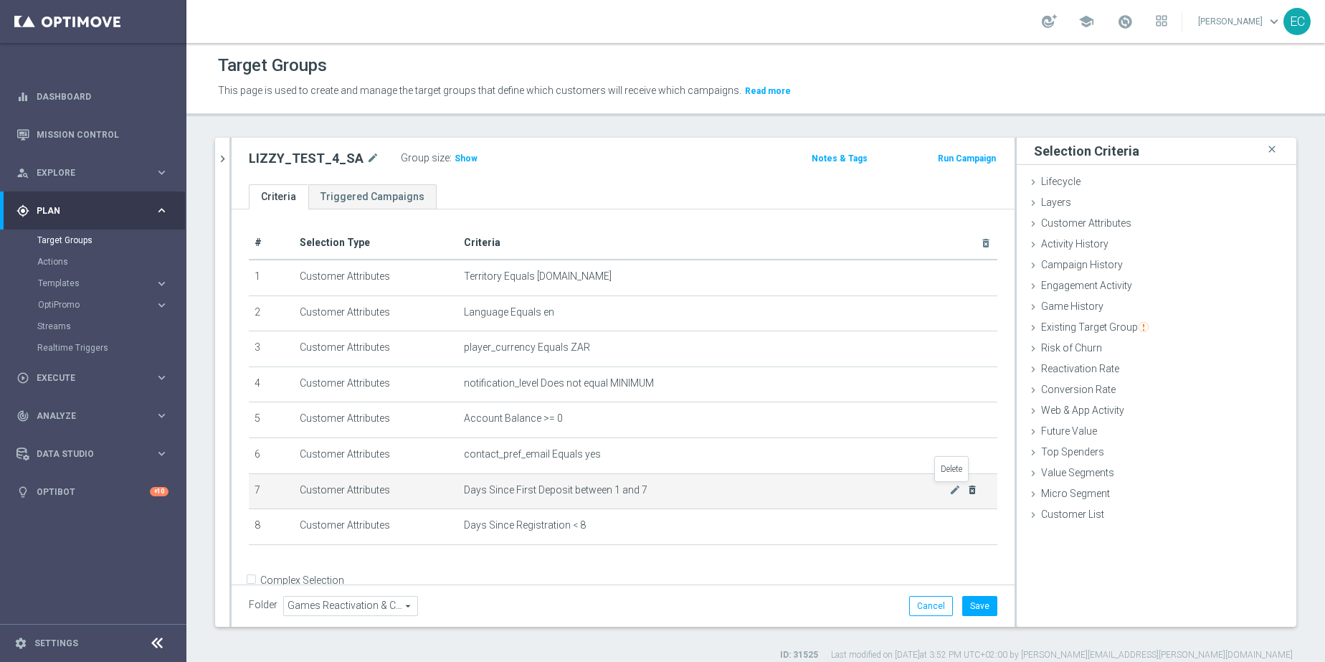
click at [966, 487] on icon "delete_forever" at bounding box center [971, 489] width 11 height 11
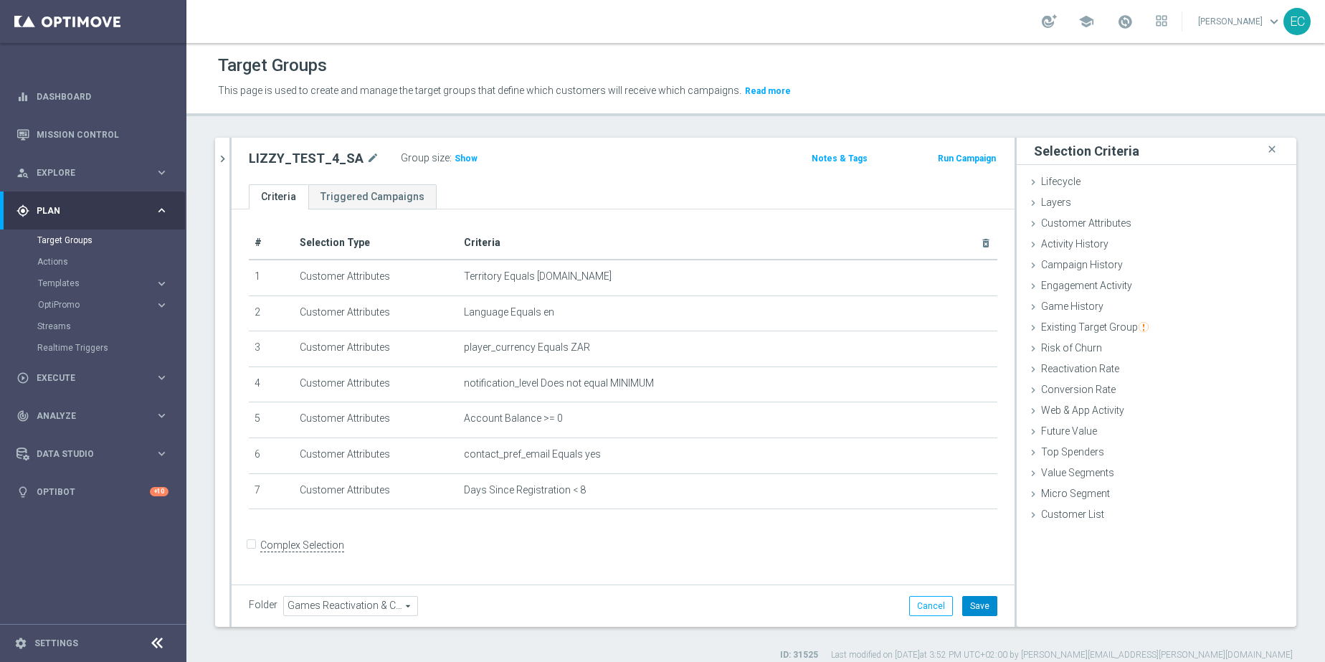
click at [964, 597] on button "Save" at bounding box center [979, 606] width 35 height 20
click at [455, 156] on span "Show" at bounding box center [466, 158] width 23 height 10
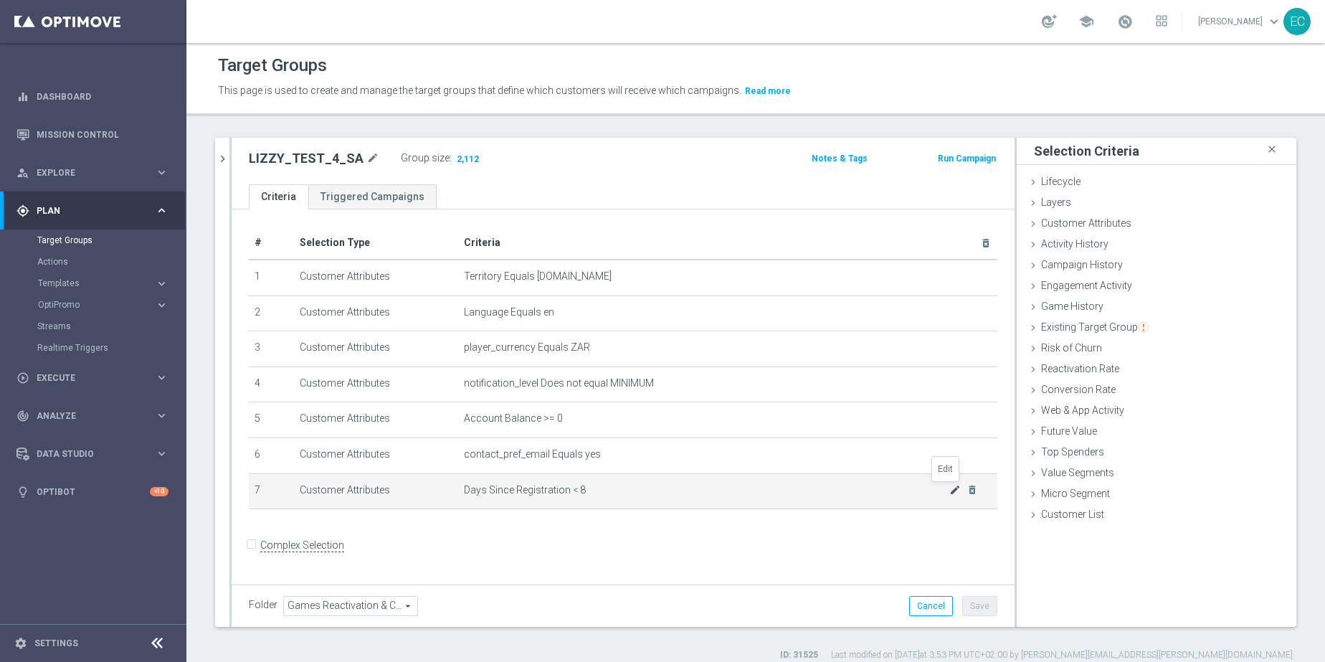
click at [949, 490] on icon "mode_edit" at bounding box center [954, 489] width 11 height 11
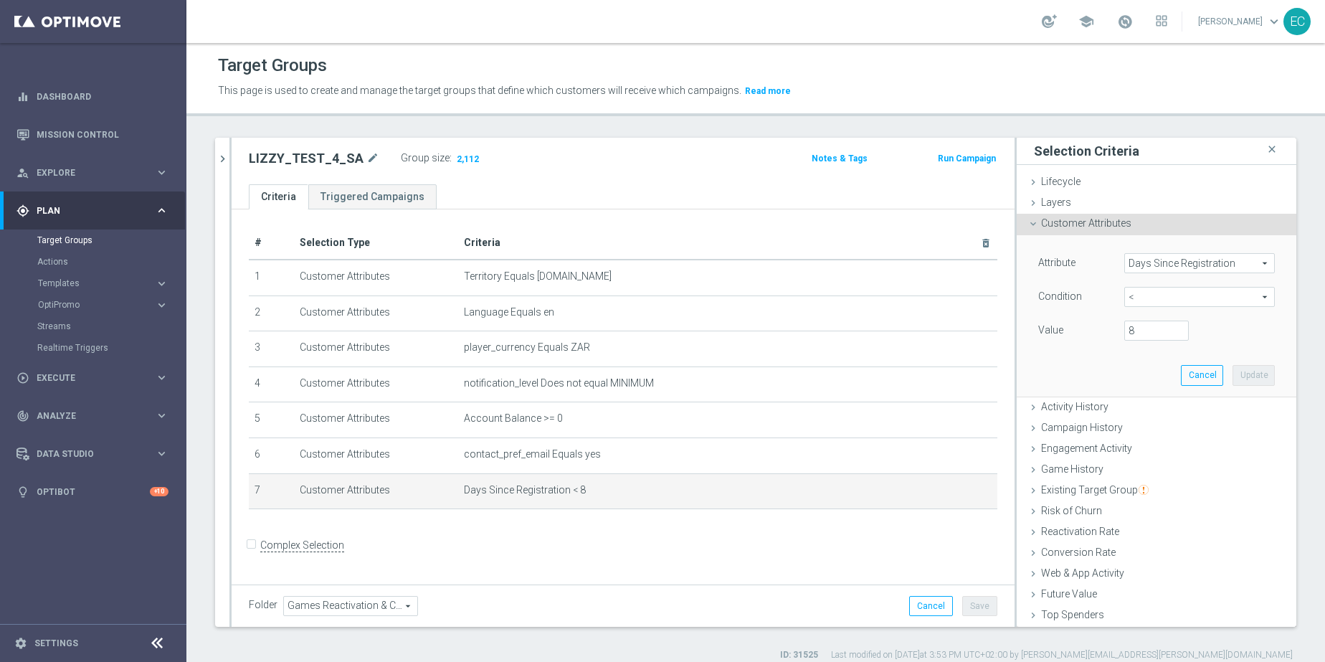
click at [1203, 287] on div "< < arrow_drop_down search" at bounding box center [1199, 297] width 151 height 20
click at [1176, 396] on span ">" at bounding box center [1199, 392] width 136 height 11
type input ">"
click at [1133, 330] on input "number" at bounding box center [1156, 330] width 65 height 20
type input "8"
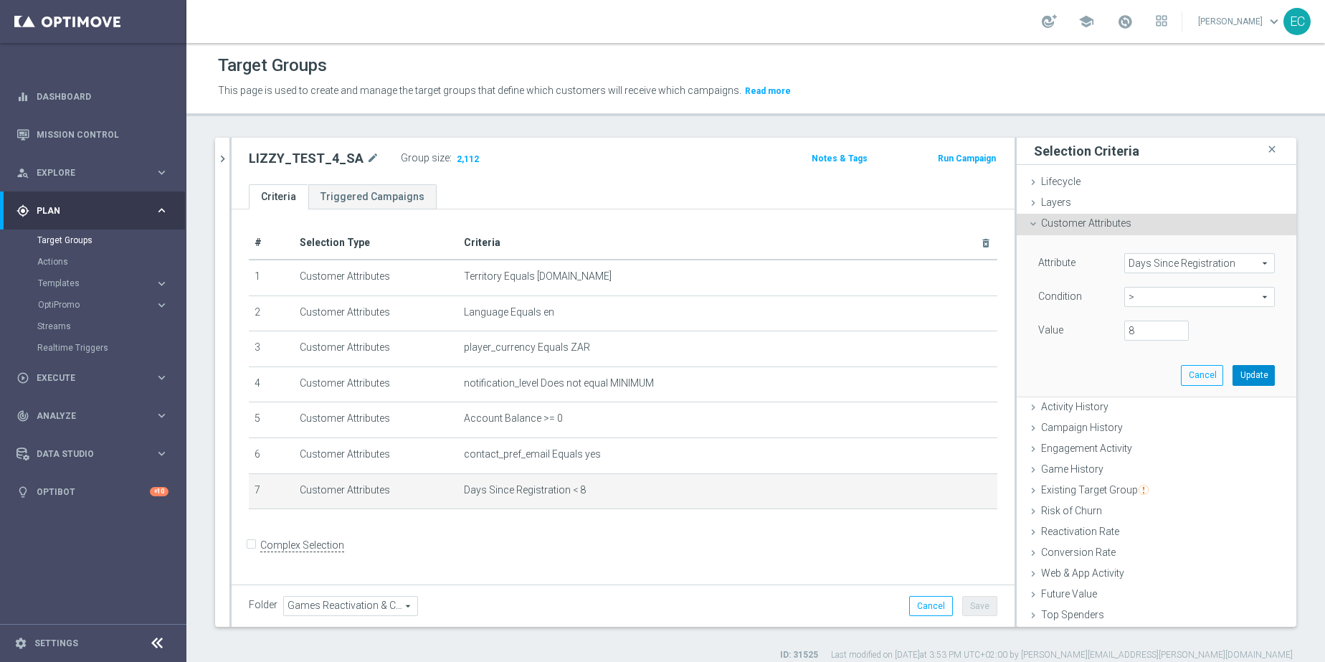
click at [1236, 381] on button "Update" at bounding box center [1253, 375] width 42 height 20
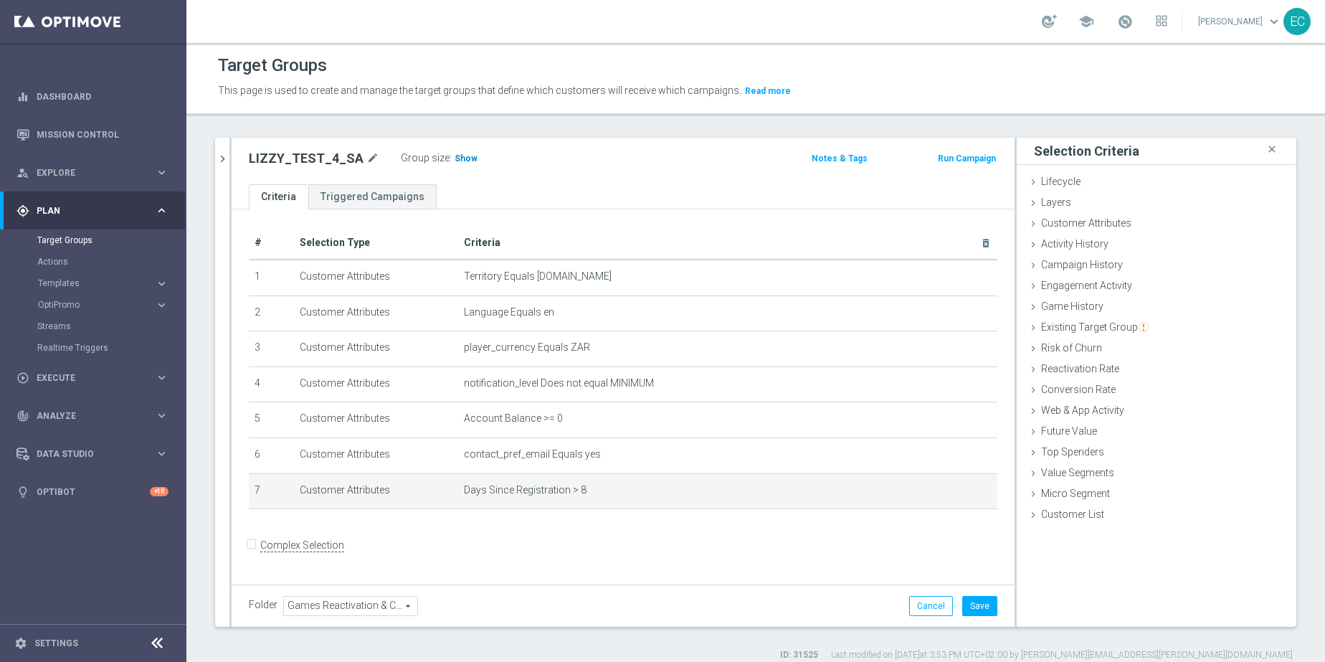
click at [459, 161] on span "Show" at bounding box center [466, 158] width 23 height 10
click at [974, 600] on button "Save" at bounding box center [979, 606] width 35 height 20
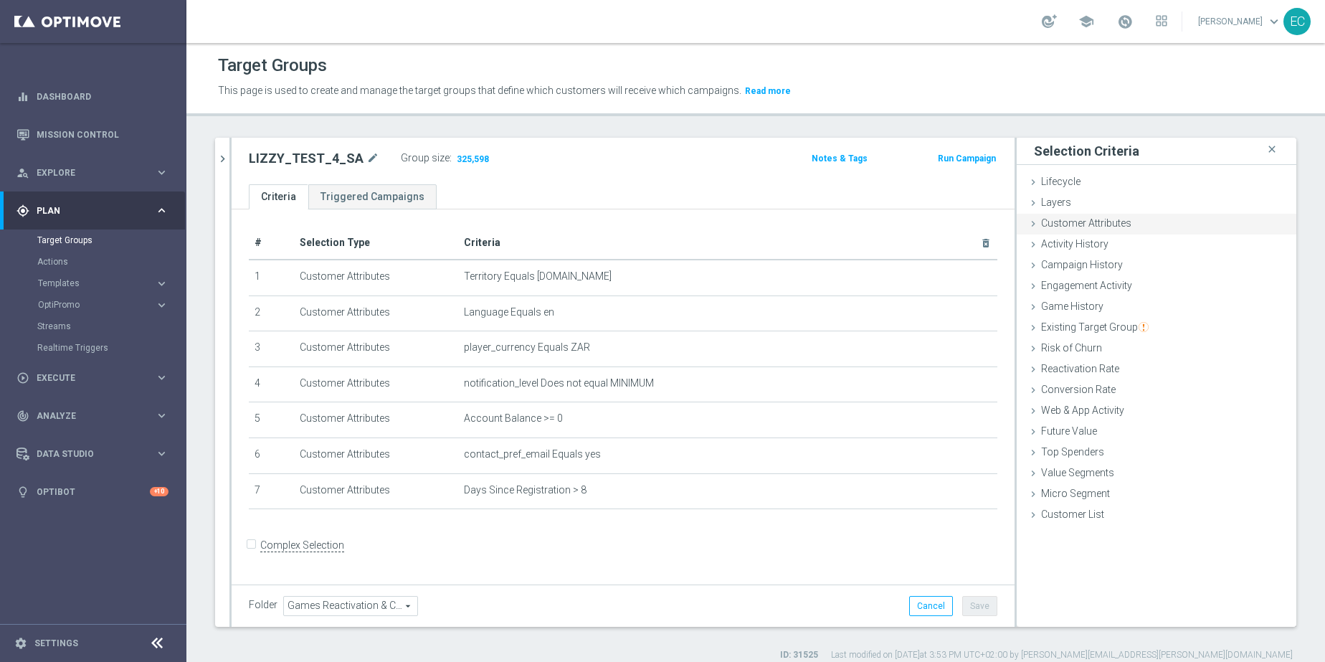
click at [1082, 229] on div "Customer Attributes done selection updated" at bounding box center [1157, 225] width 280 height 22
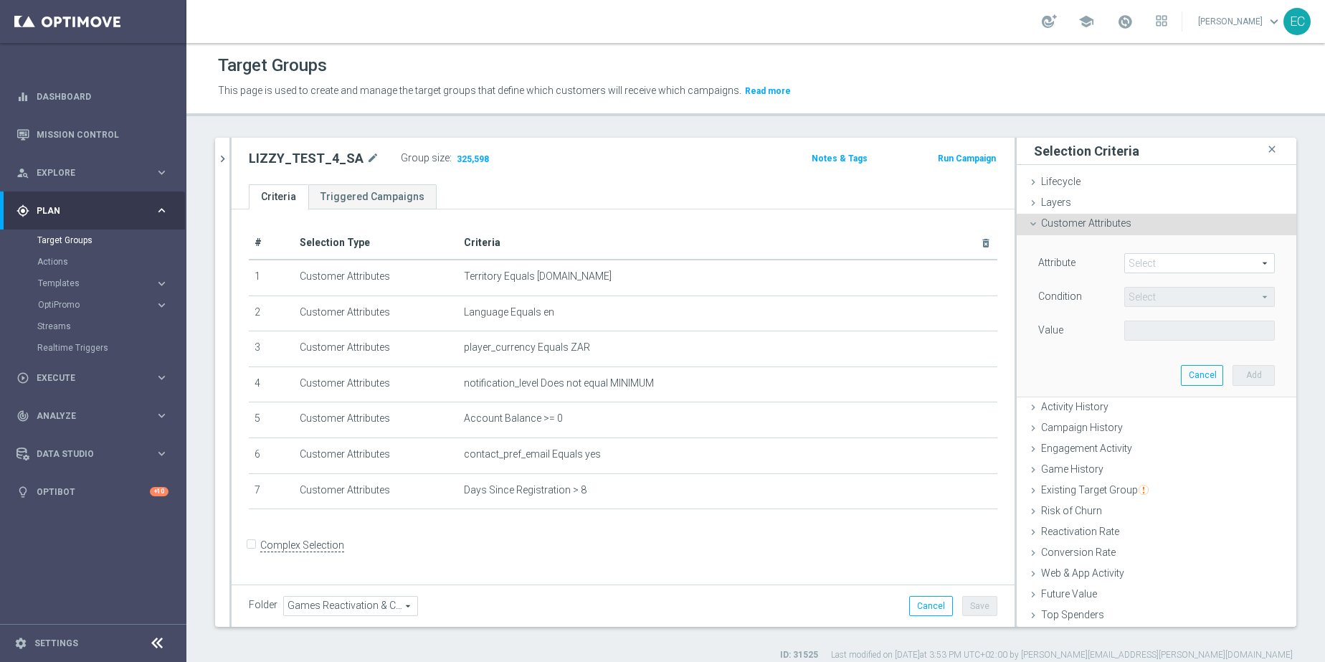
click at [1150, 261] on span at bounding box center [1199, 263] width 149 height 19
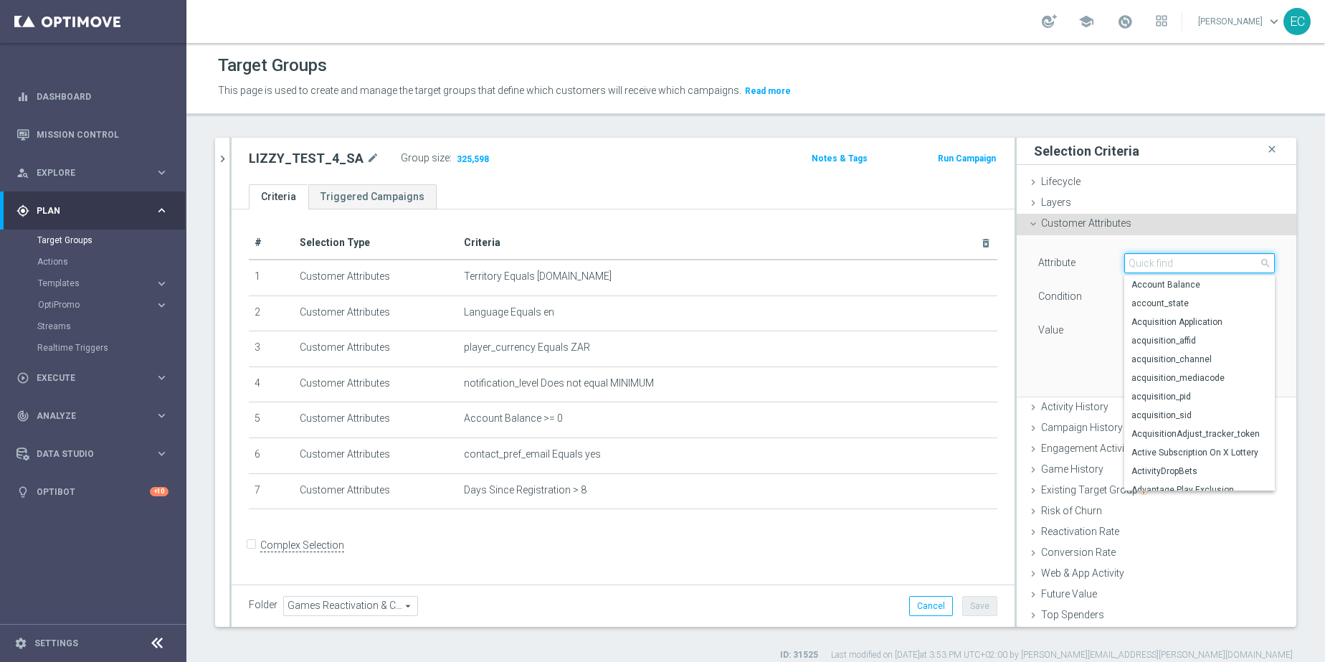
click at [1161, 267] on input "search" at bounding box center [1199, 263] width 151 height 20
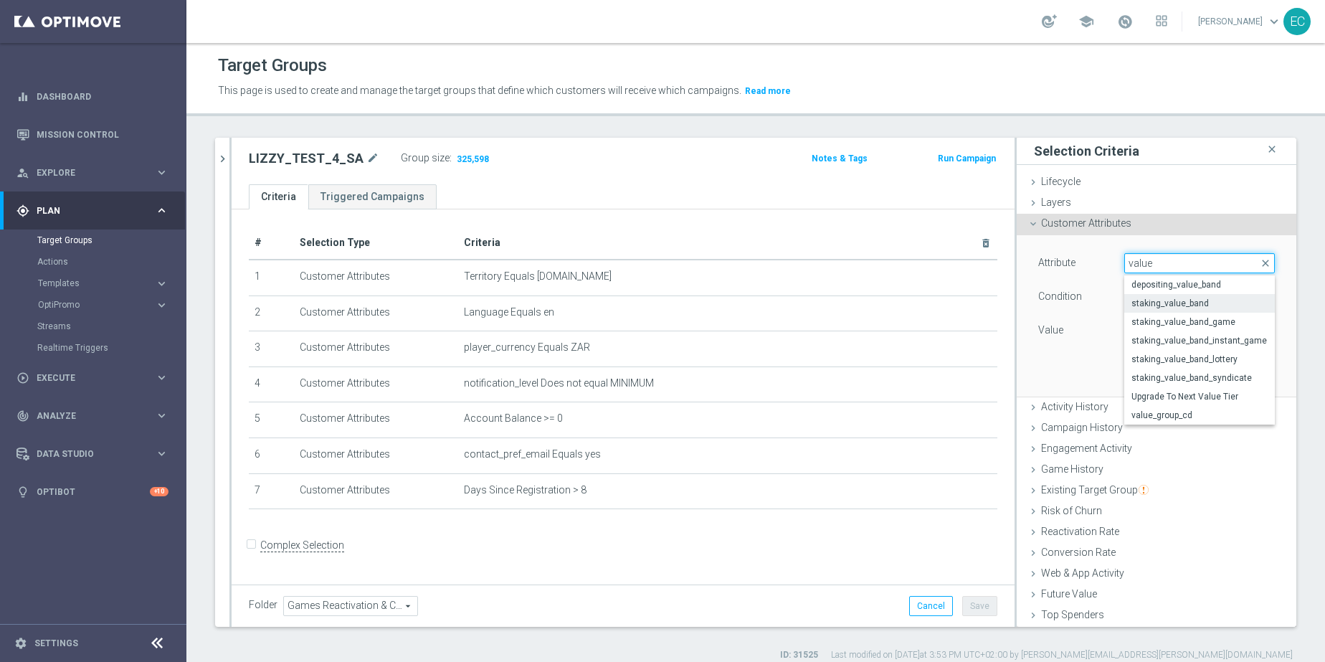
type input "value"
click at [1224, 310] on label "staking_value_band" at bounding box center [1199, 303] width 151 height 19
type input "staking_value_band"
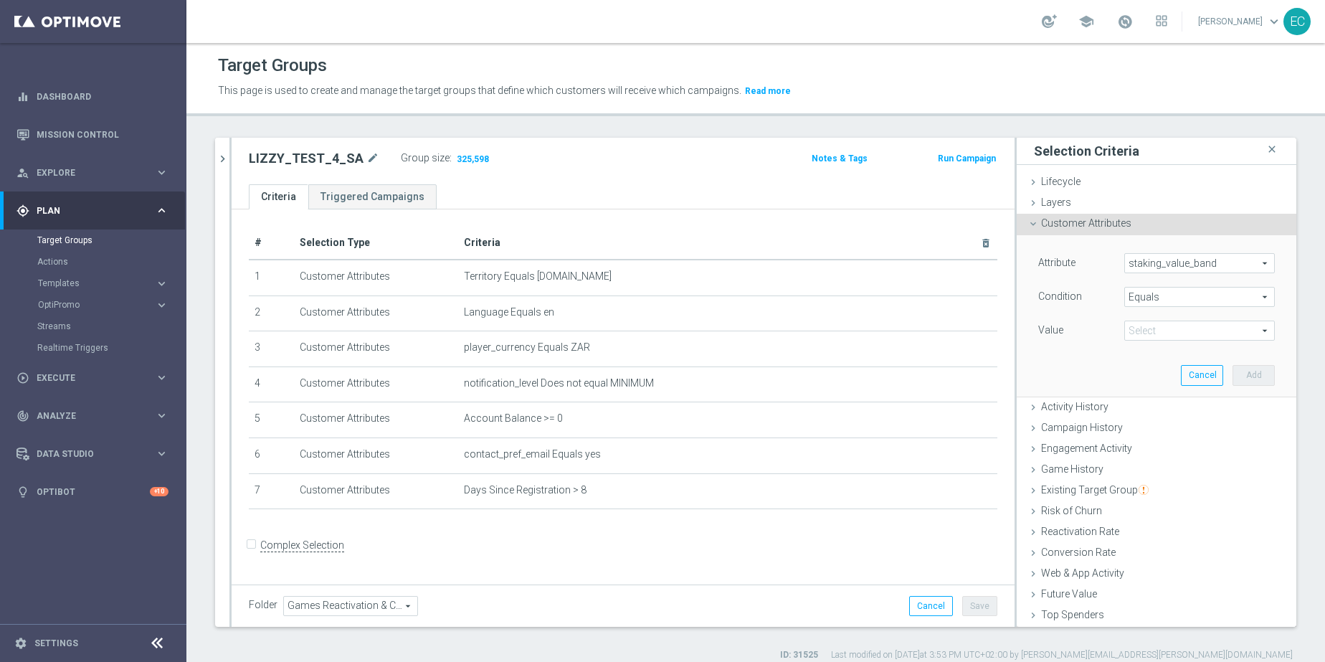
click at [1190, 296] on span "Equals" at bounding box center [1199, 296] width 149 height 19
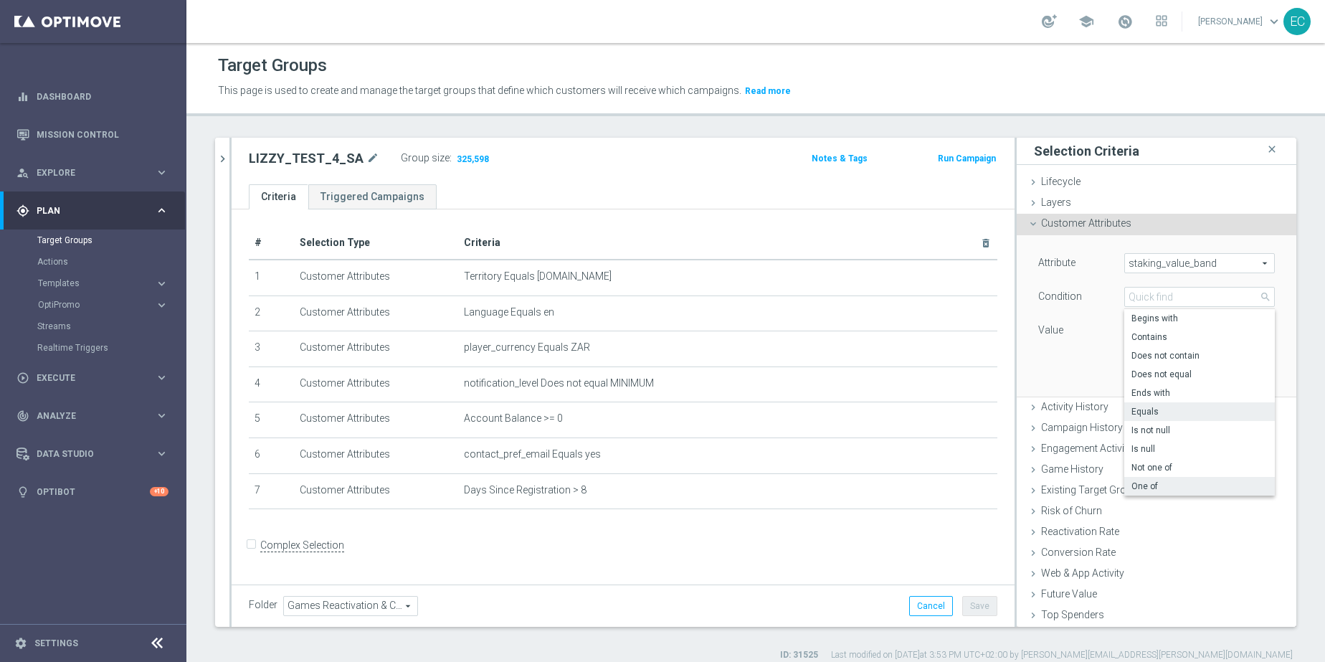
click at [1187, 480] on label "One of" at bounding box center [1199, 486] width 151 height 19
type input "One of"
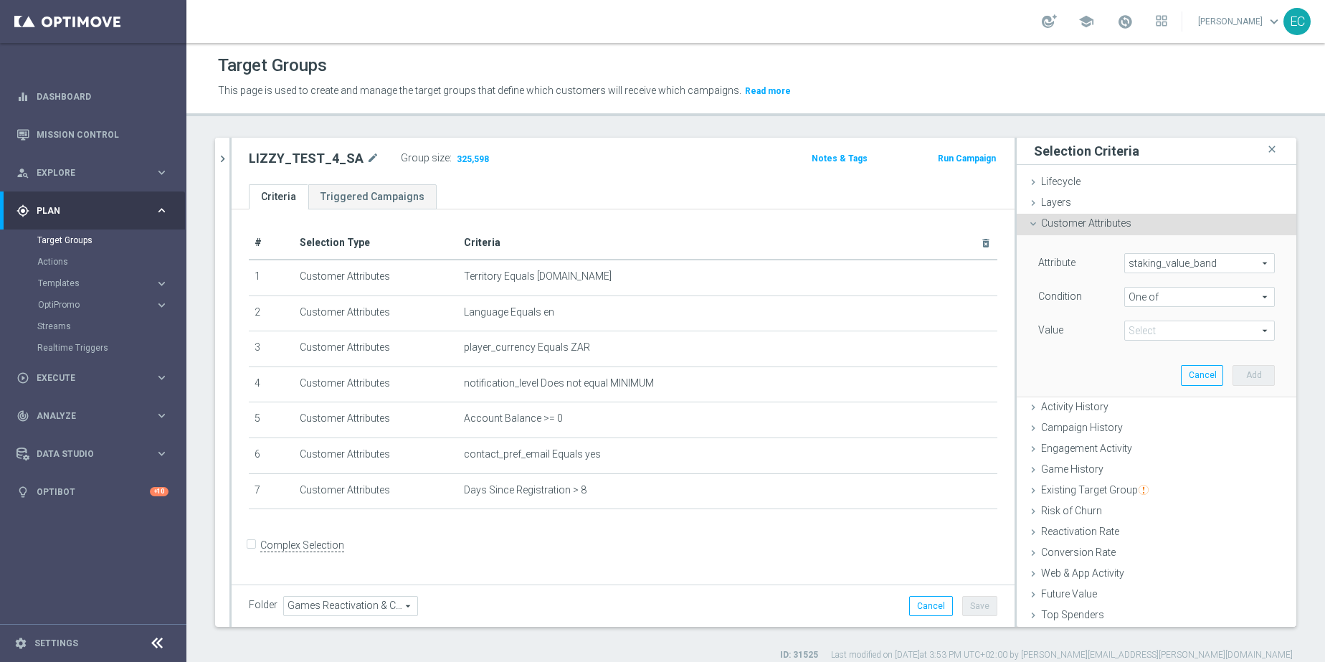
click at [1185, 326] on span at bounding box center [1199, 330] width 149 height 19
click at [1189, 391] on span "low_stake_band" at bounding box center [1209, 389] width 130 height 11
click at [1144, 391] on input "low_stake_band" at bounding box center [1139, 389] width 9 height 9
checkbox input "true"
type input "low_stake_band"
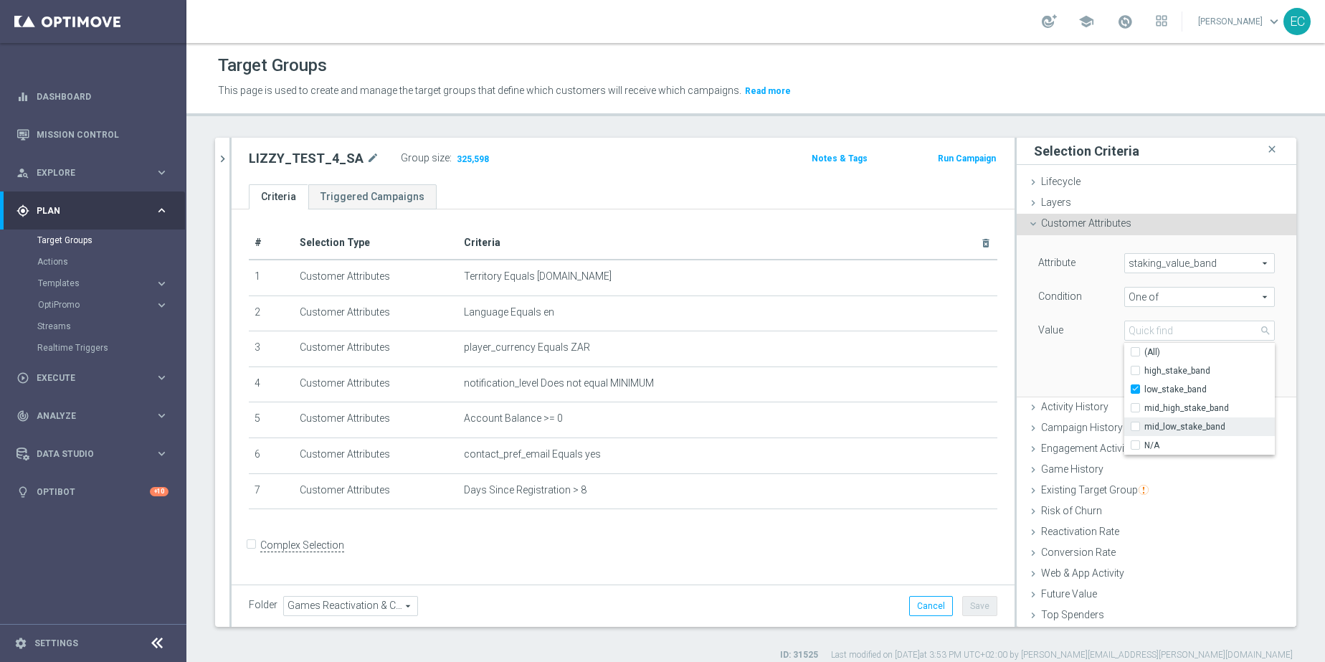
click at [1199, 432] on span "mid_low_stake_band" at bounding box center [1209, 426] width 130 height 11
click at [1144, 432] on input "mid_low_stake_band" at bounding box center [1139, 426] width 9 height 9
checkbox input "true"
type input "Selected 2 of 5"
click at [1027, 371] on div "Attribute staking_value_band staking_value_band arrow_drop_down search Conditio…" at bounding box center [1156, 315] width 258 height 161
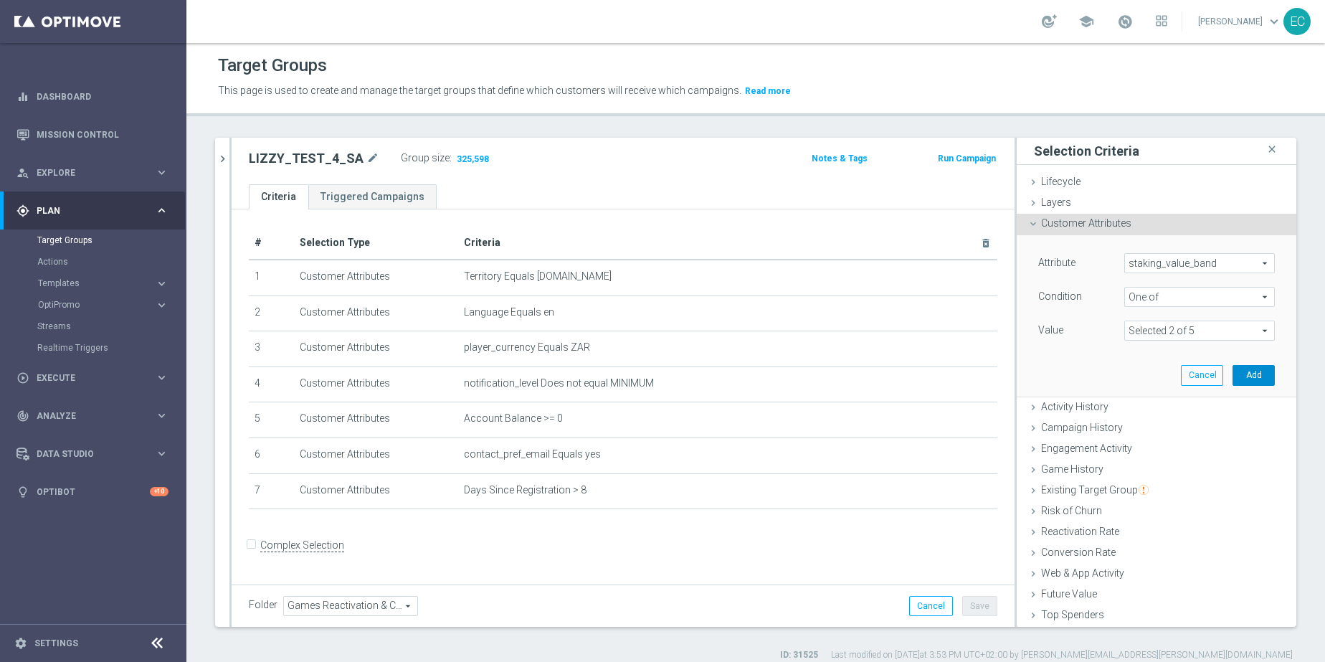
click at [1232, 371] on button "Add" at bounding box center [1253, 375] width 42 height 20
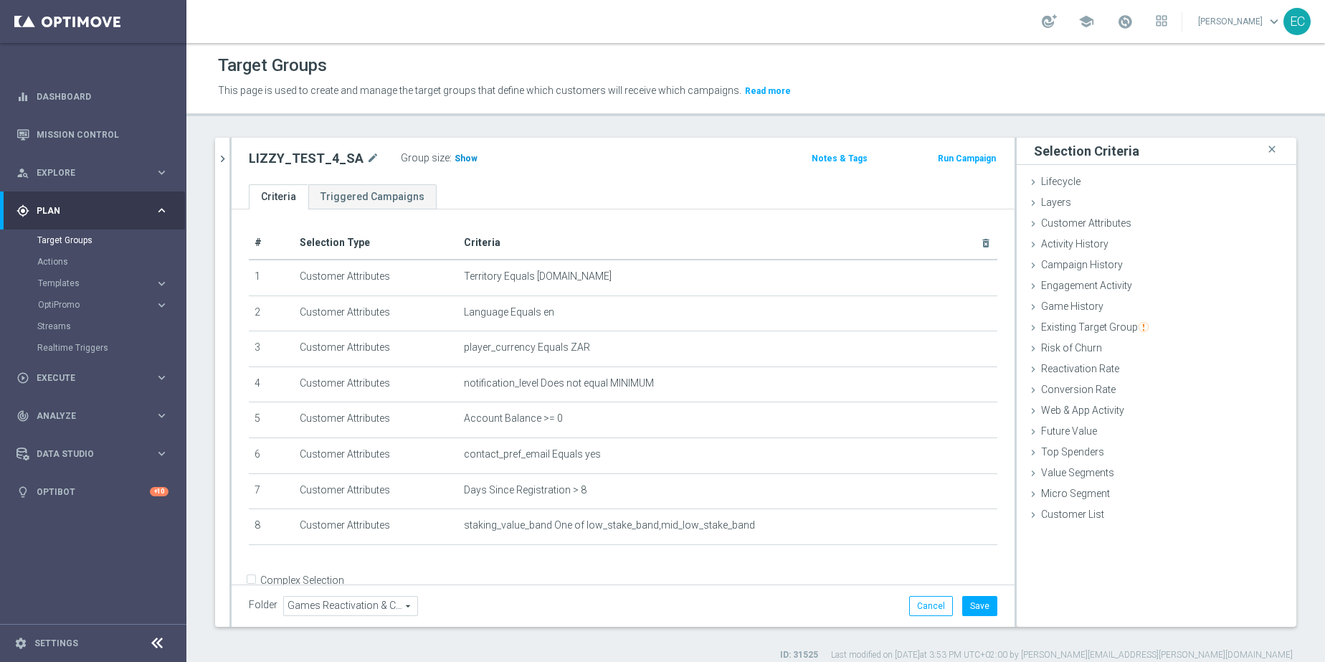
click at [455, 162] on span "Show" at bounding box center [466, 158] width 23 height 10
click at [962, 602] on button "Save" at bounding box center [979, 606] width 35 height 20
click at [466, 155] on span "180,120" at bounding box center [472, 160] width 35 height 14
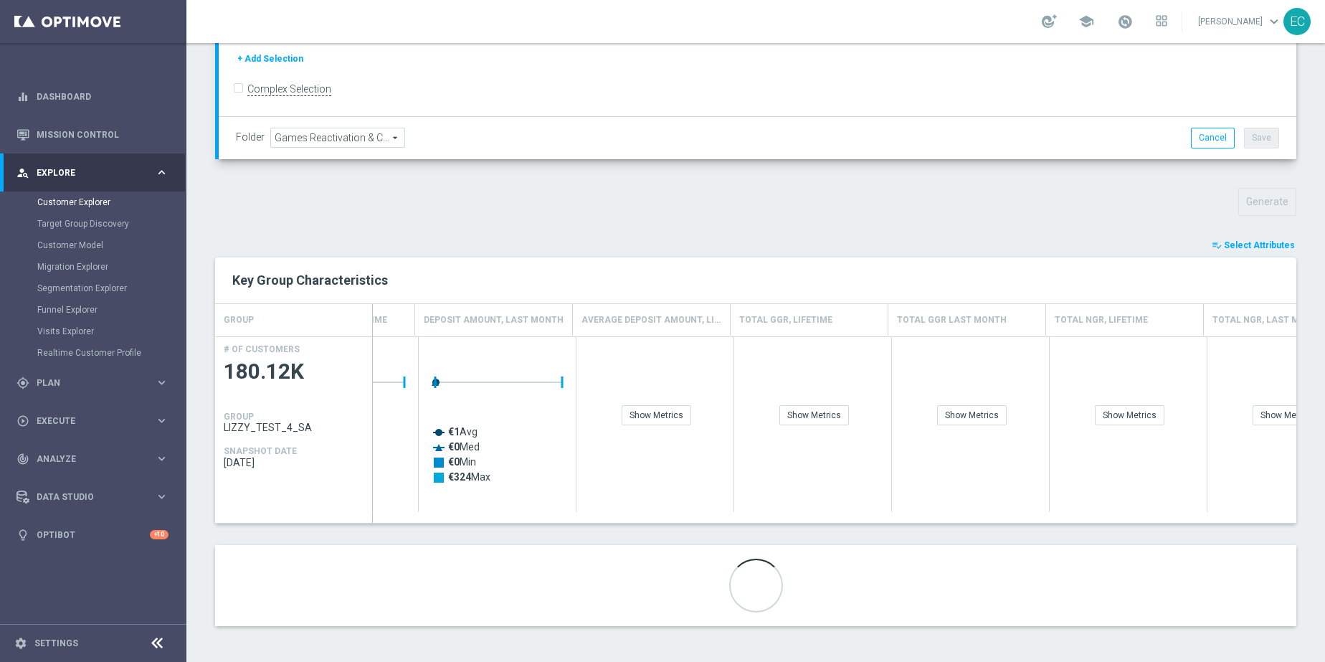
scroll to position [0, 589]
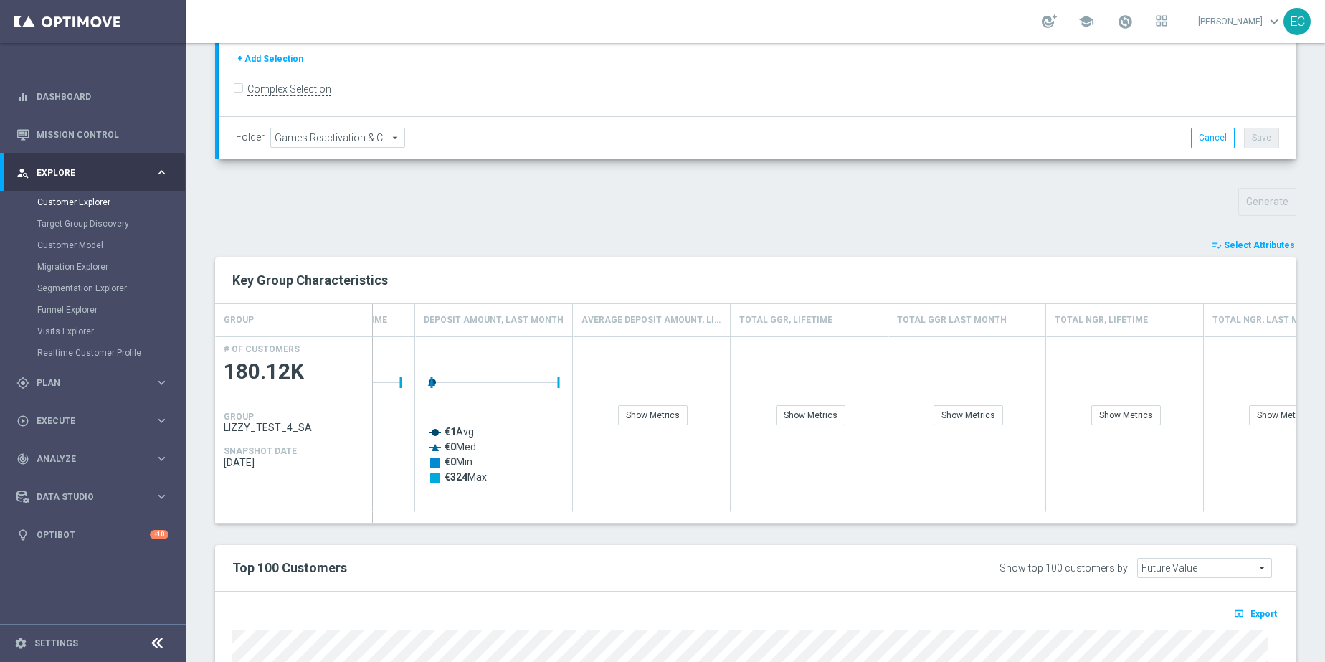
click at [1234, 243] on span "Select Attributes" at bounding box center [1259, 245] width 71 height 10
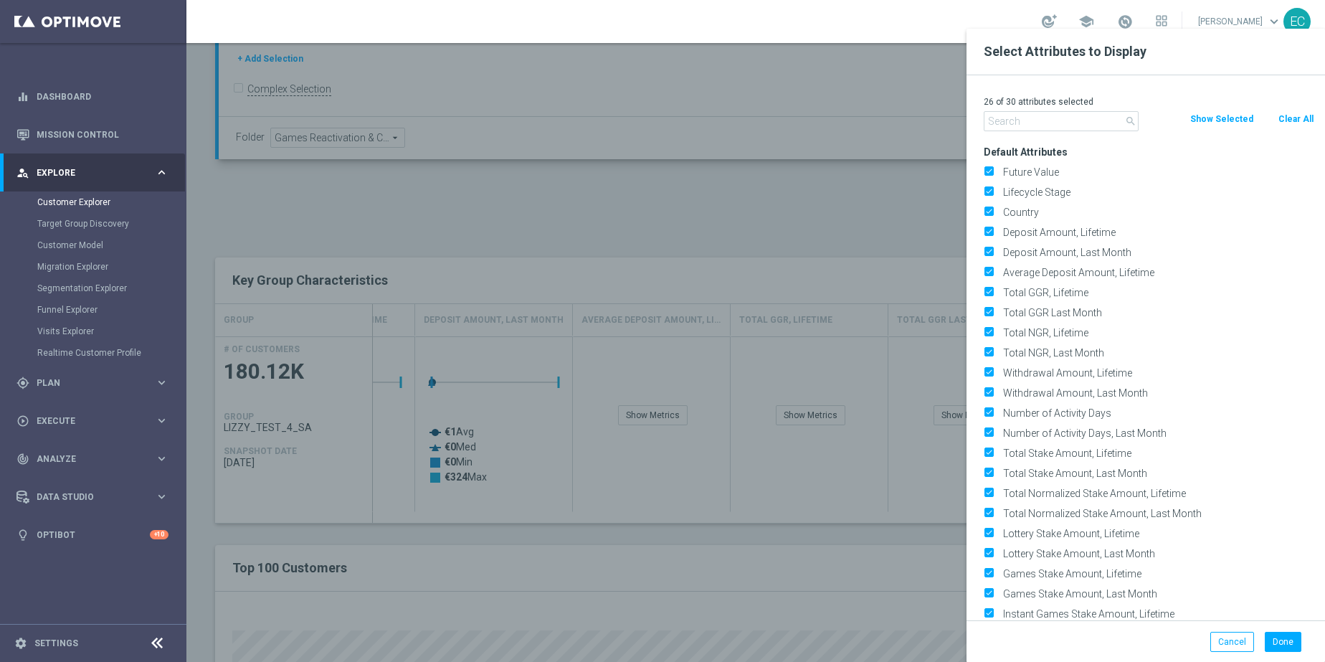
click at [1290, 115] on button "Clear All" at bounding box center [1296, 119] width 38 height 16
checkbox input "false"
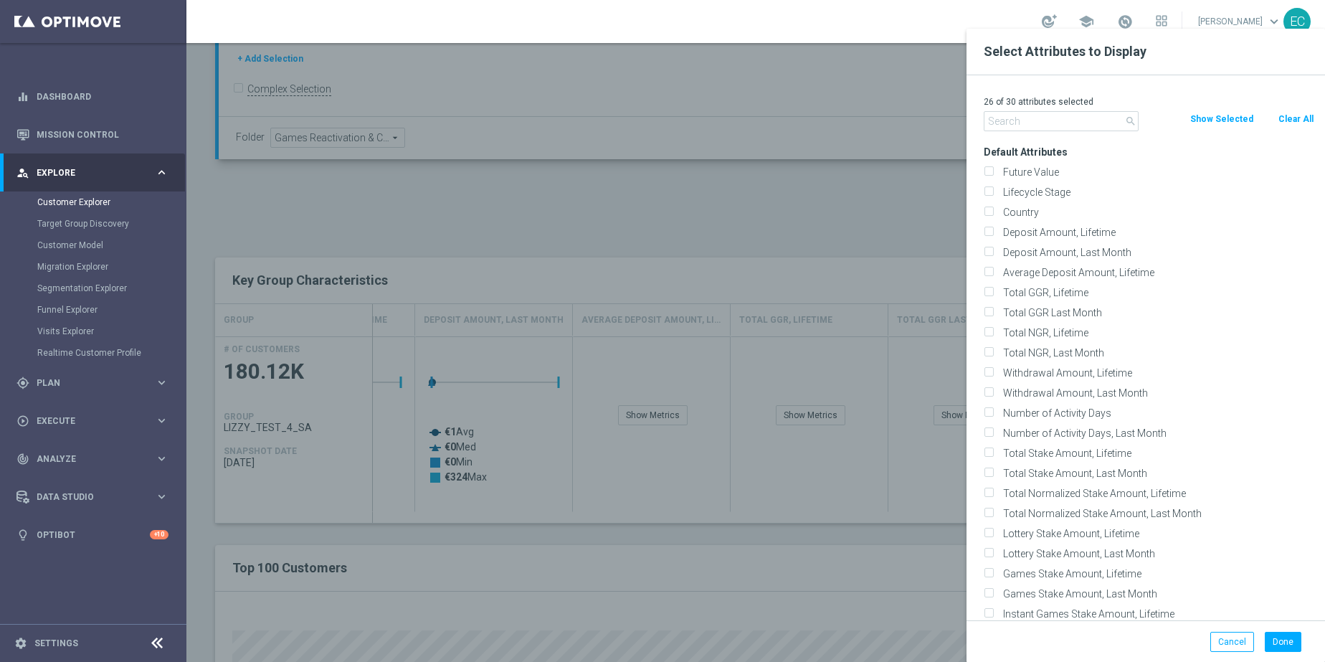
checkbox input "false"
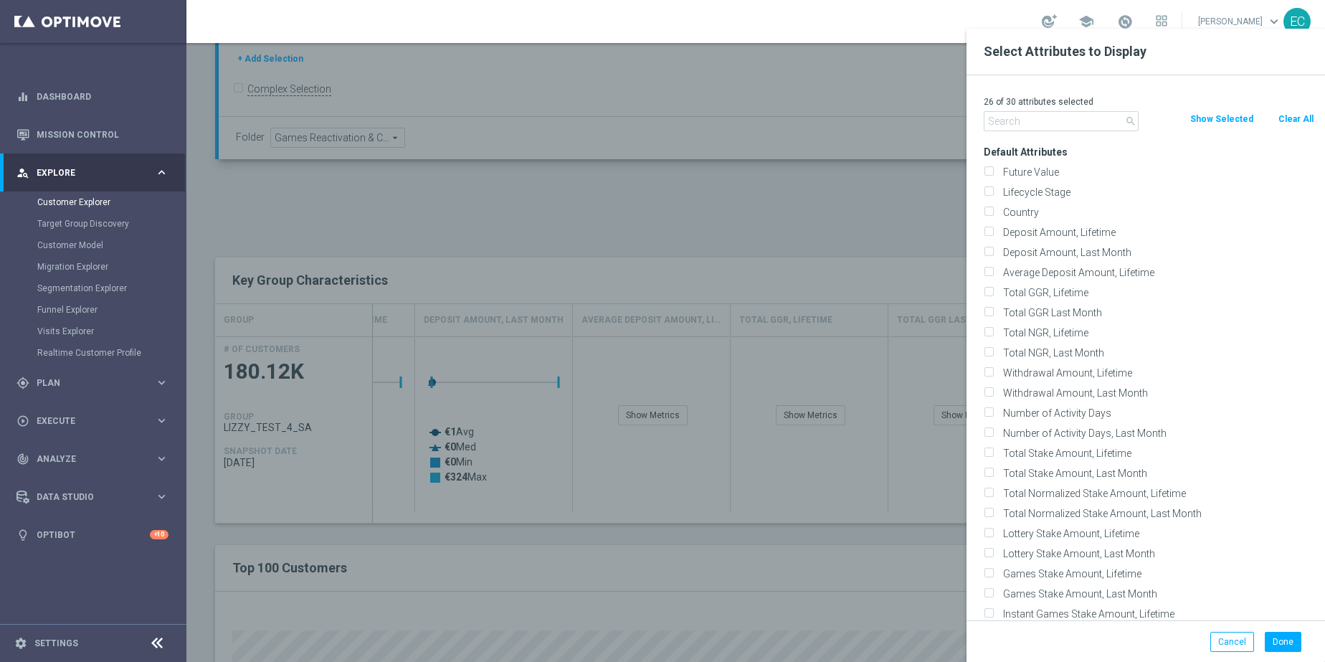
checkbox input "false"
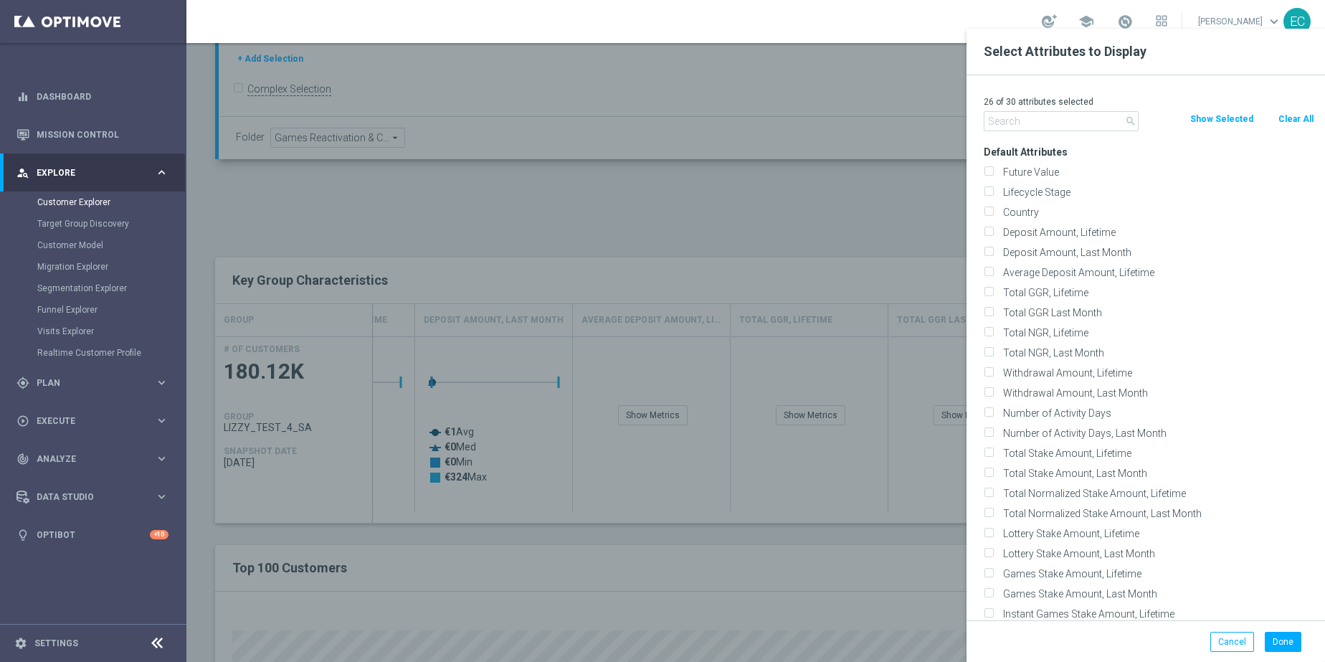
checkbox input "false"
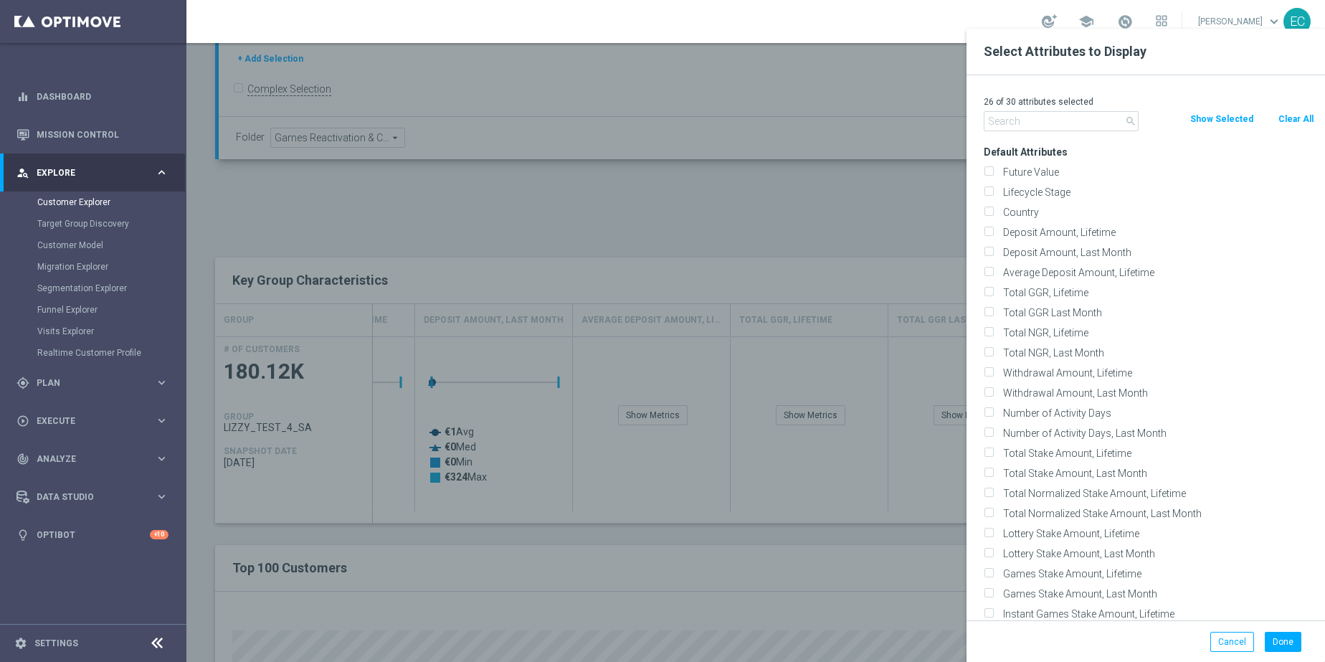
checkbox input "false"
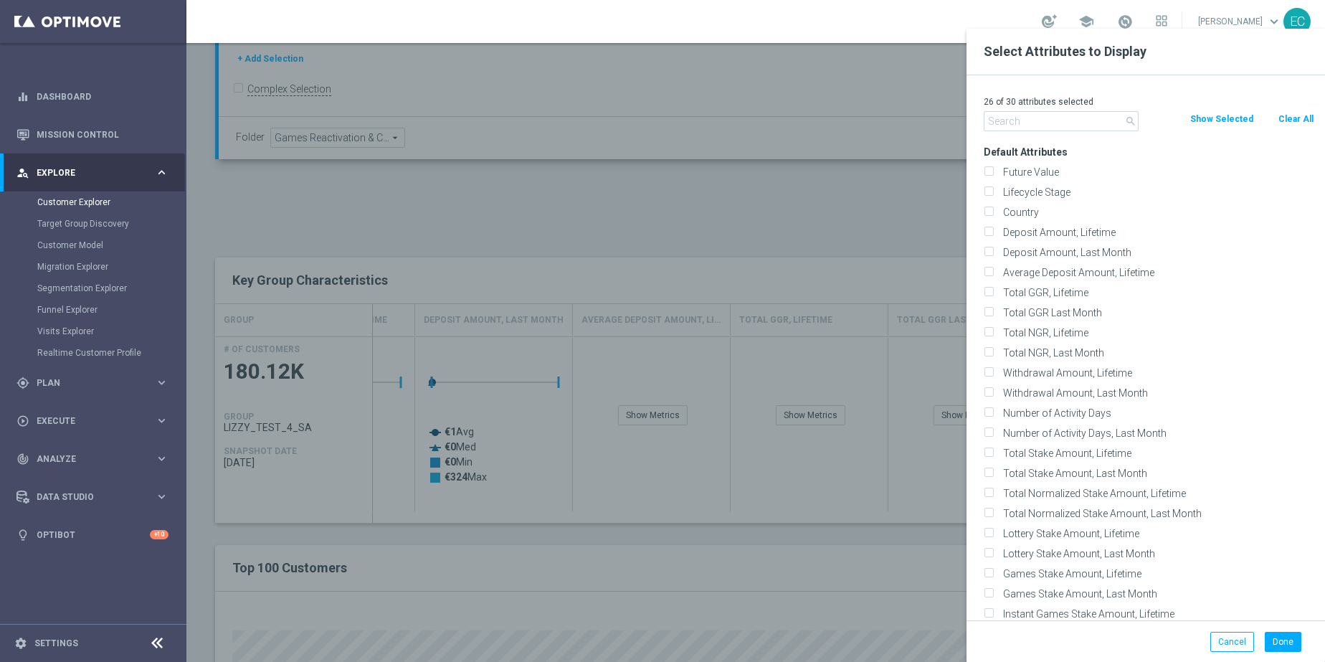
checkbox input "false"
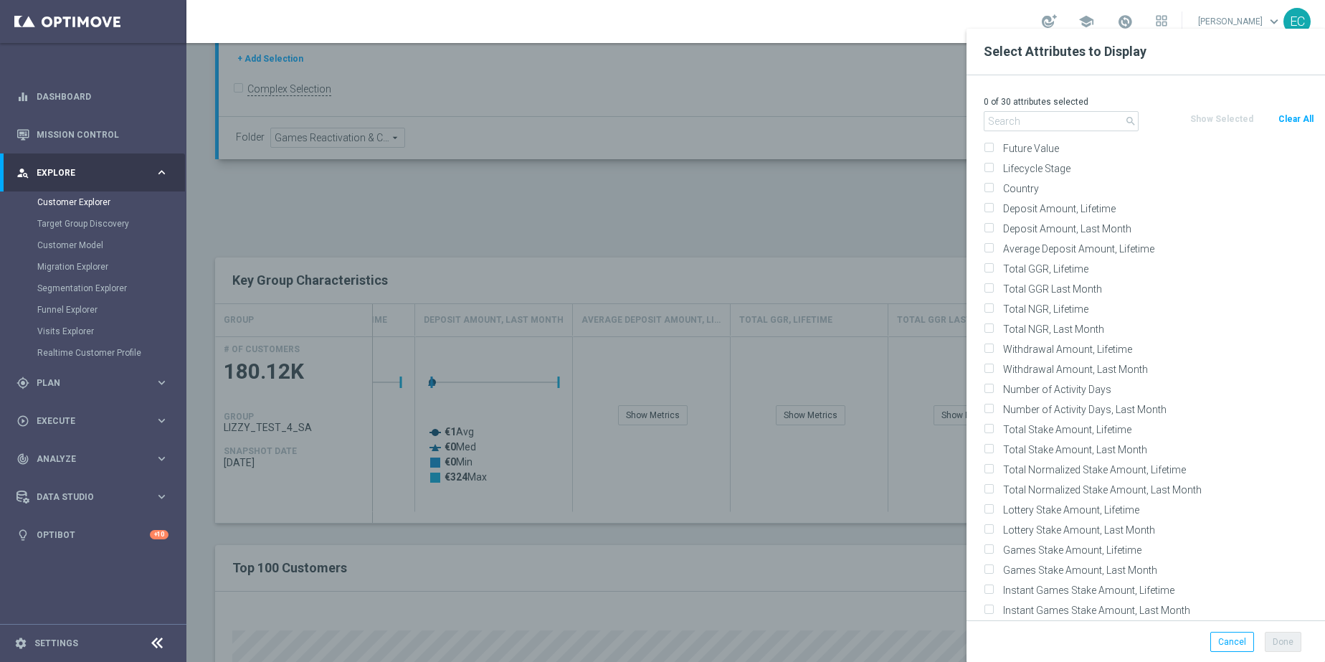
scroll to position [0, 0]
click at [1027, 107] on p "0 of 30 attributes selected" at bounding box center [1149, 101] width 330 height 11
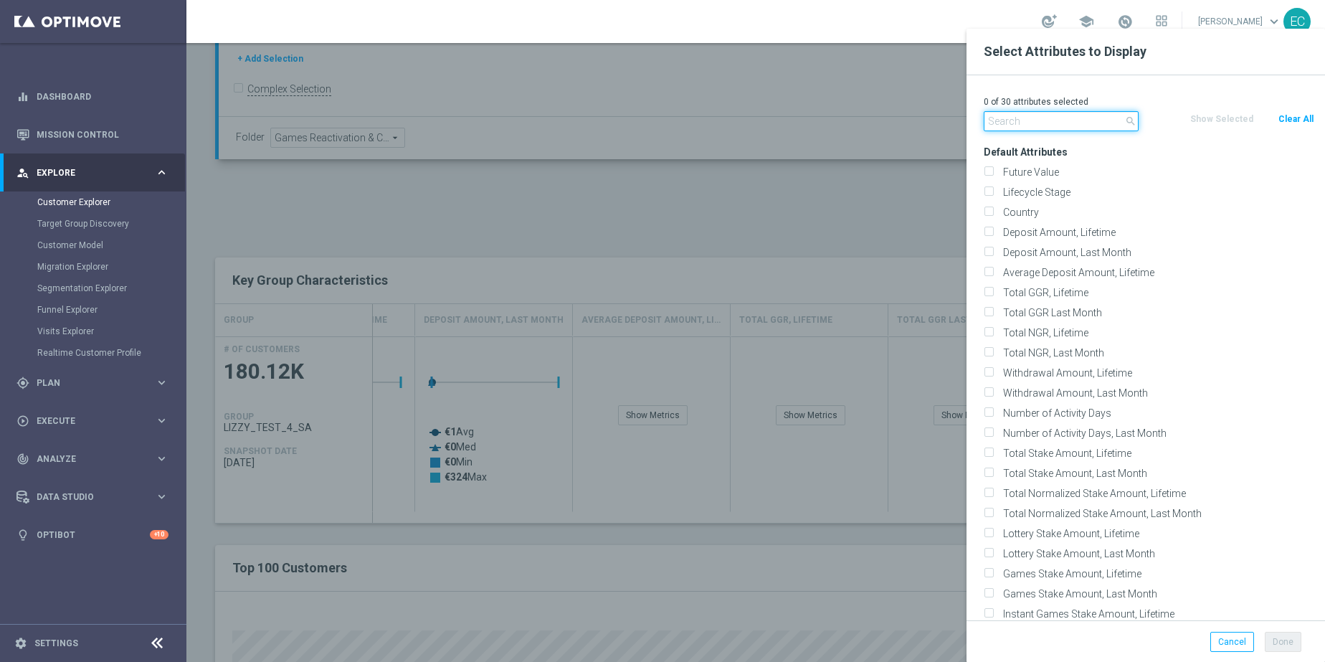
click at [1038, 123] on input "text" at bounding box center [1061, 121] width 155 height 20
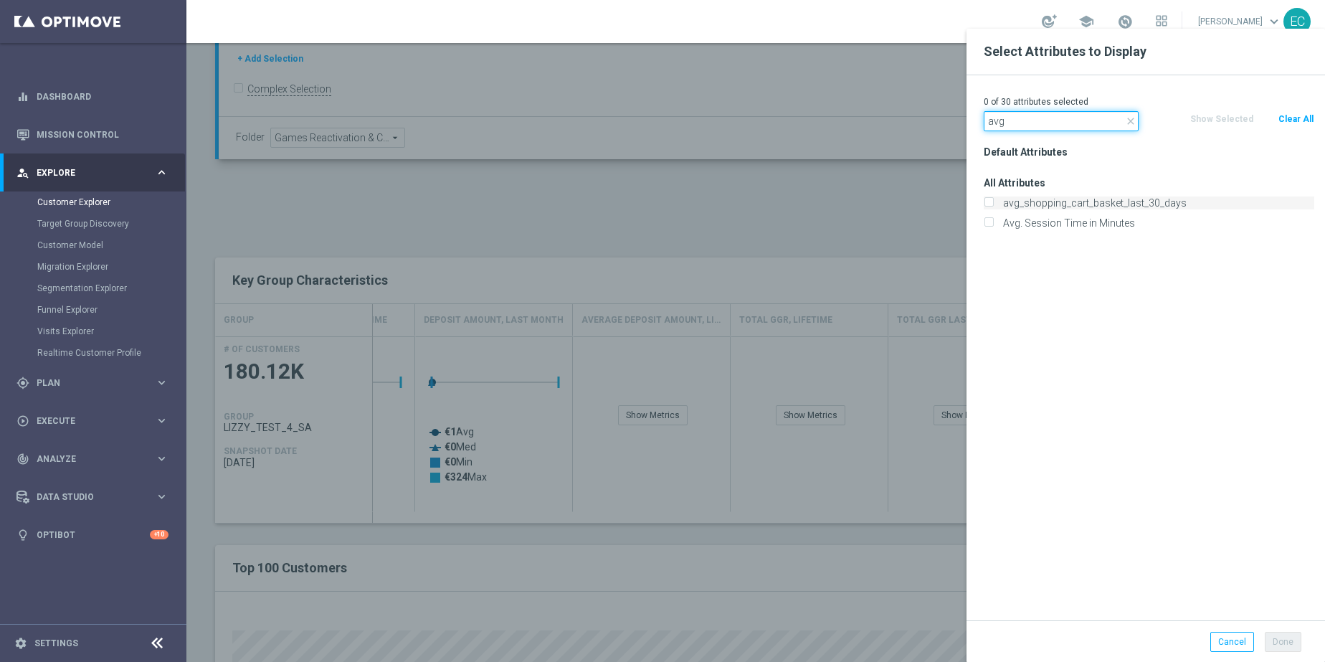
type input "avg"
click at [1077, 199] on label "avg_shopping_cart_basket_last_30_days" at bounding box center [1156, 202] width 316 height 13
click at [993, 200] on input "avg_shopping_cart_basket_last_30_days" at bounding box center [988, 204] width 9 height 9
checkbox input "true"
click at [1294, 645] on button "Done" at bounding box center [1283, 642] width 37 height 20
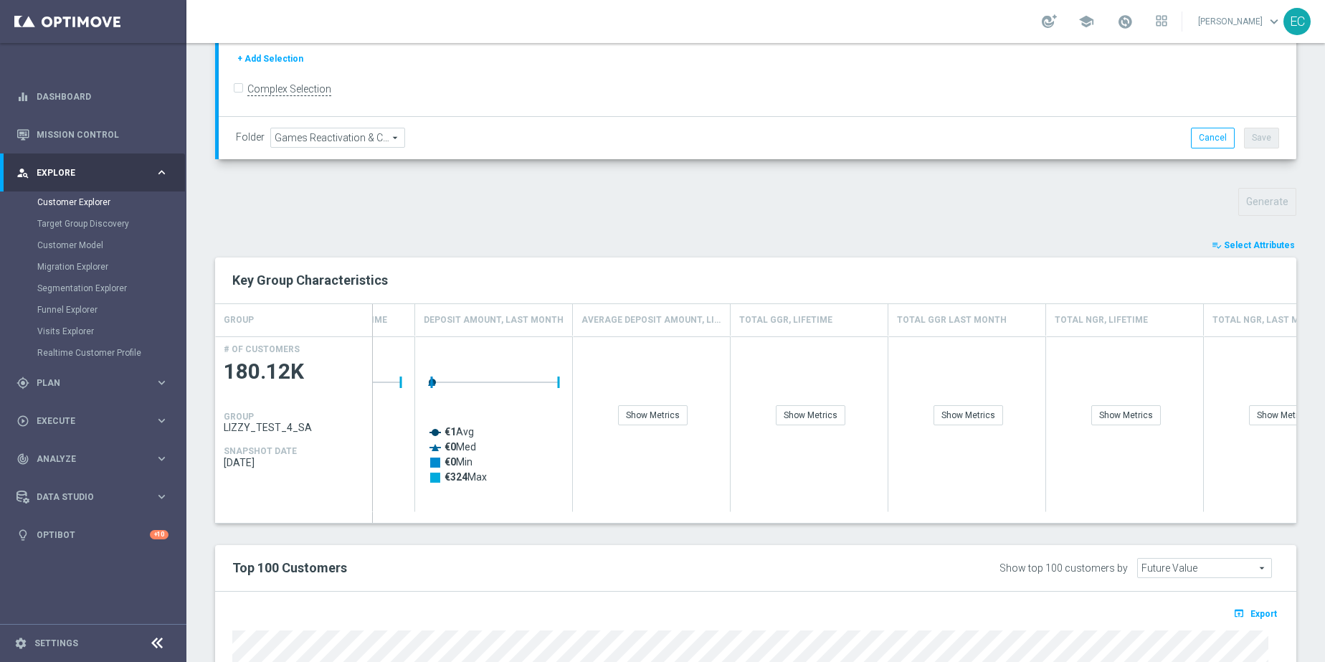
type input "Search"
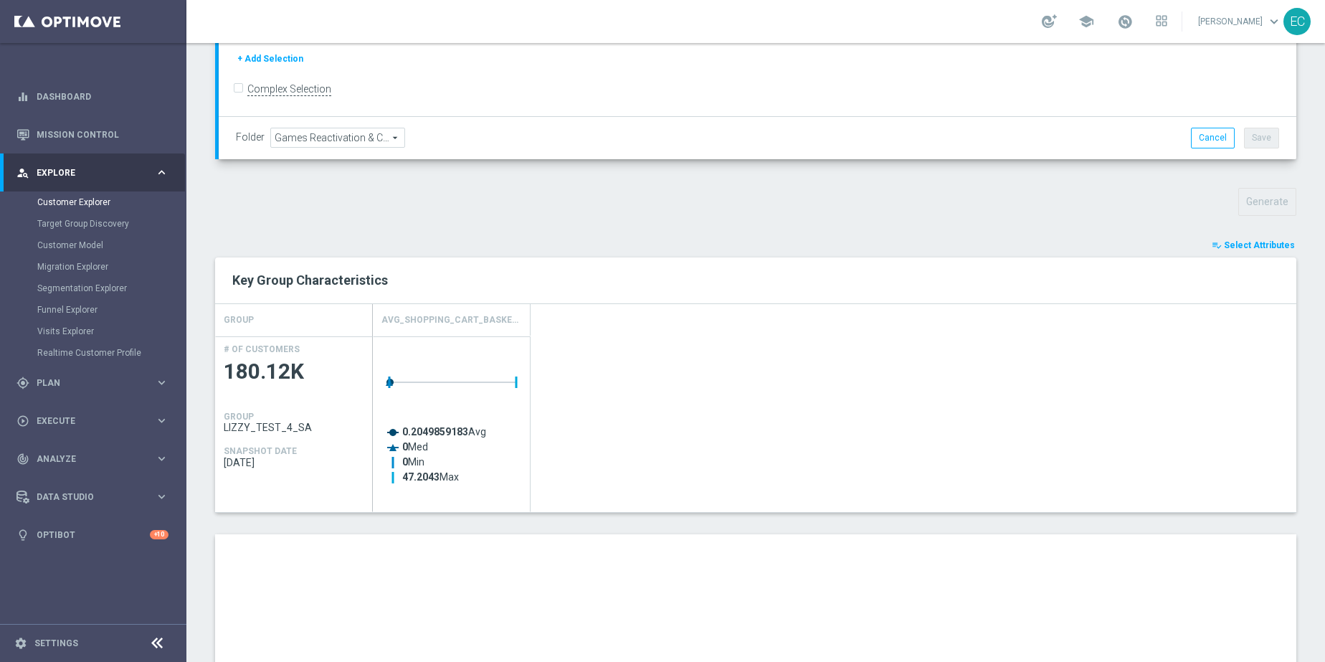
click at [1253, 243] on span "Select Attributes" at bounding box center [1259, 245] width 71 height 10
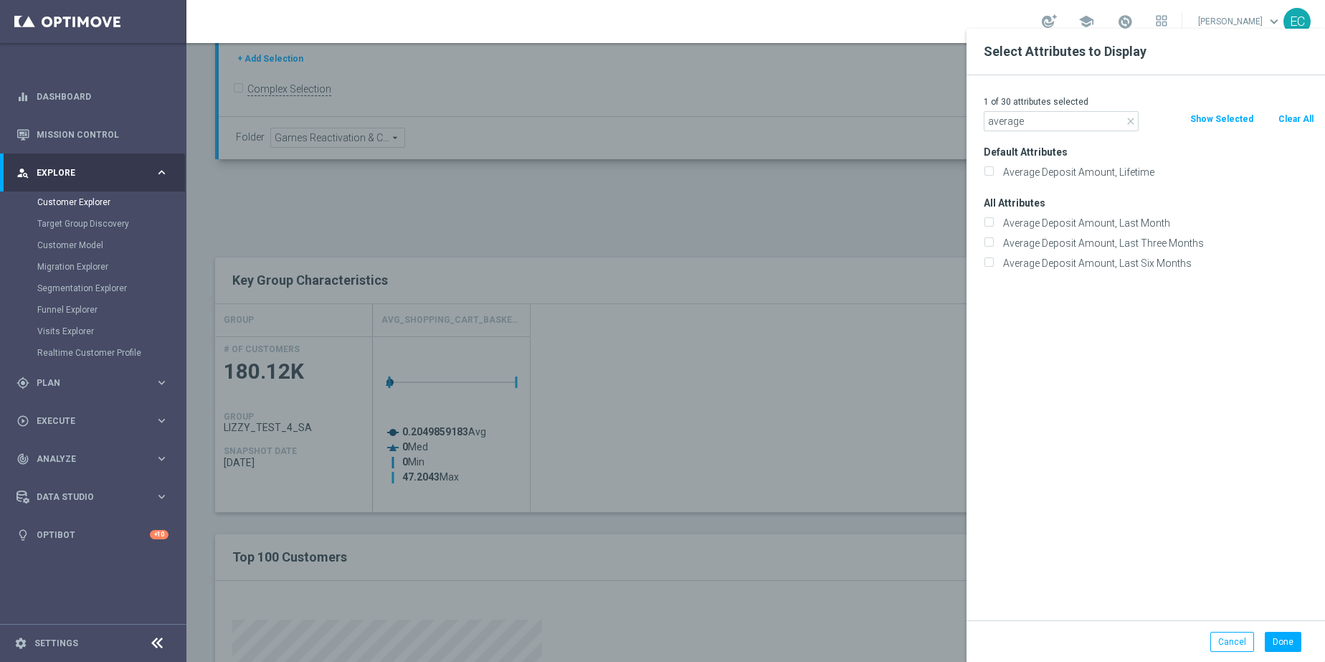
click at [1063, 115] on input "average" at bounding box center [1061, 121] width 155 height 20
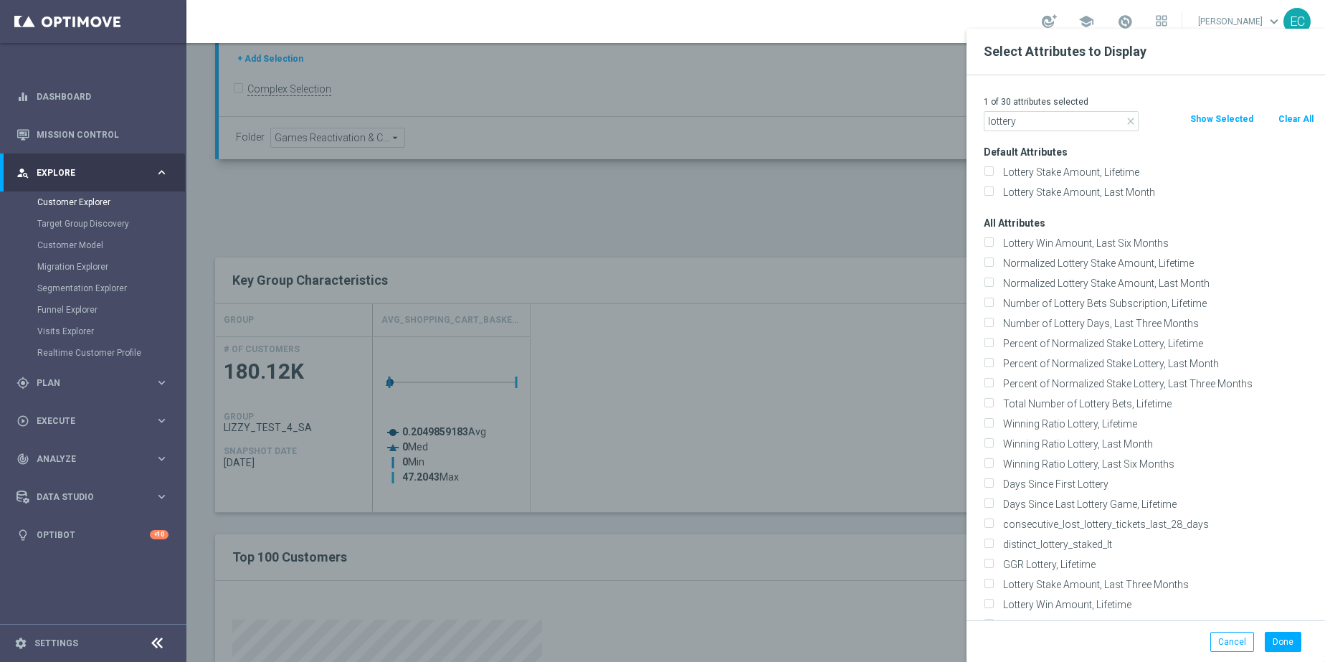
type input "lottery"
click at [1155, 287] on label "Normalized Lottery Stake Amount, Last Month" at bounding box center [1156, 283] width 316 height 13
click at [993, 287] on input "Normalized Lottery Stake Amount, Last Month" at bounding box center [988, 284] width 9 height 9
checkbox input "true"
click at [1289, 637] on button "Done" at bounding box center [1283, 642] width 37 height 20
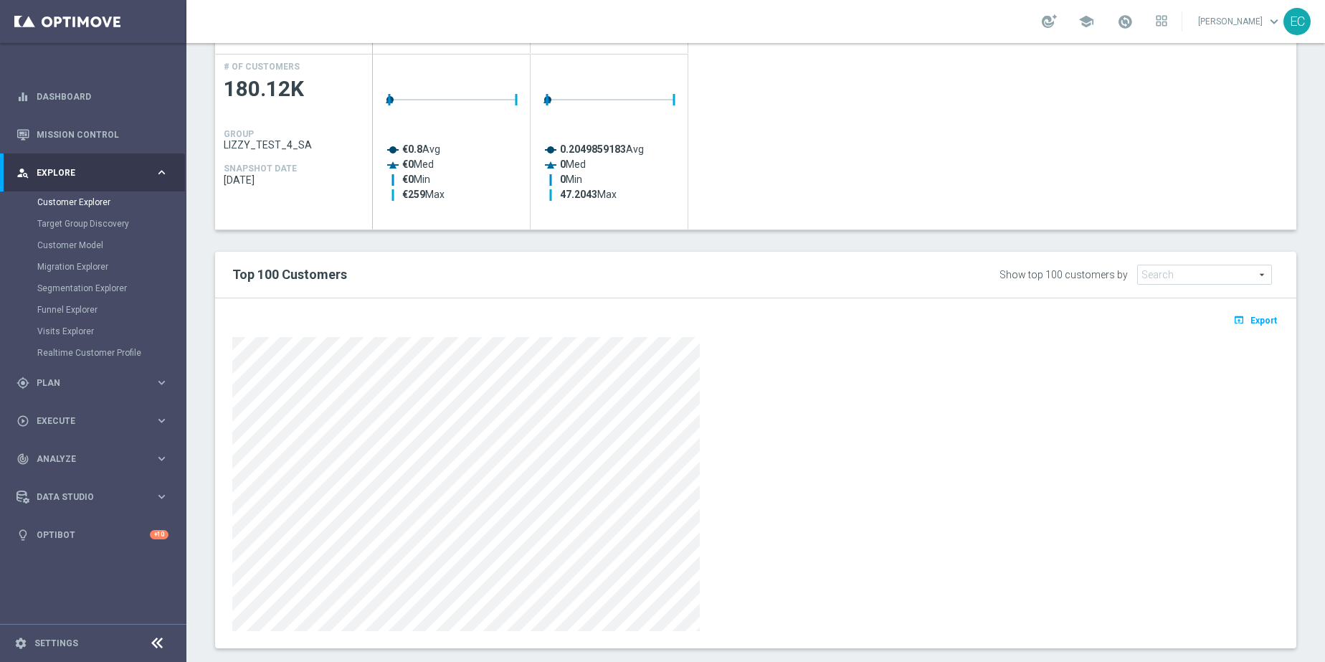
scroll to position [179, 0]
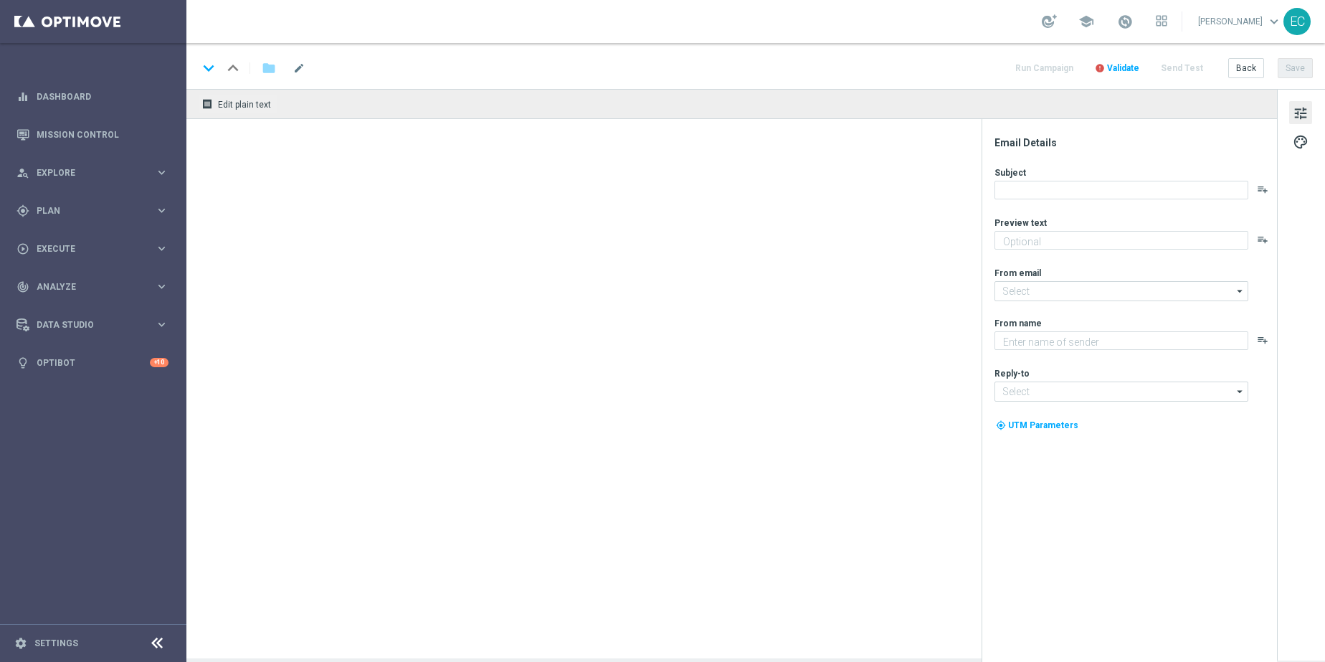
type textarea "Make your first move in [GEOGRAPHIC_DATA]"
type textarea "Lottoland"
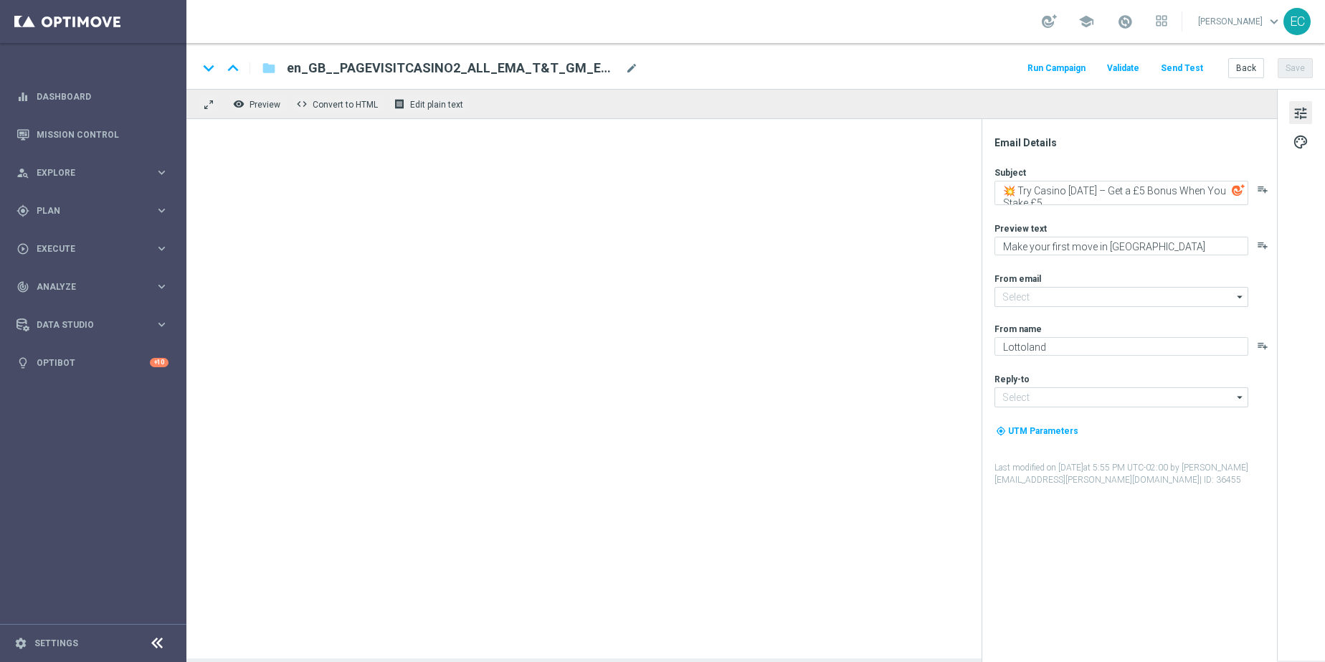
type input "[EMAIL_ADDRESS][DOMAIN_NAME]"
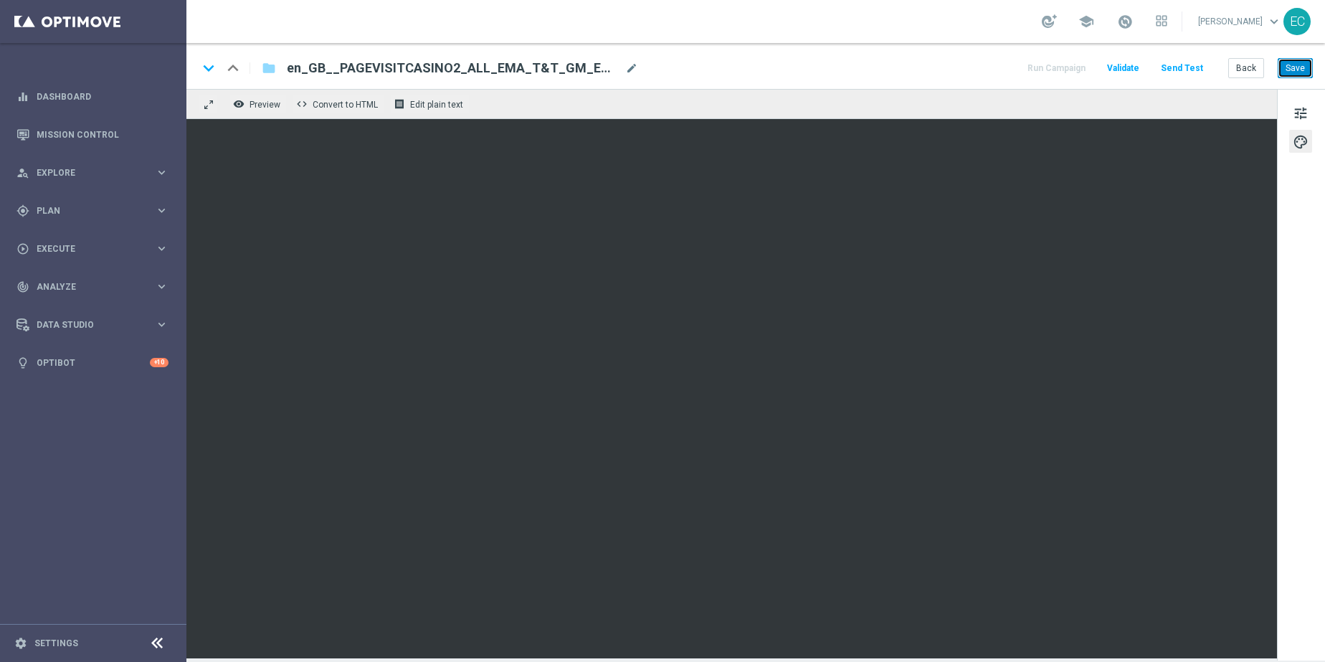
click at [1289, 72] on button "Save" at bounding box center [1294, 68] width 35 height 20
click at [1285, 62] on button "Save" at bounding box center [1294, 68] width 35 height 20
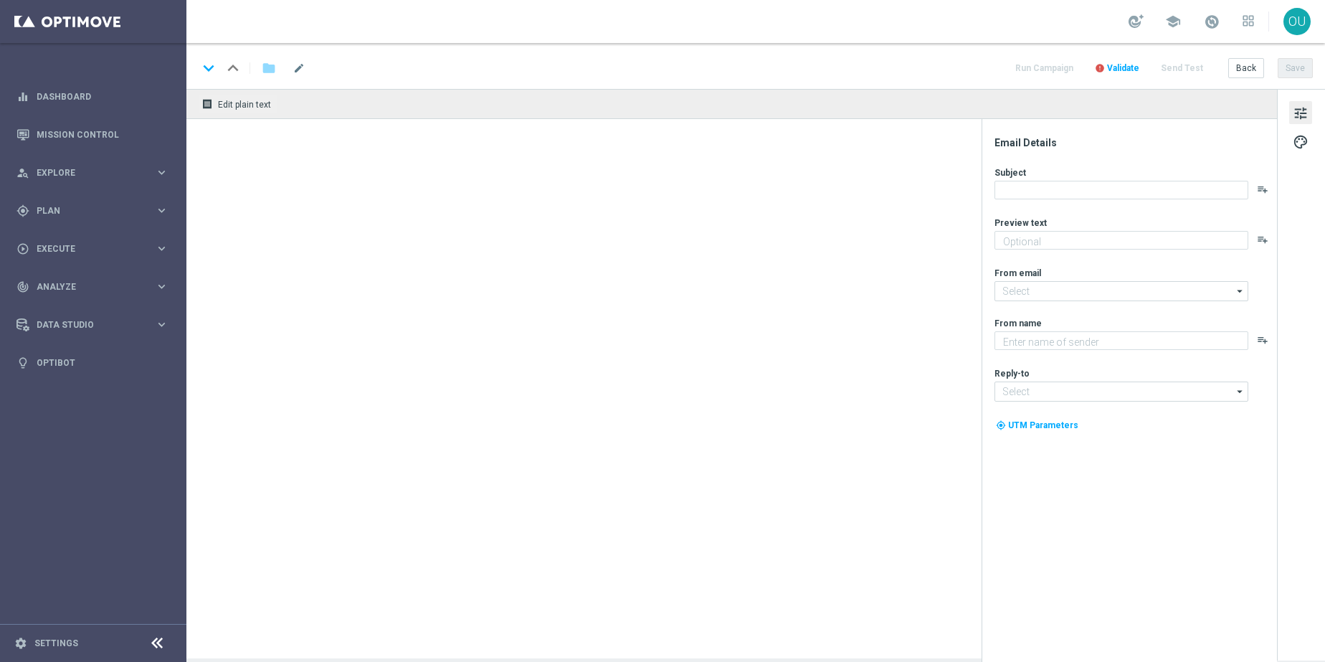
type textarea "Make your first move in [GEOGRAPHIC_DATA]"
type input "[EMAIL_ADDRESS][DOMAIN_NAME]"
type textarea "Lottoland"
type input "[EMAIL_ADDRESS][DOMAIN_NAME]"
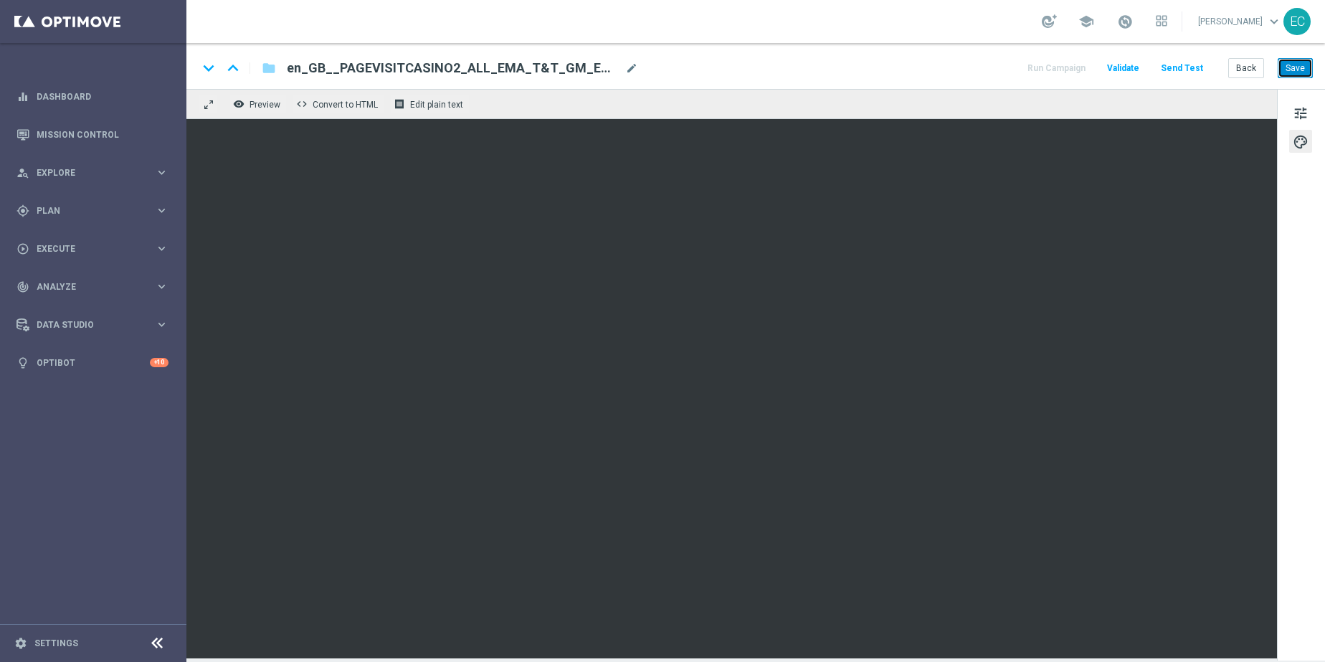
click at [1302, 71] on button "Save" at bounding box center [1294, 68] width 35 height 20
click at [629, 72] on span "mode_edit" at bounding box center [631, 68] width 13 height 13
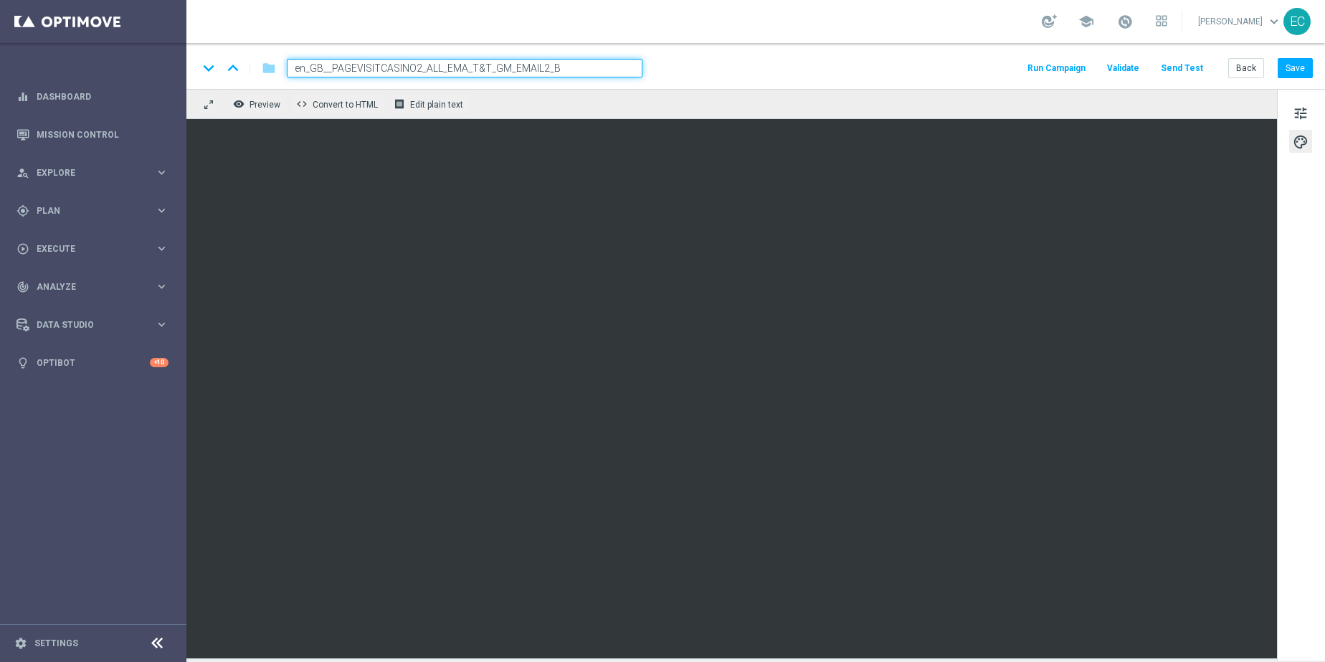
click at [746, 81] on div "keyboard_arrow_down keyboard_arrow_up folder en_GB__PAGEVISITCASINO2_ALL_EMA_T&…" at bounding box center [755, 66] width 1138 height 46
click at [639, 62] on div "keyboard_arrow_down keyboard_arrow_up folder en_GB__PAGEVISITCASINO2_ALL_EMA_T&…" at bounding box center [755, 68] width 1115 height 19
click at [635, 64] on span "mode_edit" at bounding box center [631, 68] width 13 height 13
click at [756, 80] on div "keyboard_arrow_down keyboard_arrow_up folder en_GB__PAGEVISITCASINO2_ALL_EMA_T&…" at bounding box center [755, 66] width 1138 height 46
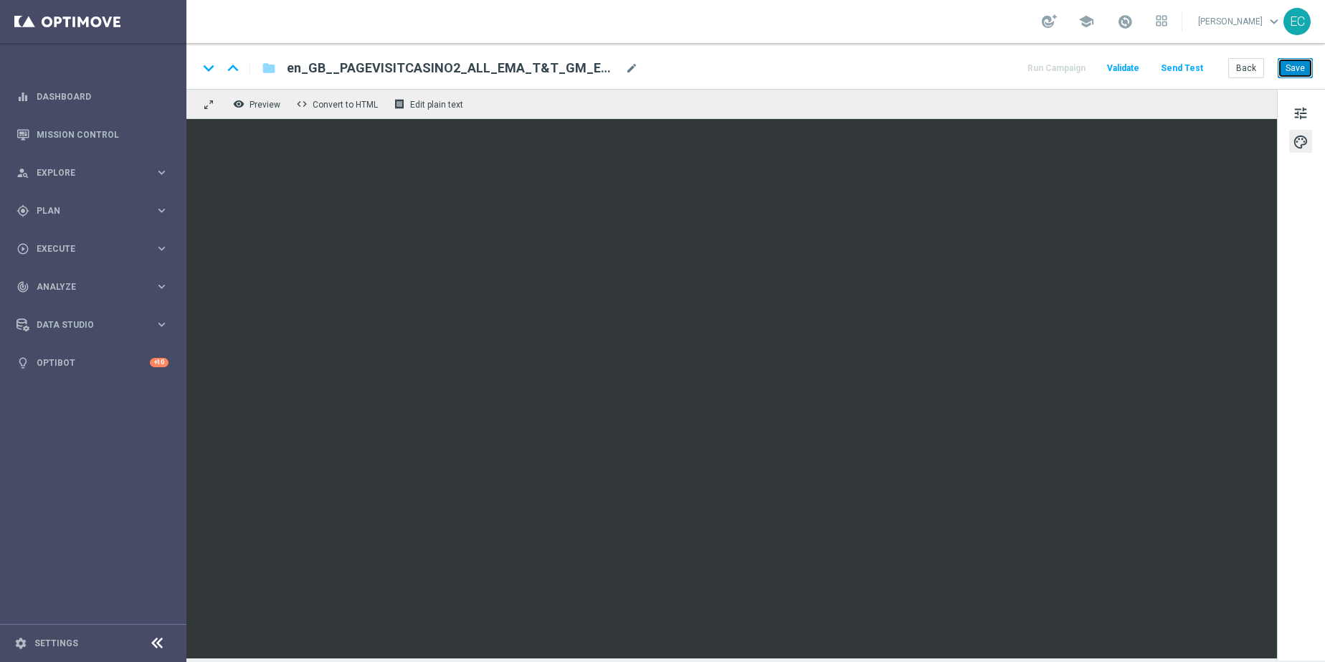
click at [1281, 67] on button "Save" at bounding box center [1294, 68] width 35 height 20
click at [1305, 69] on button "Save" at bounding box center [1294, 68] width 35 height 20
